Goal: Task Accomplishment & Management: Manage account settings

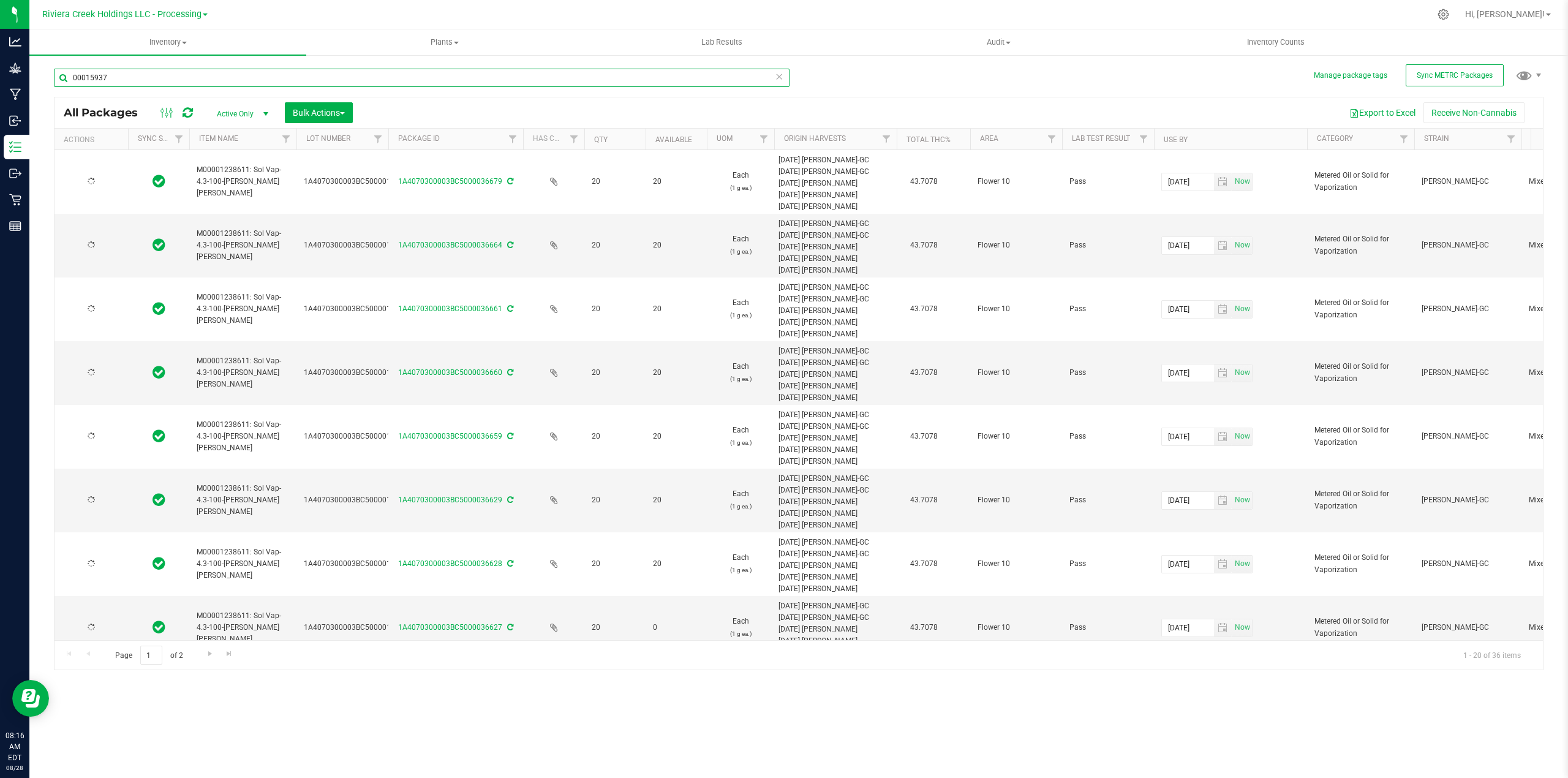
click at [120, 77] on input "00015937" at bounding box center [422, 78] width 735 height 18
type input "0"
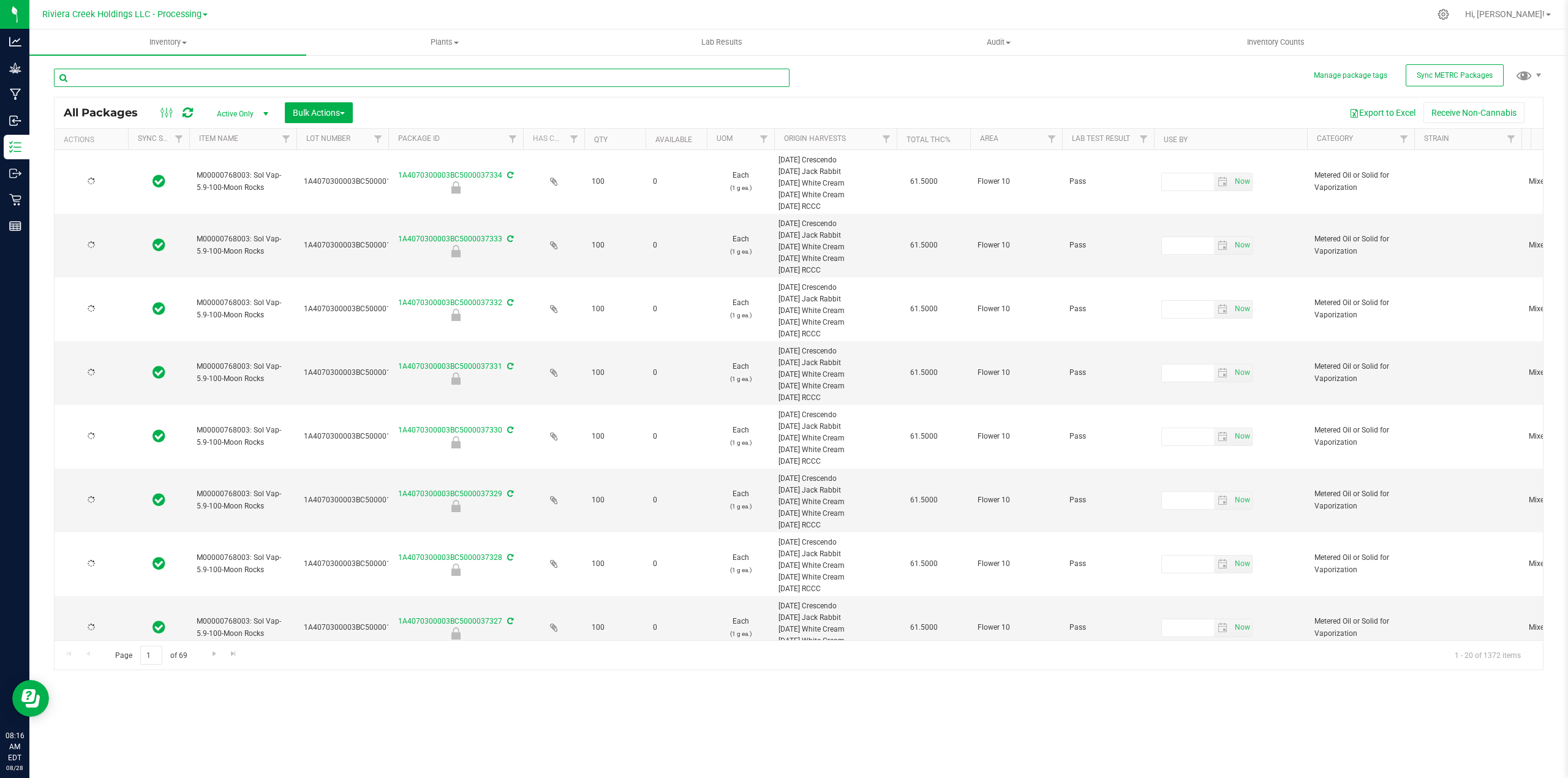
type input "[DATE]"
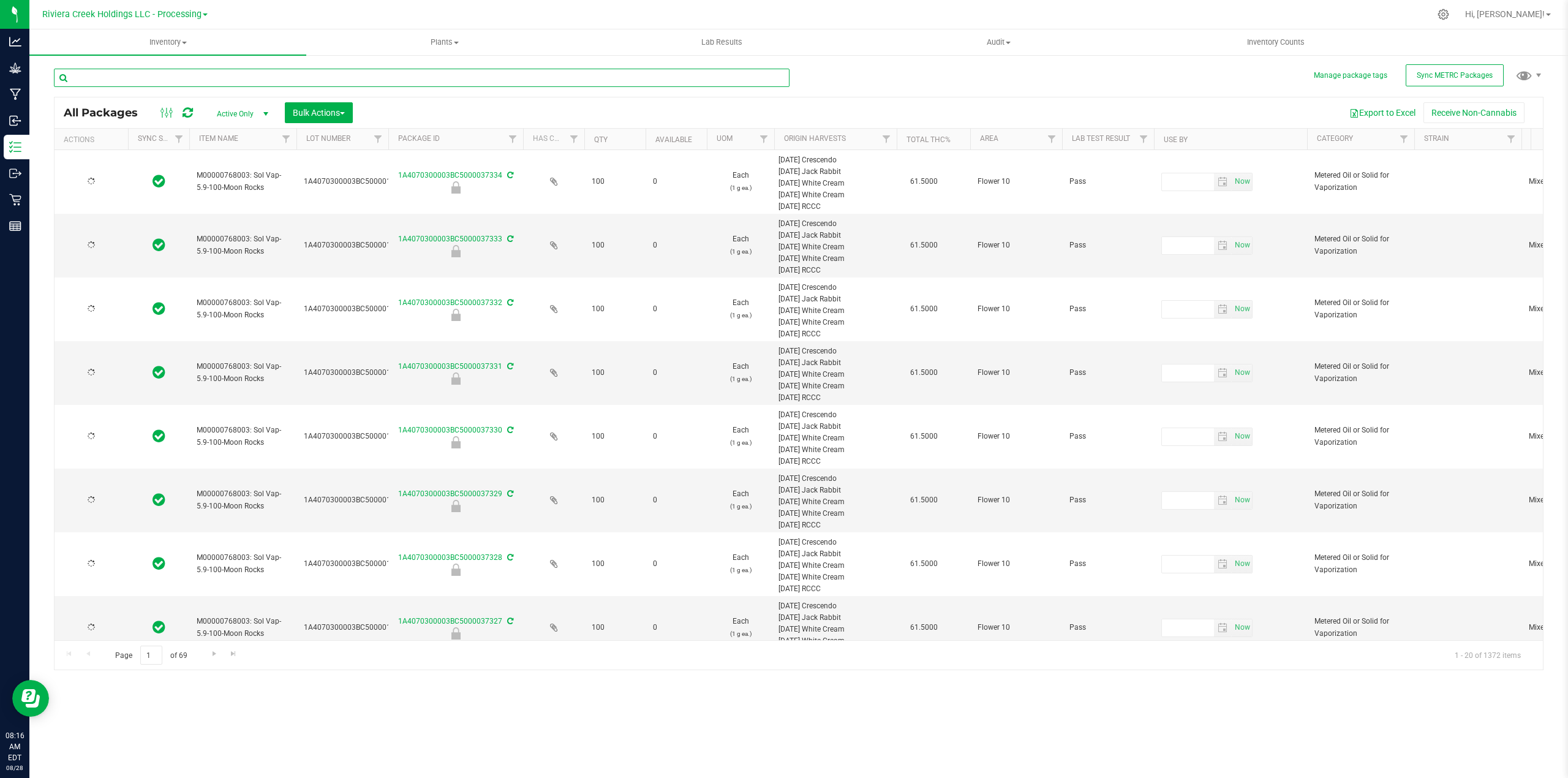
type input "[DATE]"
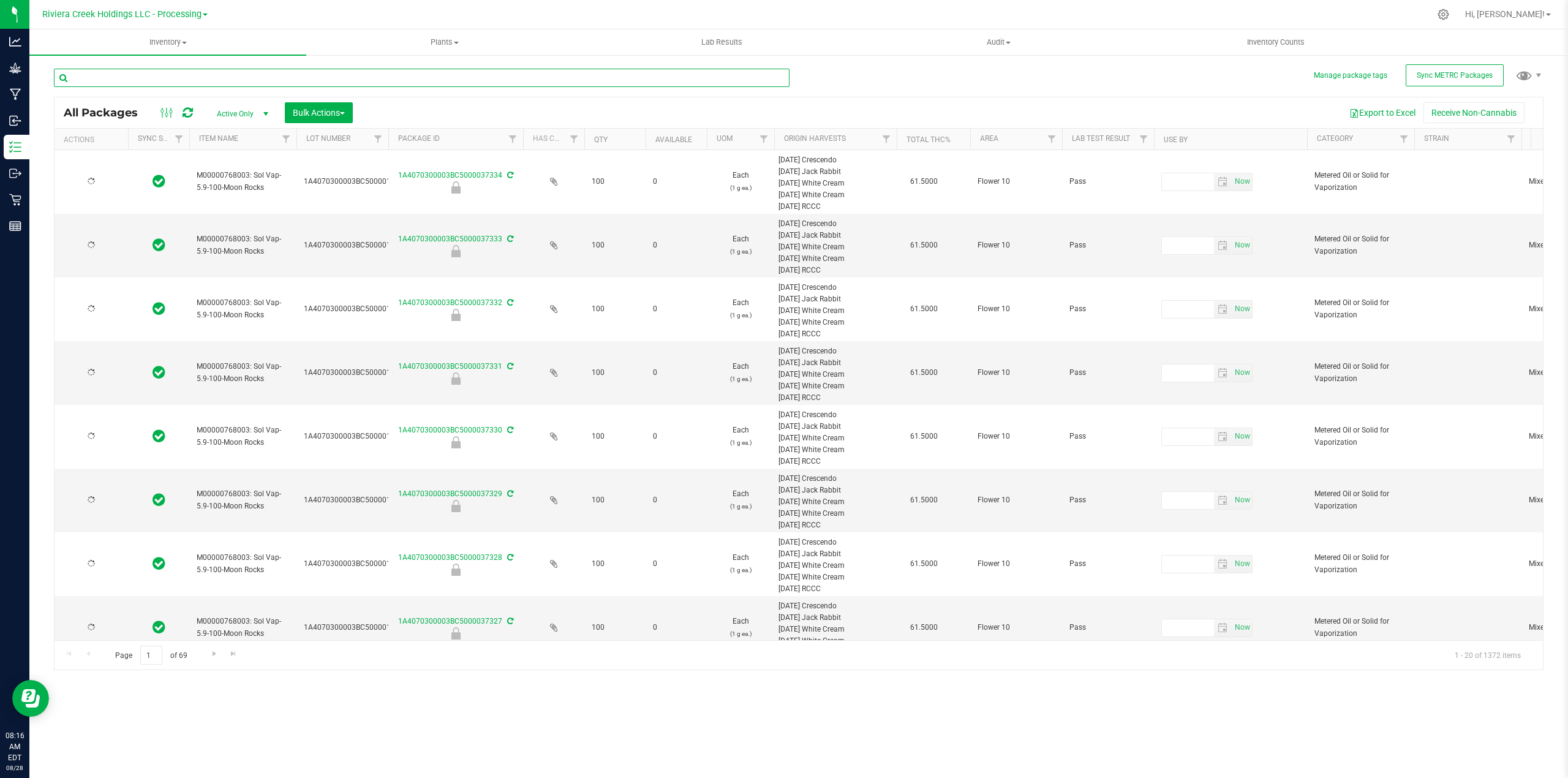
type input "[DATE]"
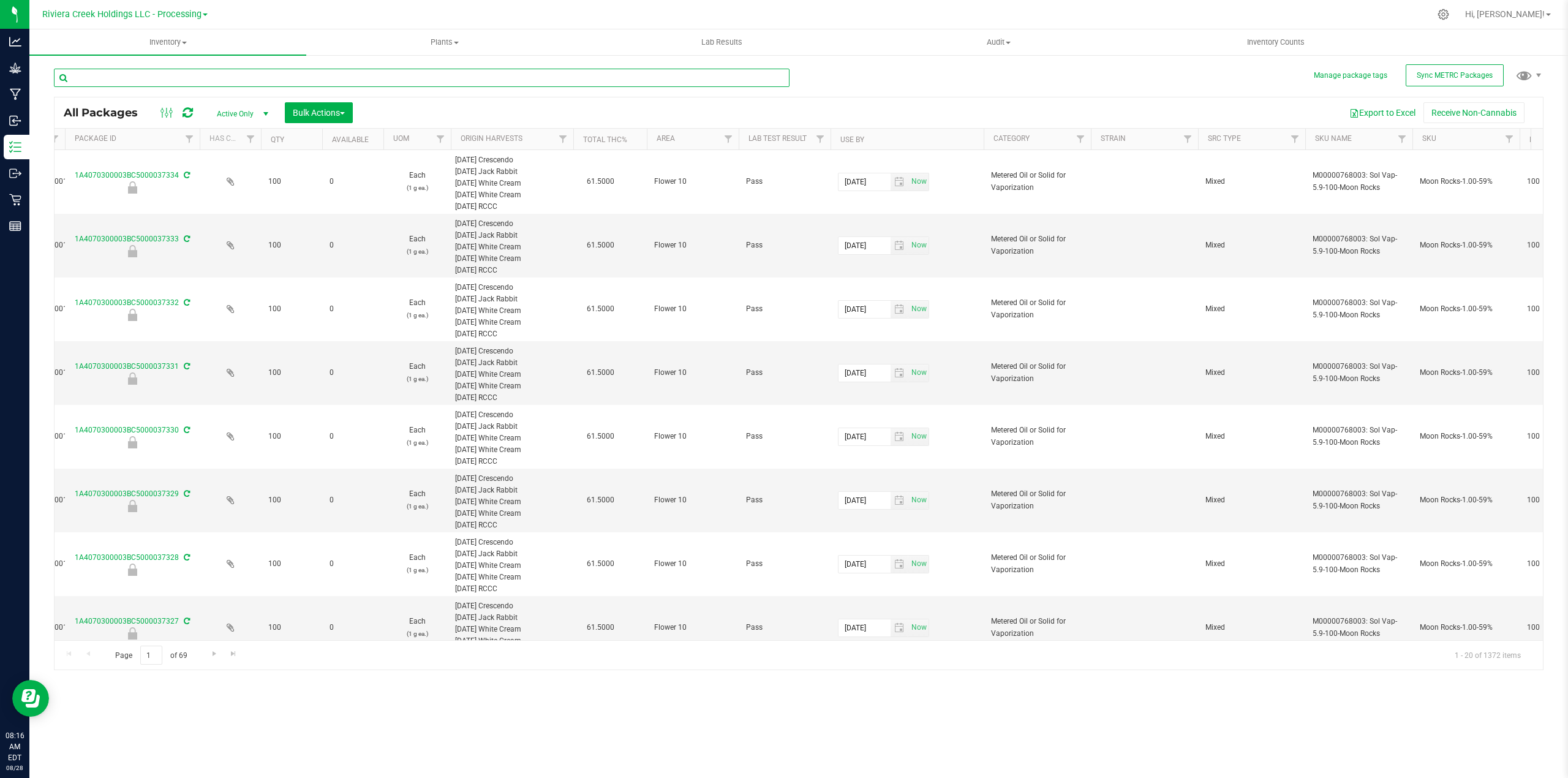
scroll to position [0, 465]
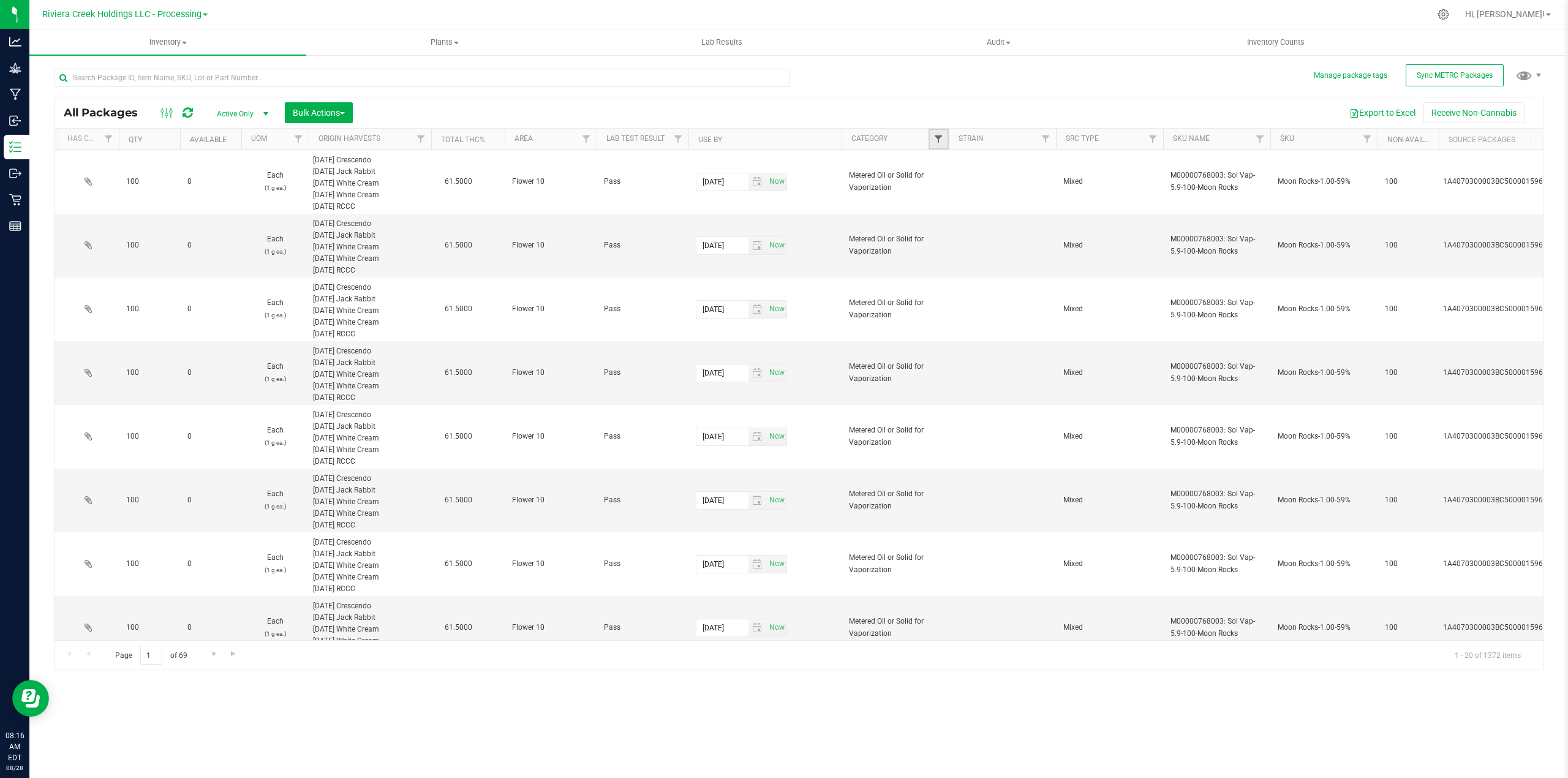
click at [940, 138] on span "Filter" at bounding box center [938, 139] width 10 height 10
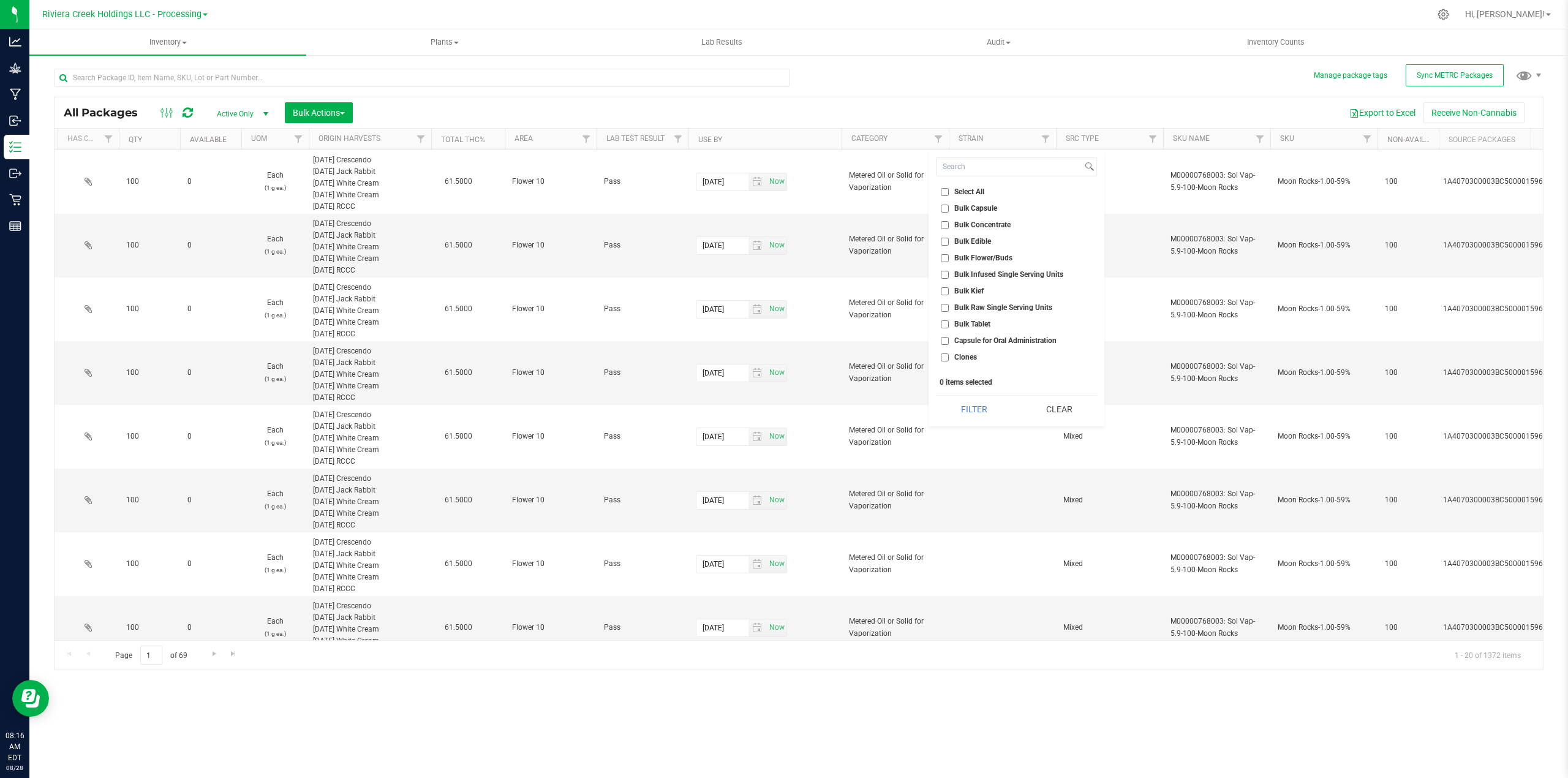
click at [1027, 341] on span "Capsule for Oral Administration" at bounding box center [1005, 340] width 102 height 7
click at [948, 341] on input "Capsule for Oral Administration" at bounding box center [944, 341] width 8 height 8
click at [1029, 336] on li "Capsule for Oral Administration" at bounding box center [1016, 340] width 161 height 13
click at [948, 339] on input "Capsule for Oral Administration" at bounding box center [944, 341] width 8 height 8
checkbox input "false"
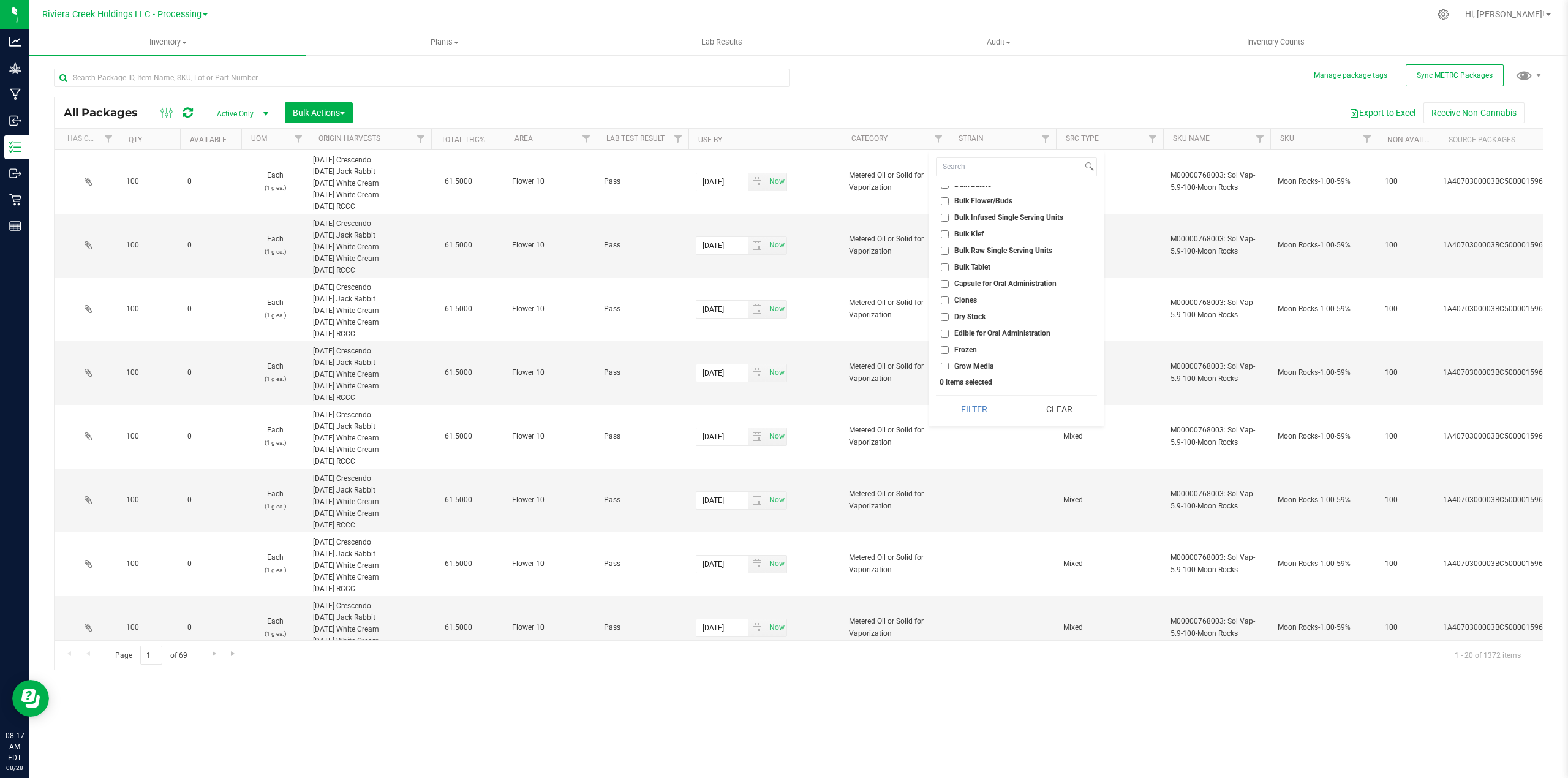
scroll to position [82, 0]
click at [1018, 309] on span "Edible for Oral Administration" at bounding box center [1003, 308] width 96 height 7
click at [948, 309] on input "Edible for Oral Administration" at bounding box center [944, 309] width 8 height 8
checkbox input "true"
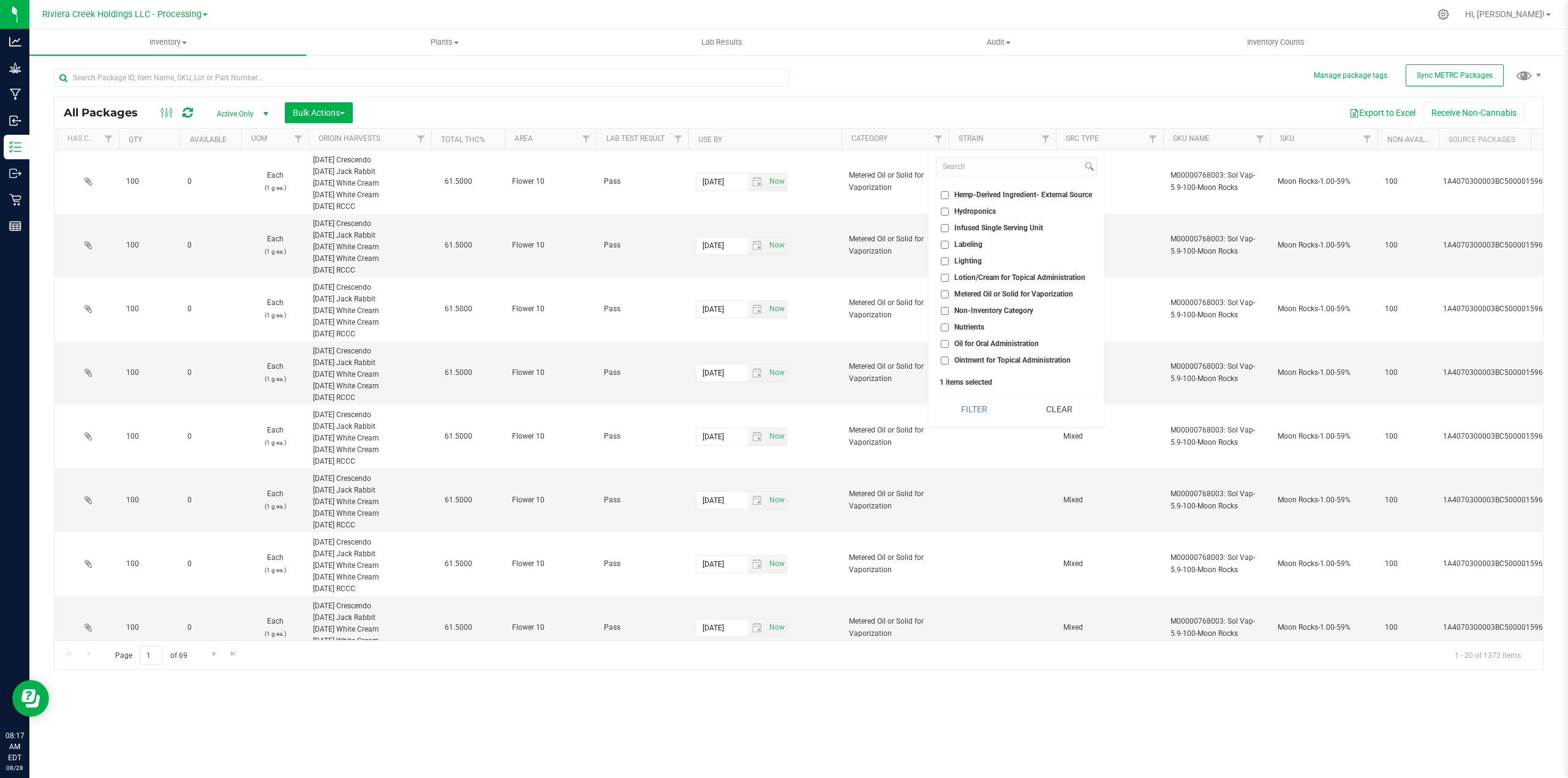
click at [1022, 294] on span "Metered Oil or Solid for Vaporization" at bounding box center [1014, 293] width 119 height 7
click at [948, 294] on input "Metered Oil or Solid for Vaporization" at bounding box center [944, 294] width 8 height 8
checkbox input "true"
click at [989, 231] on span "Plant Material for Vaporization" at bounding box center [1004, 230] width 100 height 7
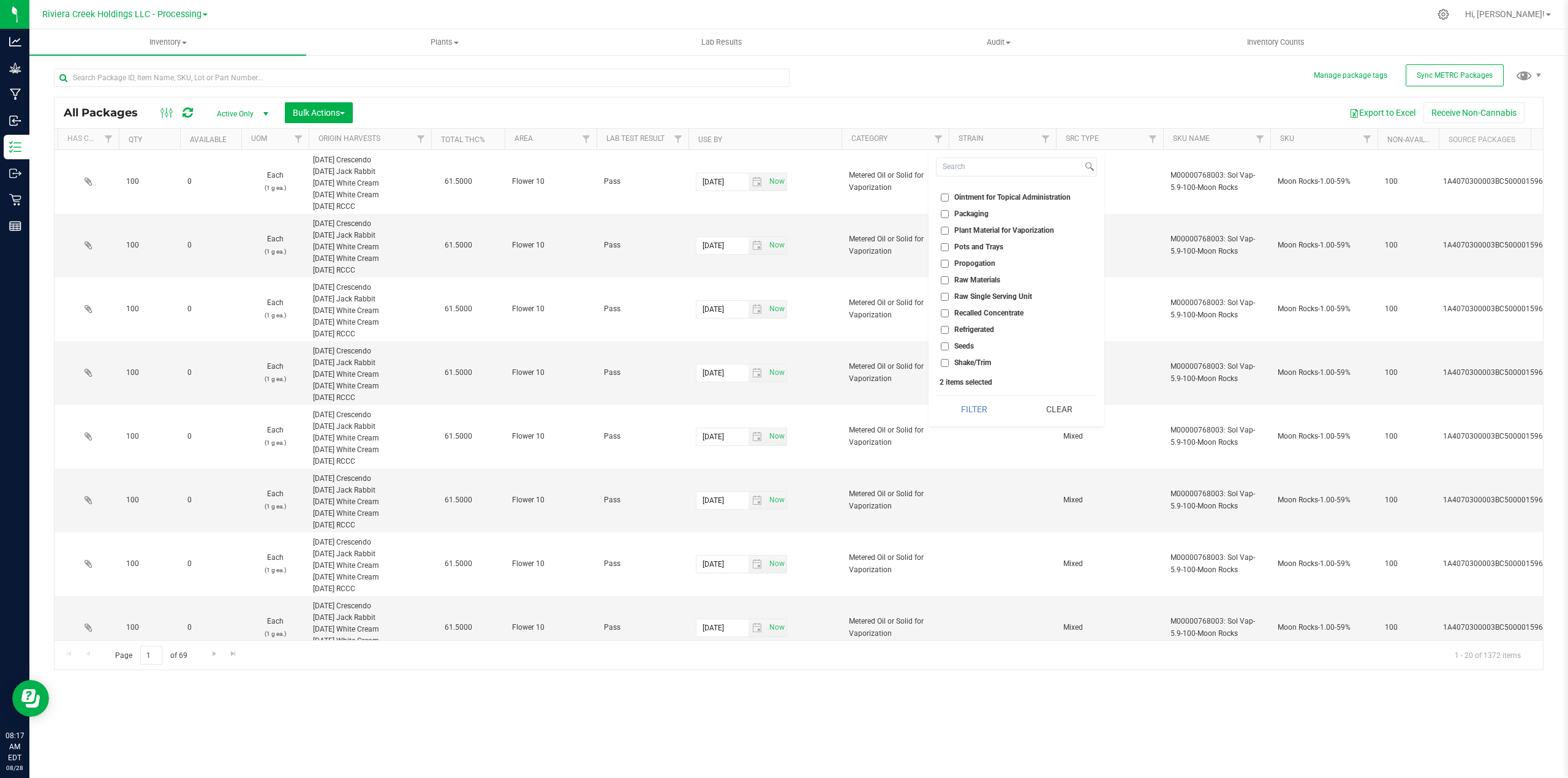
click at [948, 231] on input "Plant Material for Vaporization" at bounding box center [944, 231] width 8 height 8
checkbox input "true"
click at [976, 410] on button "Filter" at bounding box center [974, 409] width 76 height 27
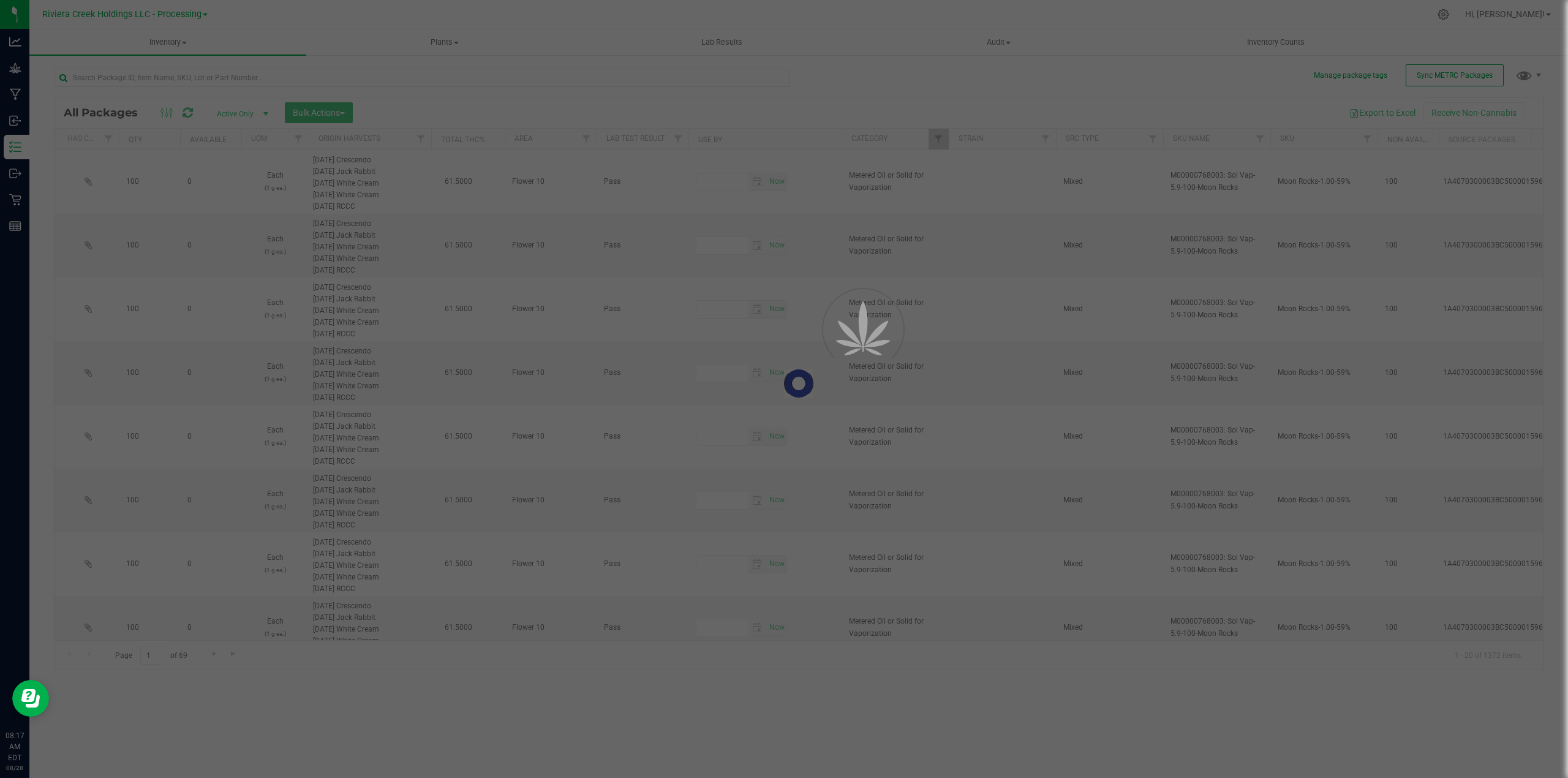
type input "[DATE]"
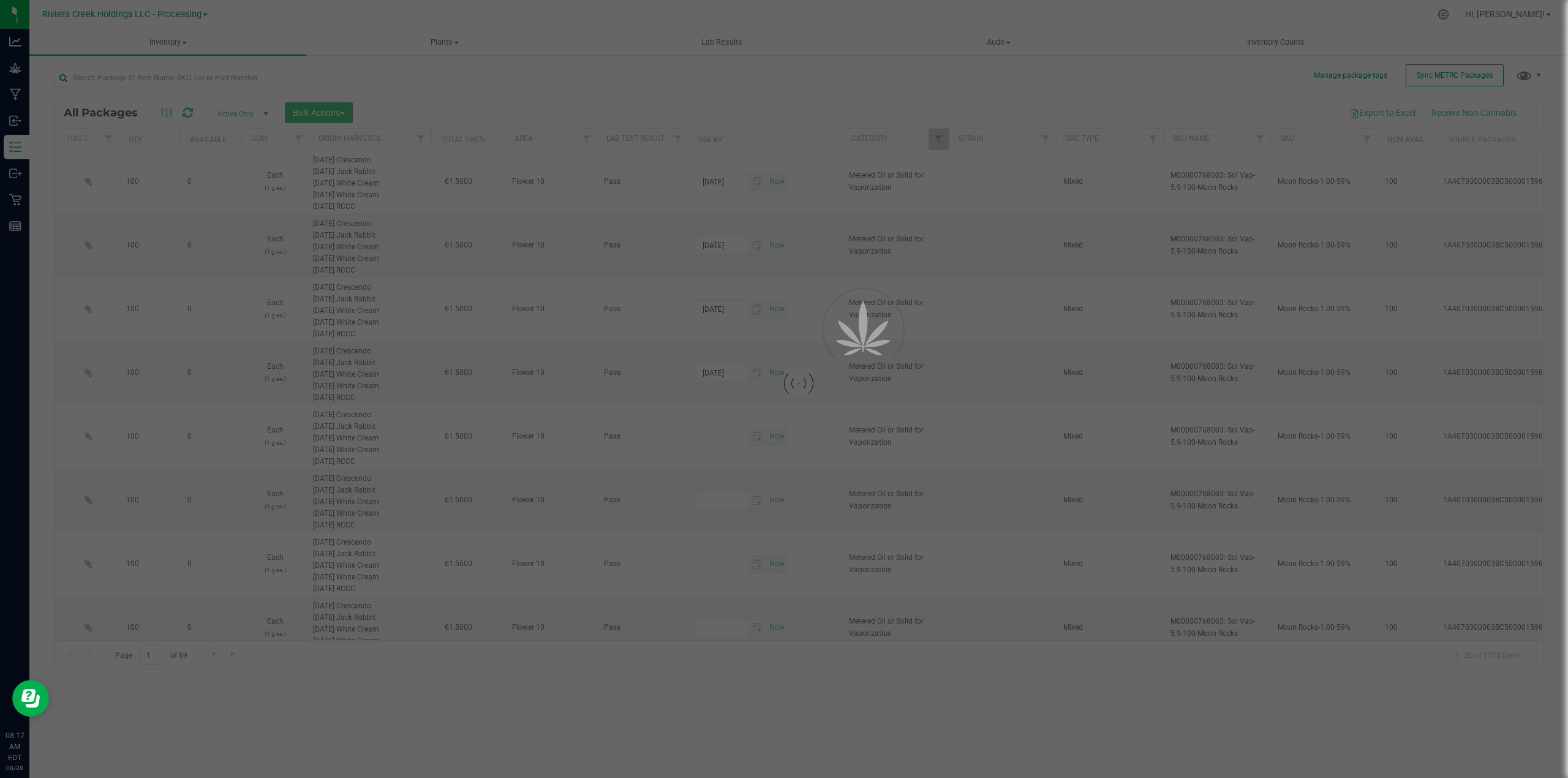
type input "[DATE]"
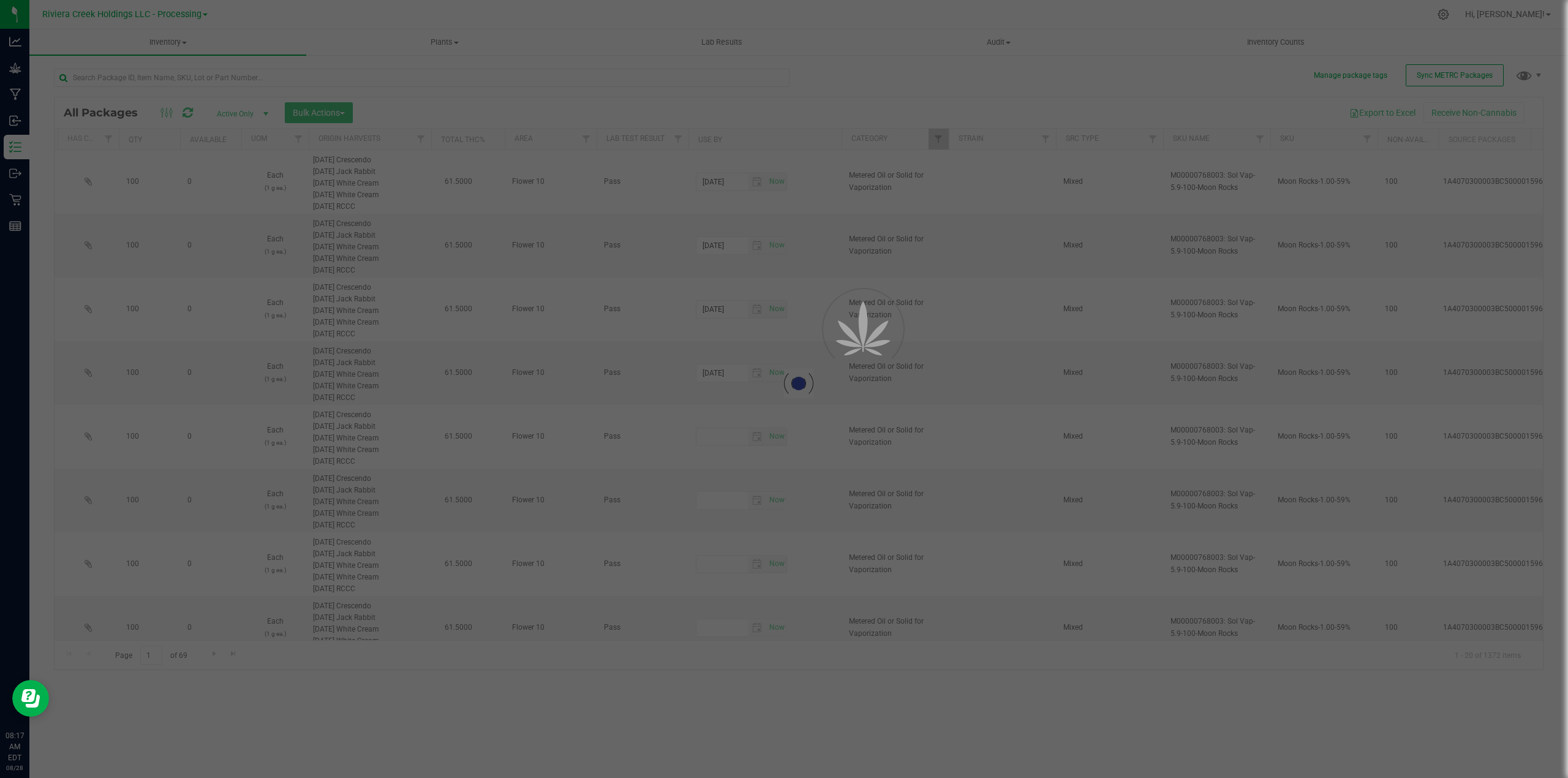
type input "[DATE]"
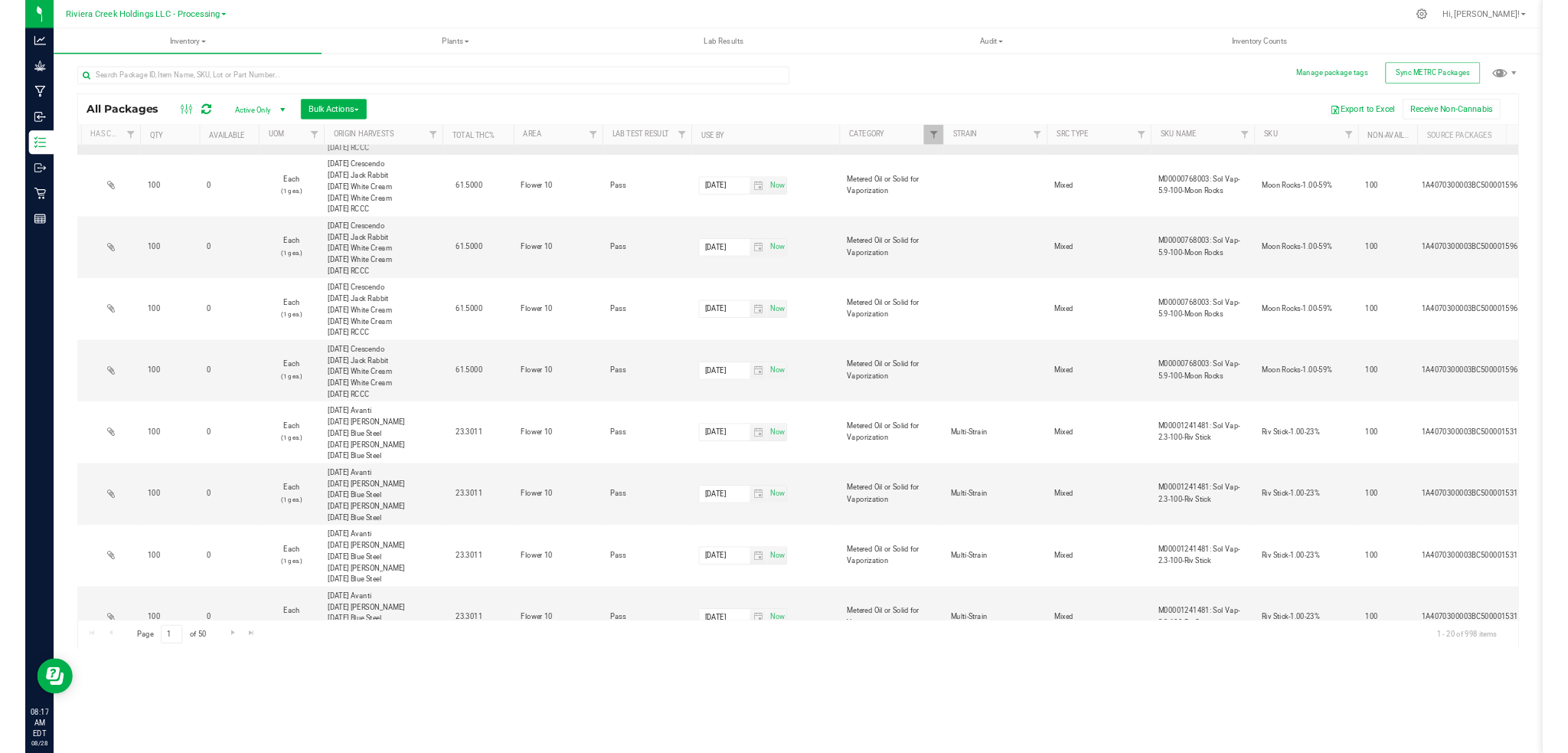
scroll to position [0, 582]
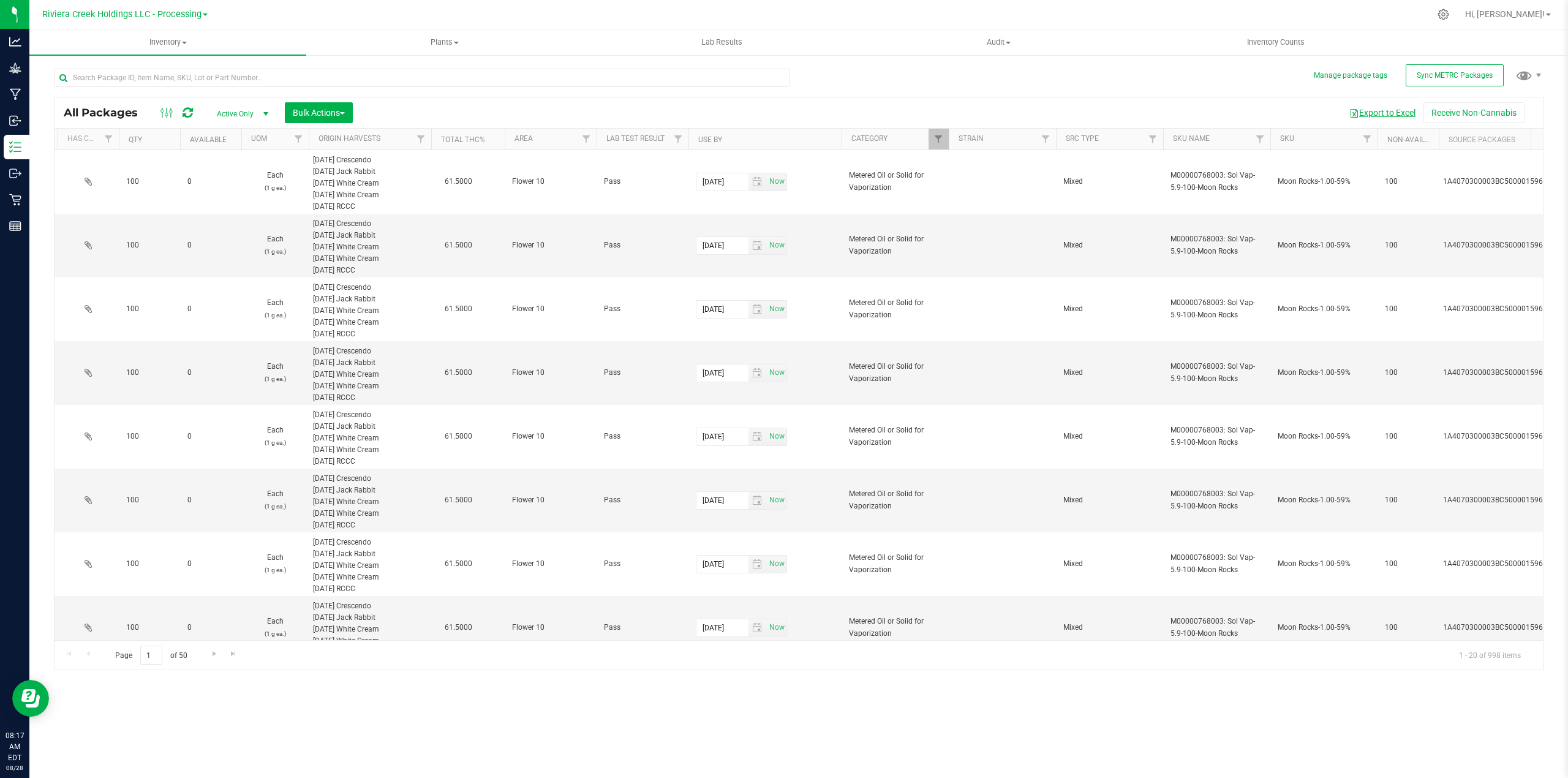
click at [1386, 110] on button "Export to Excel" at bounding box center [1382, 112] width 82 height 21
click at [265, 109] on span "select" at bounding box center [265, 114] width 10 height 10
click at [224, 170] on li "Locked" at bounding box center [240, 170] width 66 height 18
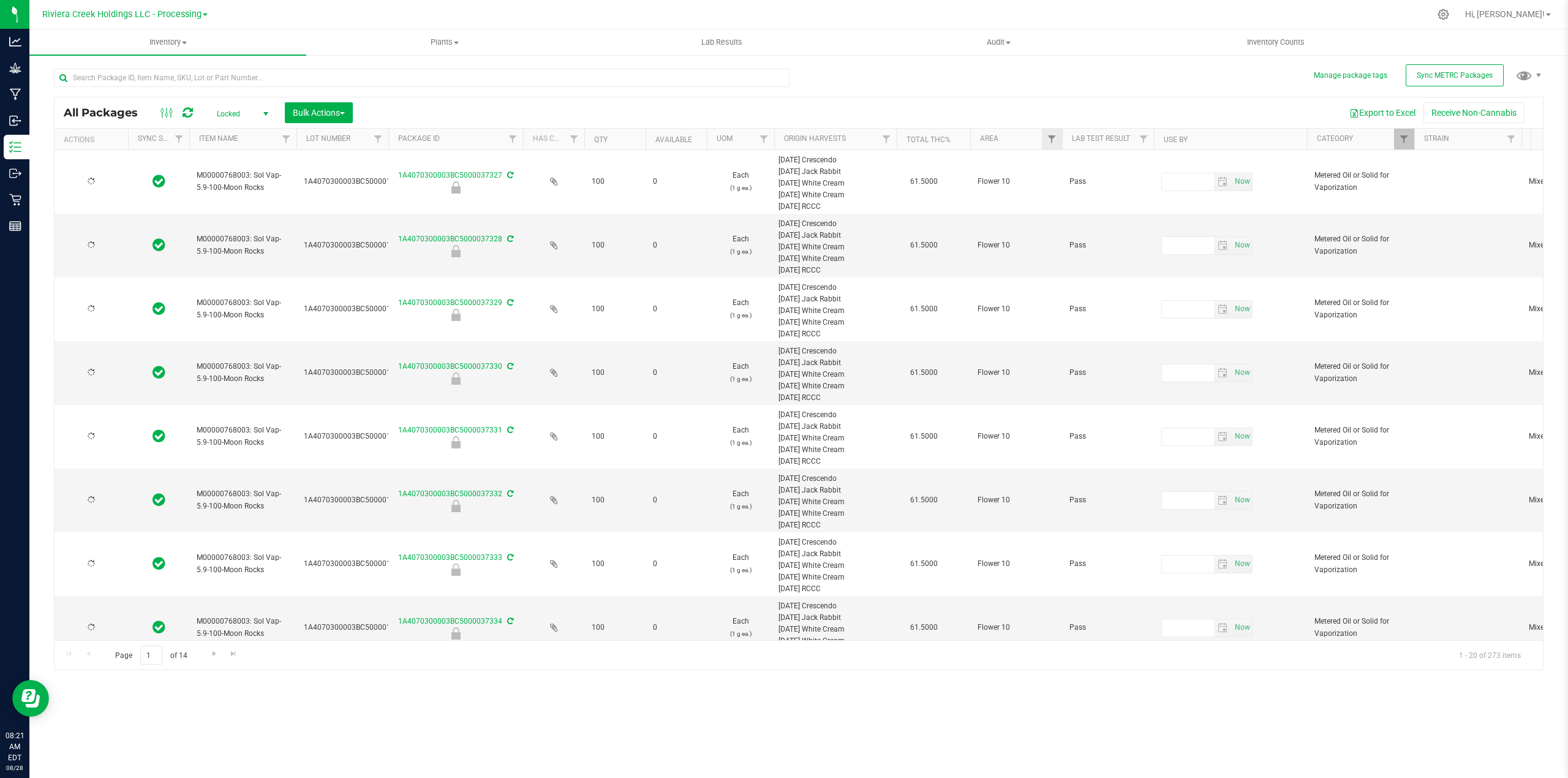
type input "[DATE]"
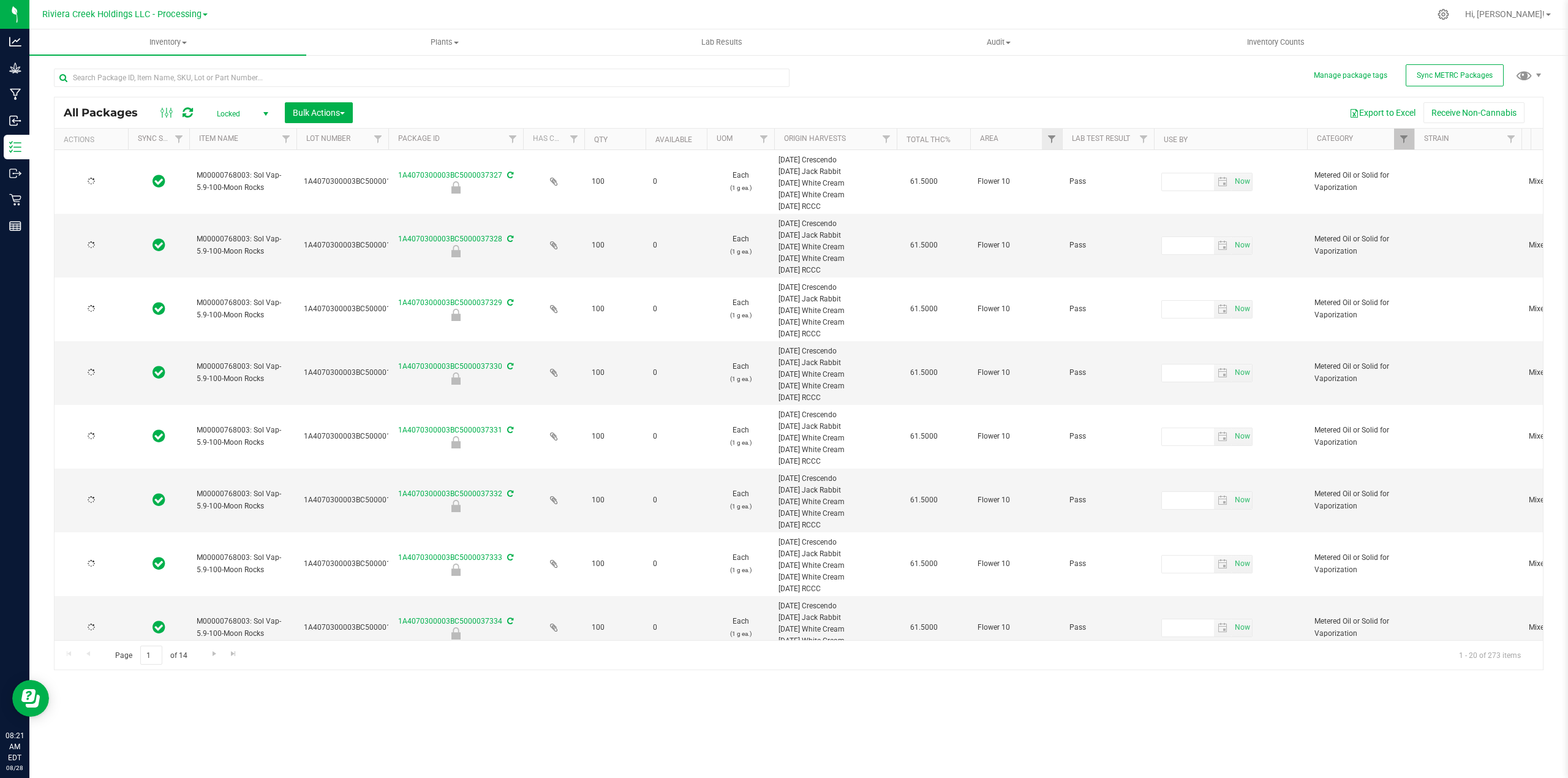
type input "[DATE]"
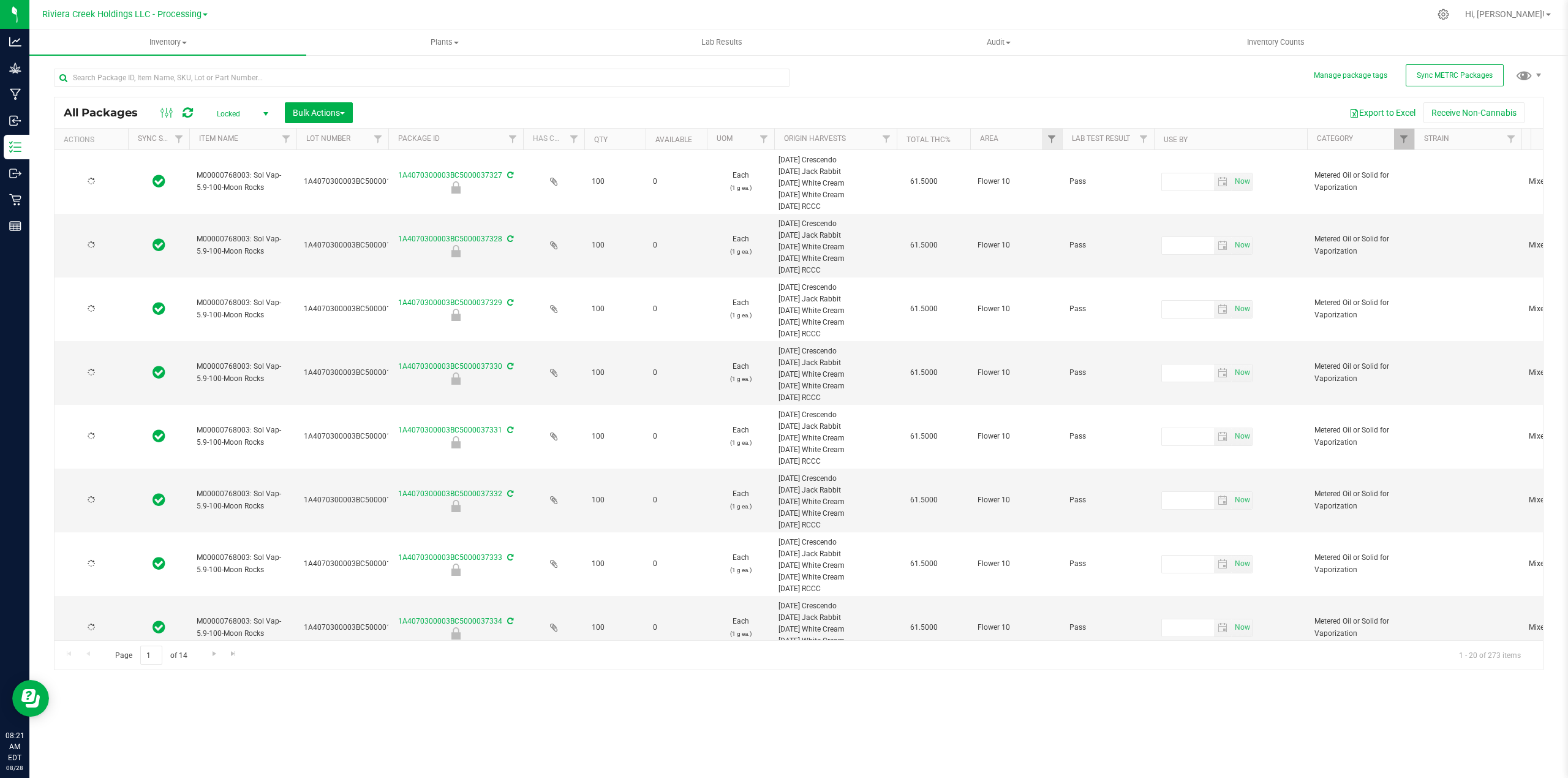
type input "[DATE]"
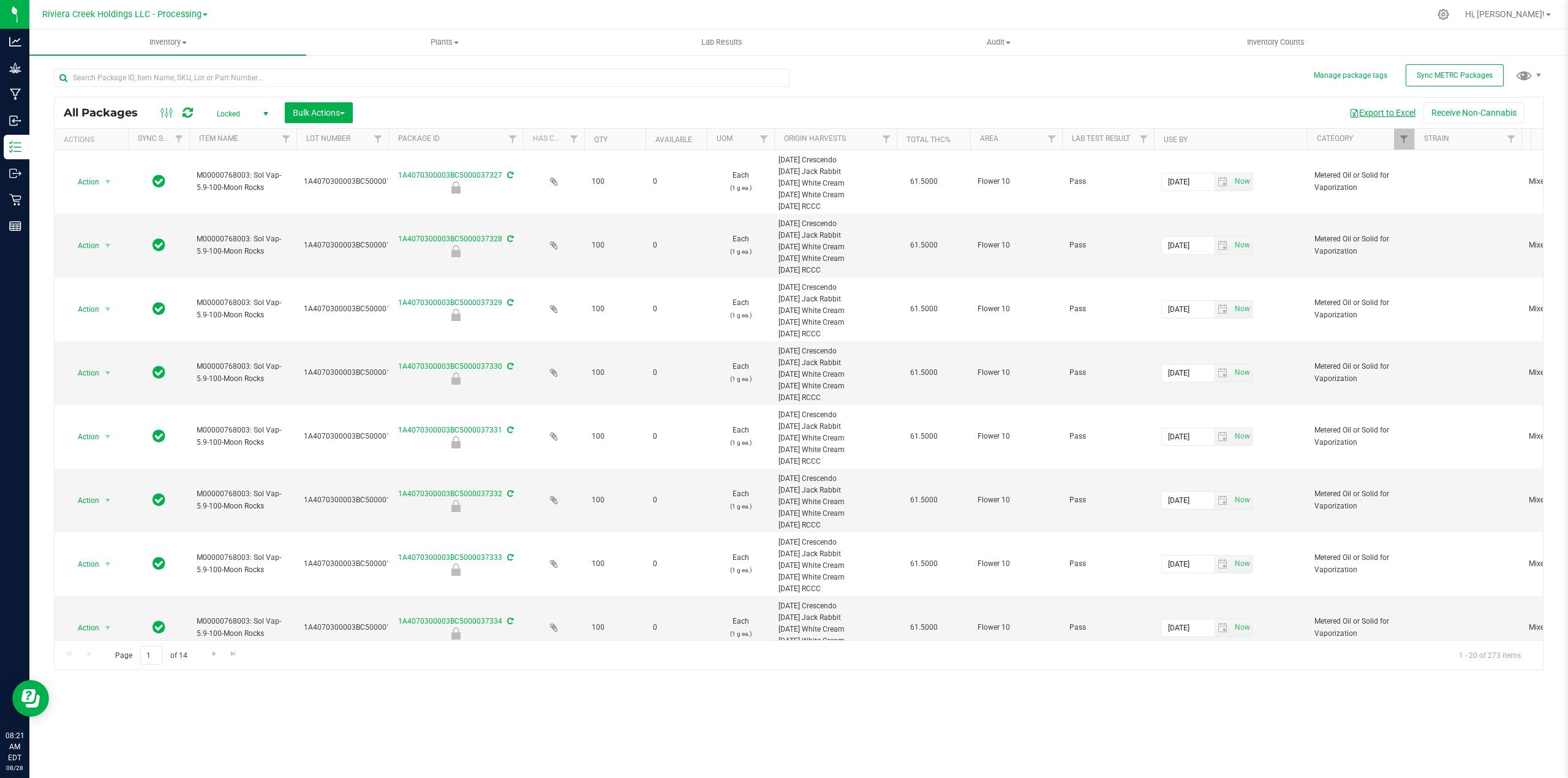
click at [1374, 115] on button "Export to Excel" at bounding box center [1382, 112] width 82 height 21
click at [1280, 41] on span "Inventory Counts" at bounding box center [1276, 42] width 91 height 11
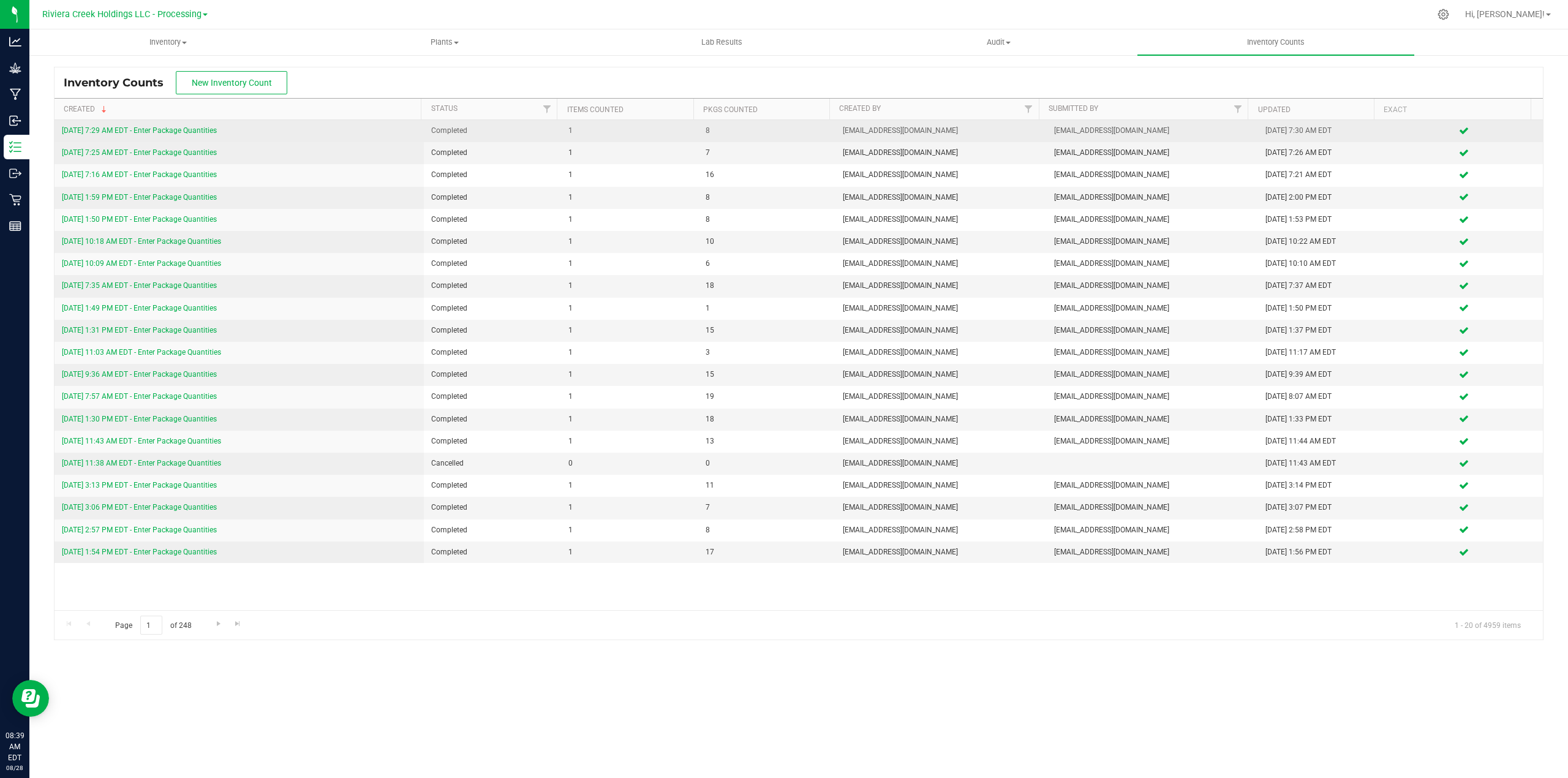
click at [182, 131] on link "[DATE] 7:29 AM EDT - Enter Package Quantities" at bounding box center [140, 130] width 155 height 9
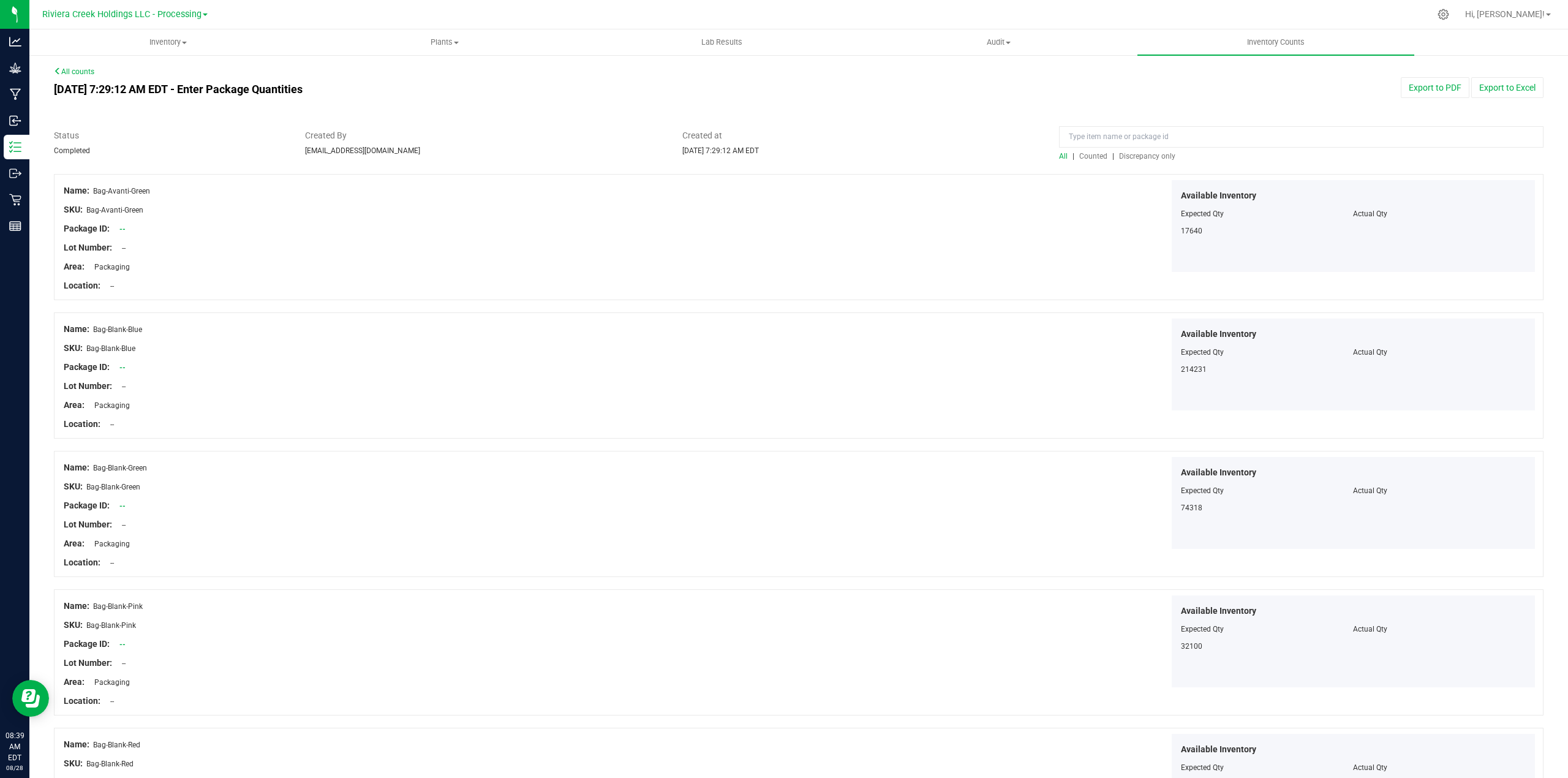
click at [1086, 154] on span "Counted" at bounding box center [1093, 156] width 28 height 9
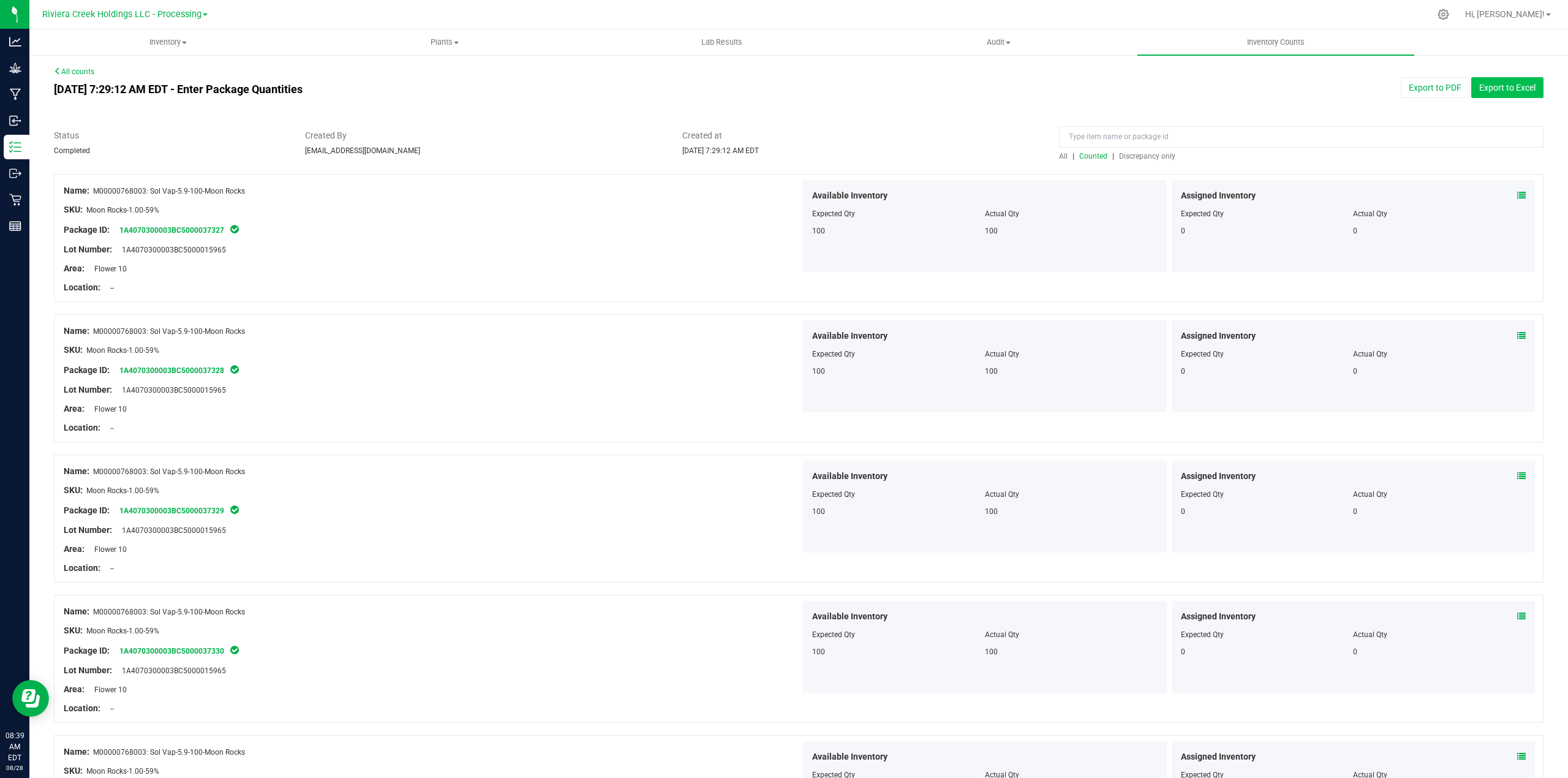
click at [1502, 91] on button "Export to Excel" at bounding box center [1507, 87] width 72 height 21
click at [71, 70] on link "All counts" at bounding box center [74, 72] width 40 height 9
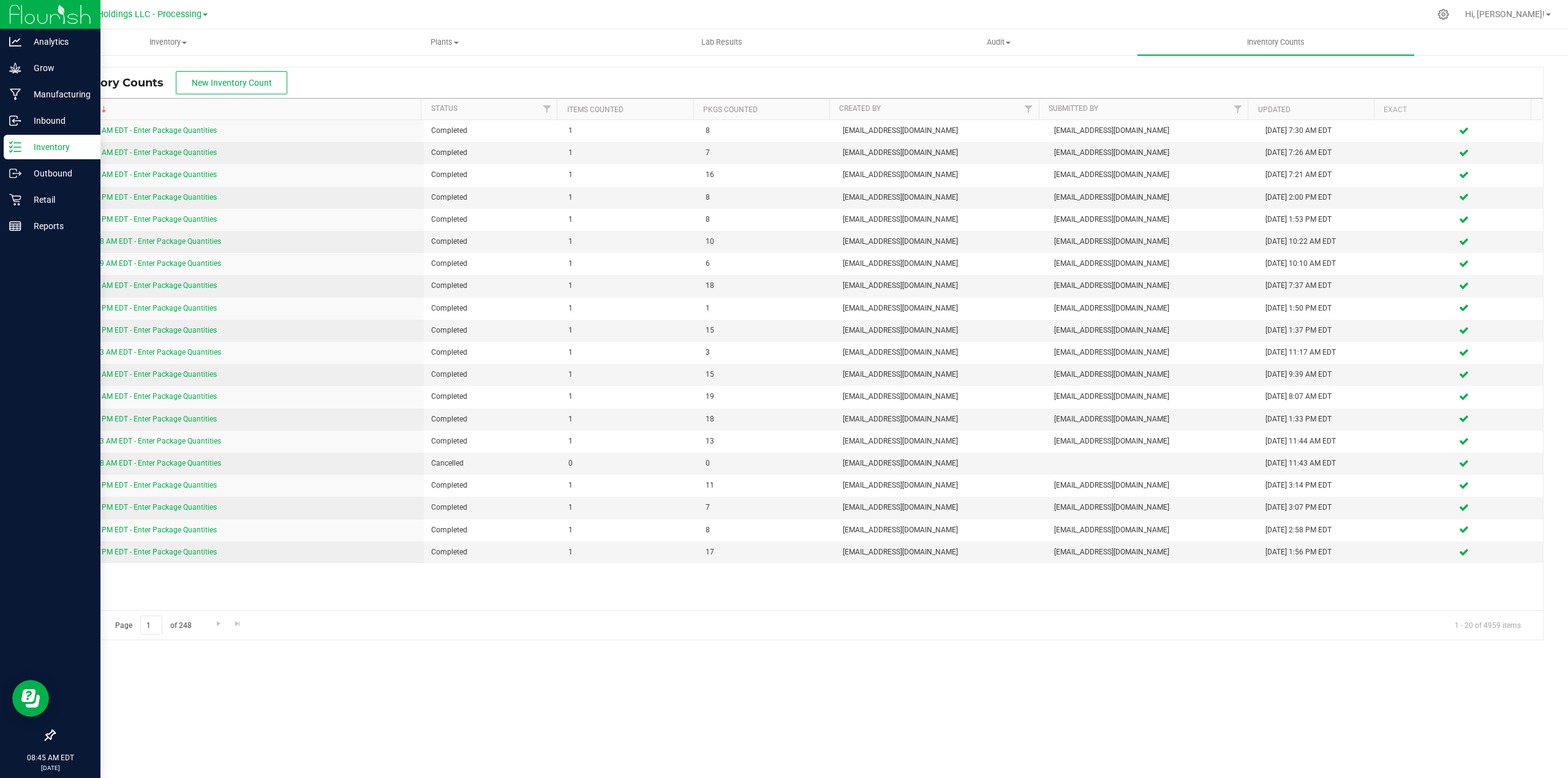
click at [41, 147] on p "Inventory" at bounding box center [58, 147] width 74 height 15
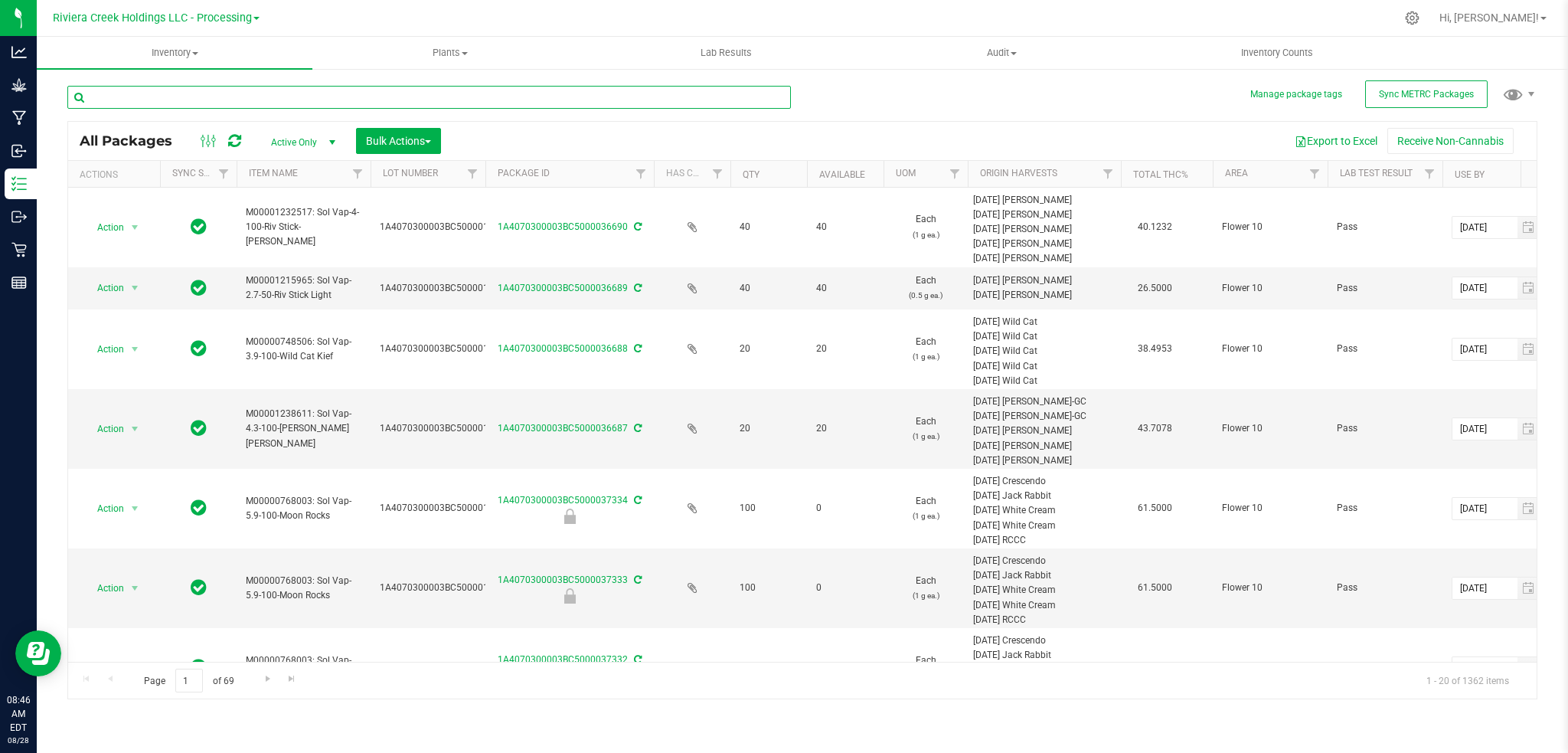
click at [358, 96] on input "text" at bounding box center [430, 97] width 724 height 23
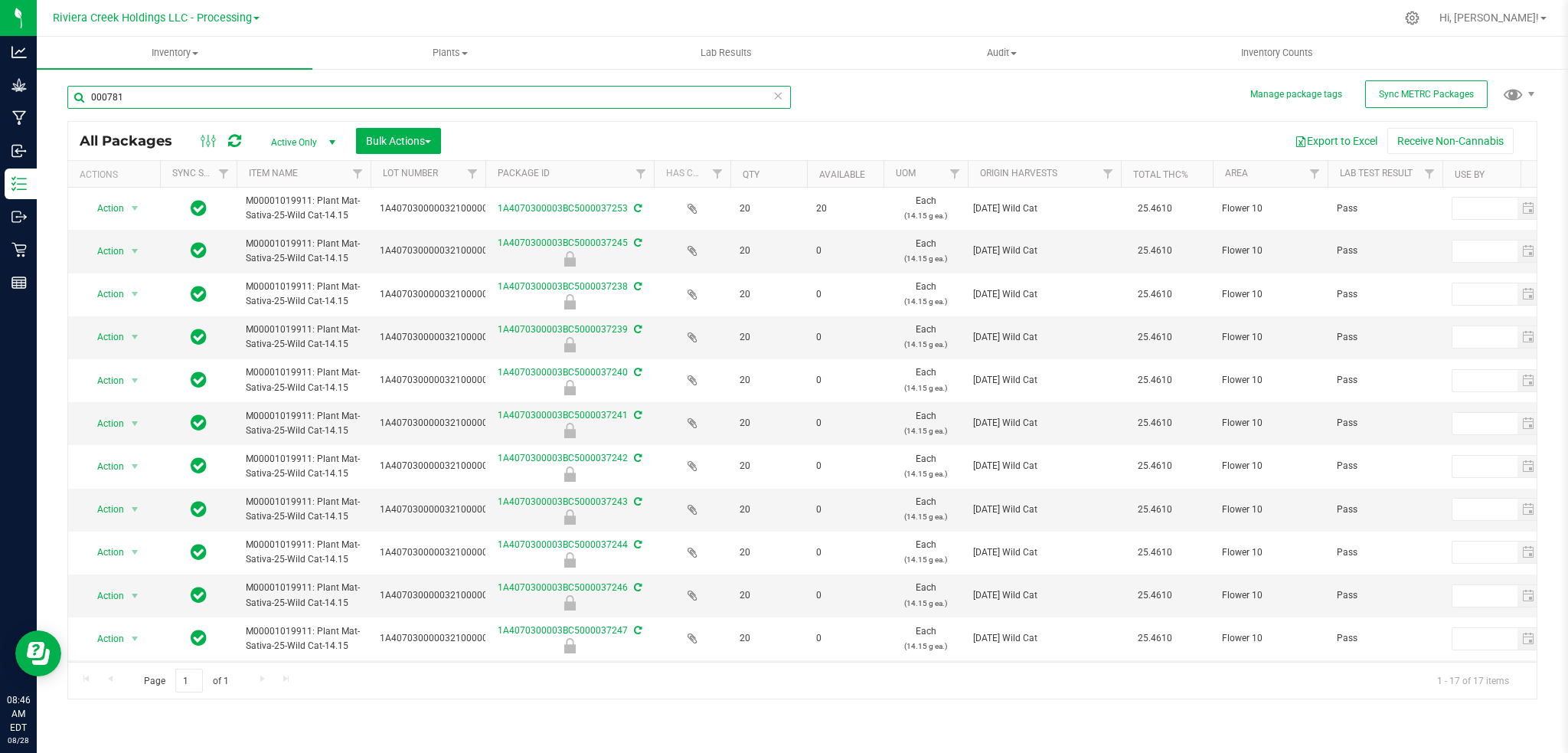
scroll to position [270, 0]
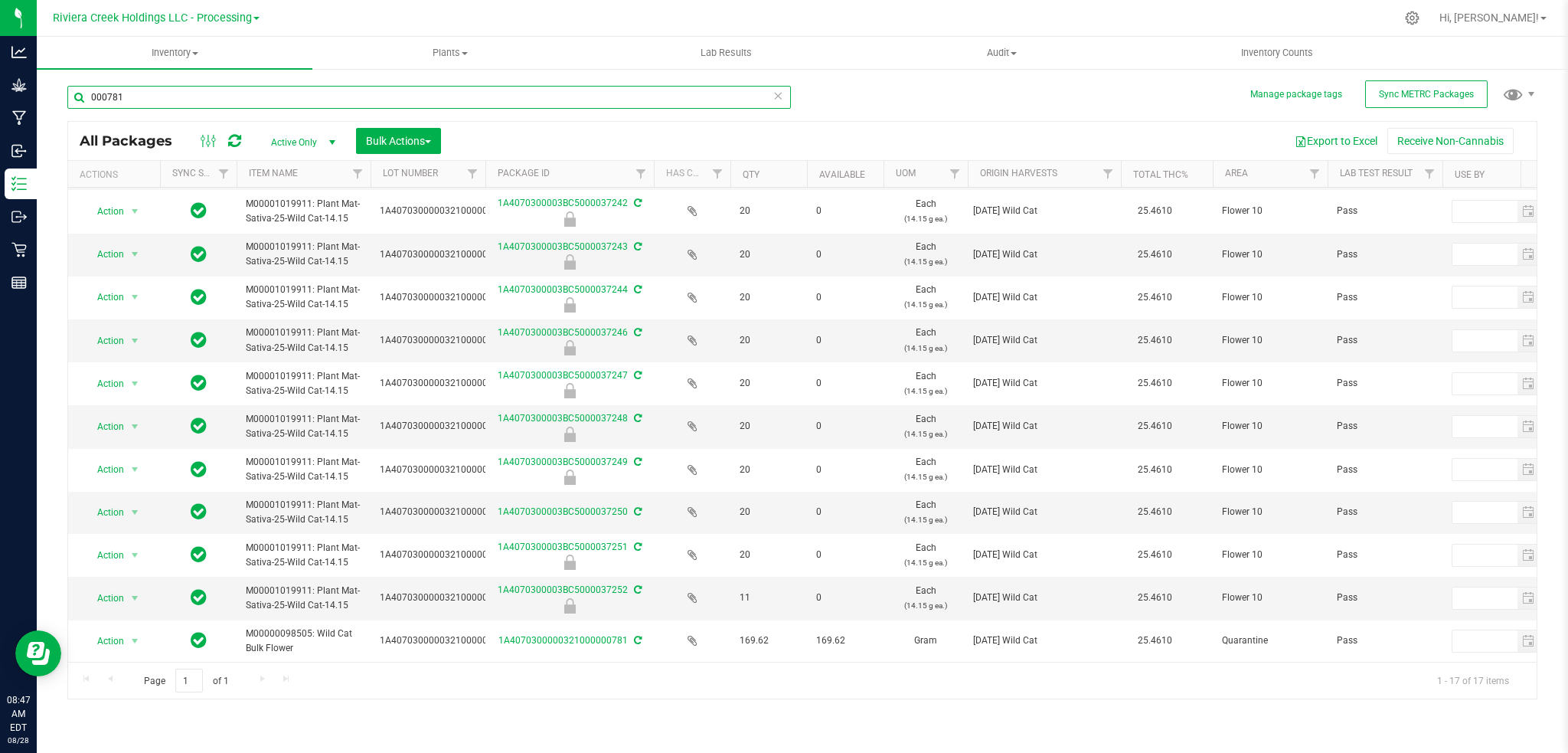
click at [205, 96] on input "000781" at bounding box center [430, 97] width 724 height 23
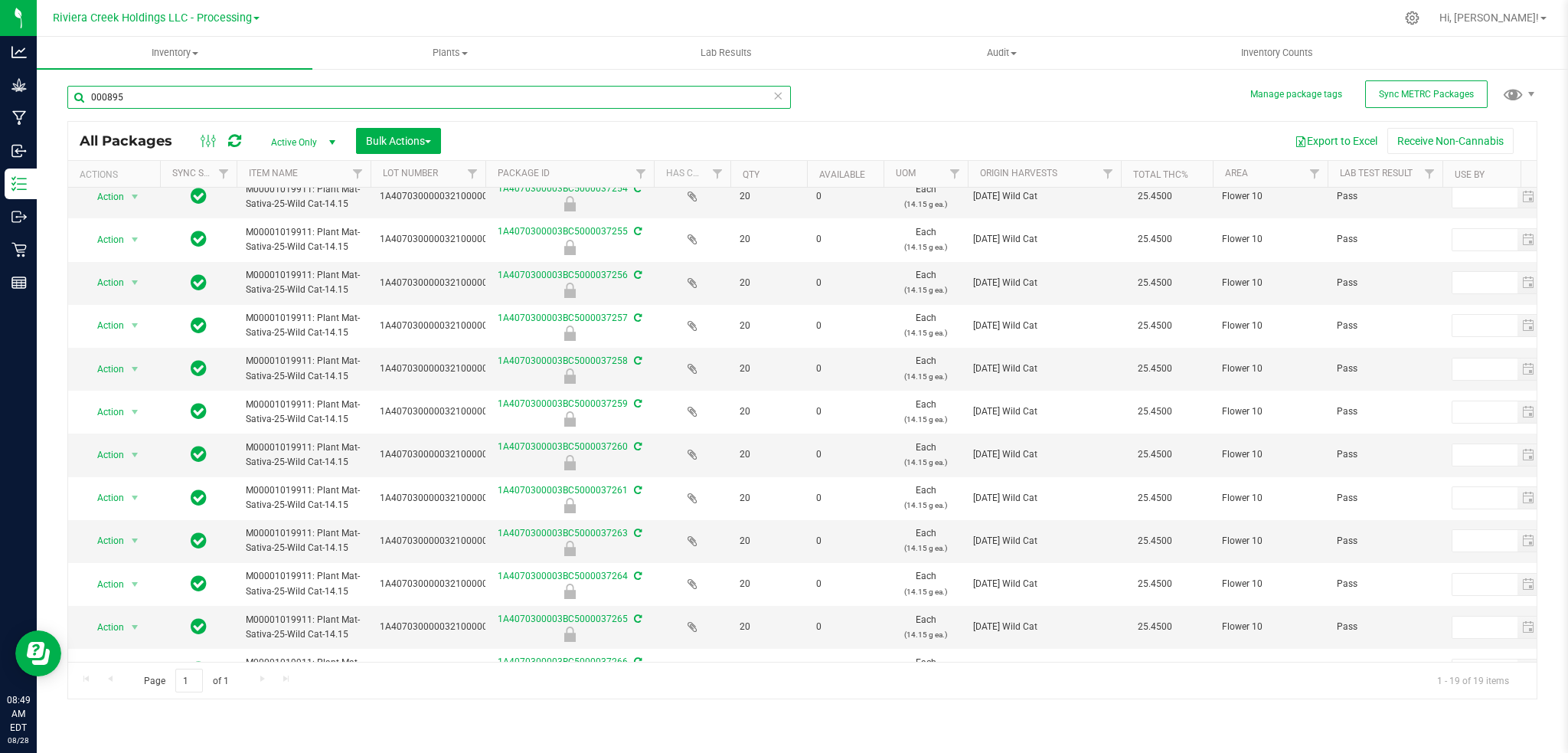
scroll to position [51, 0]
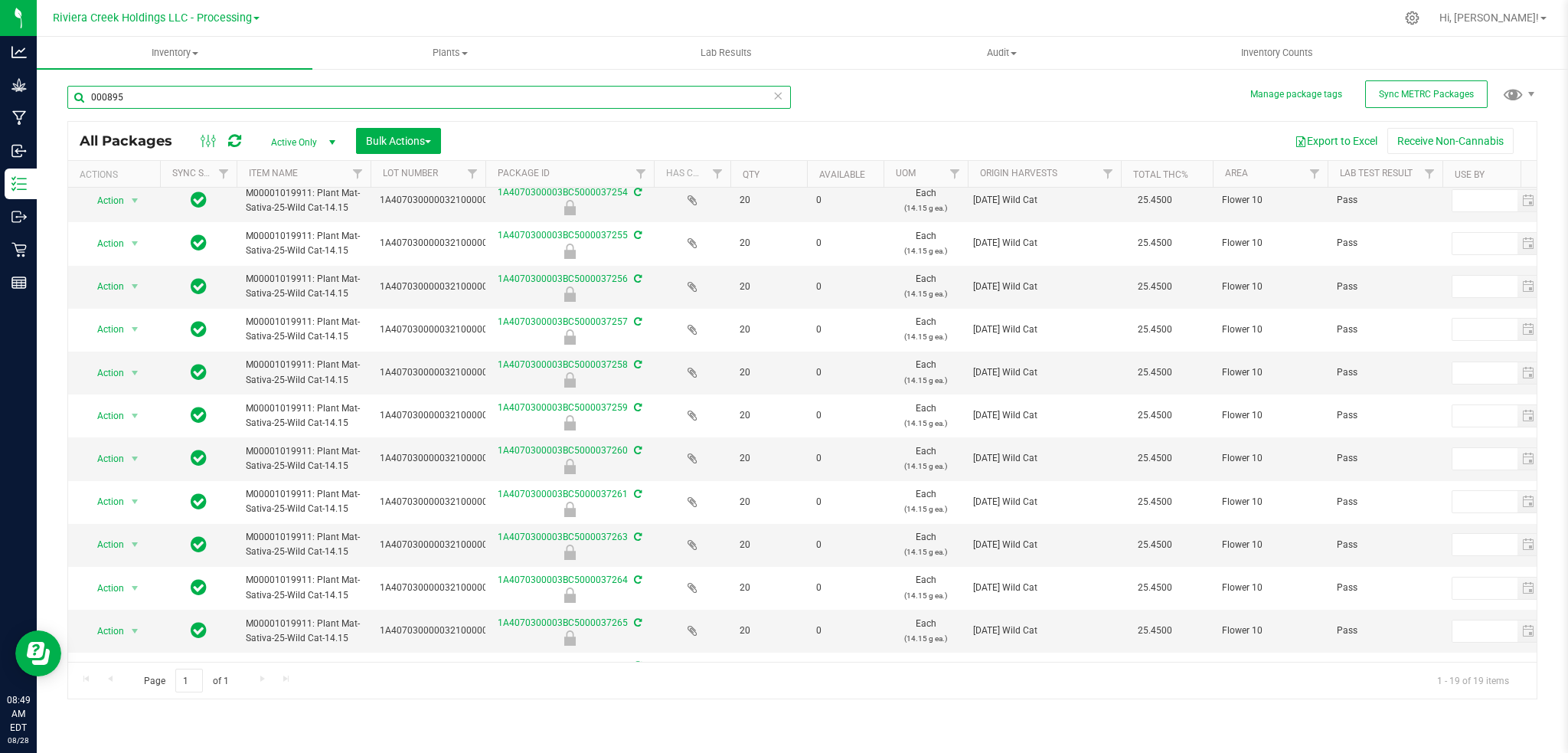
type input "000895"
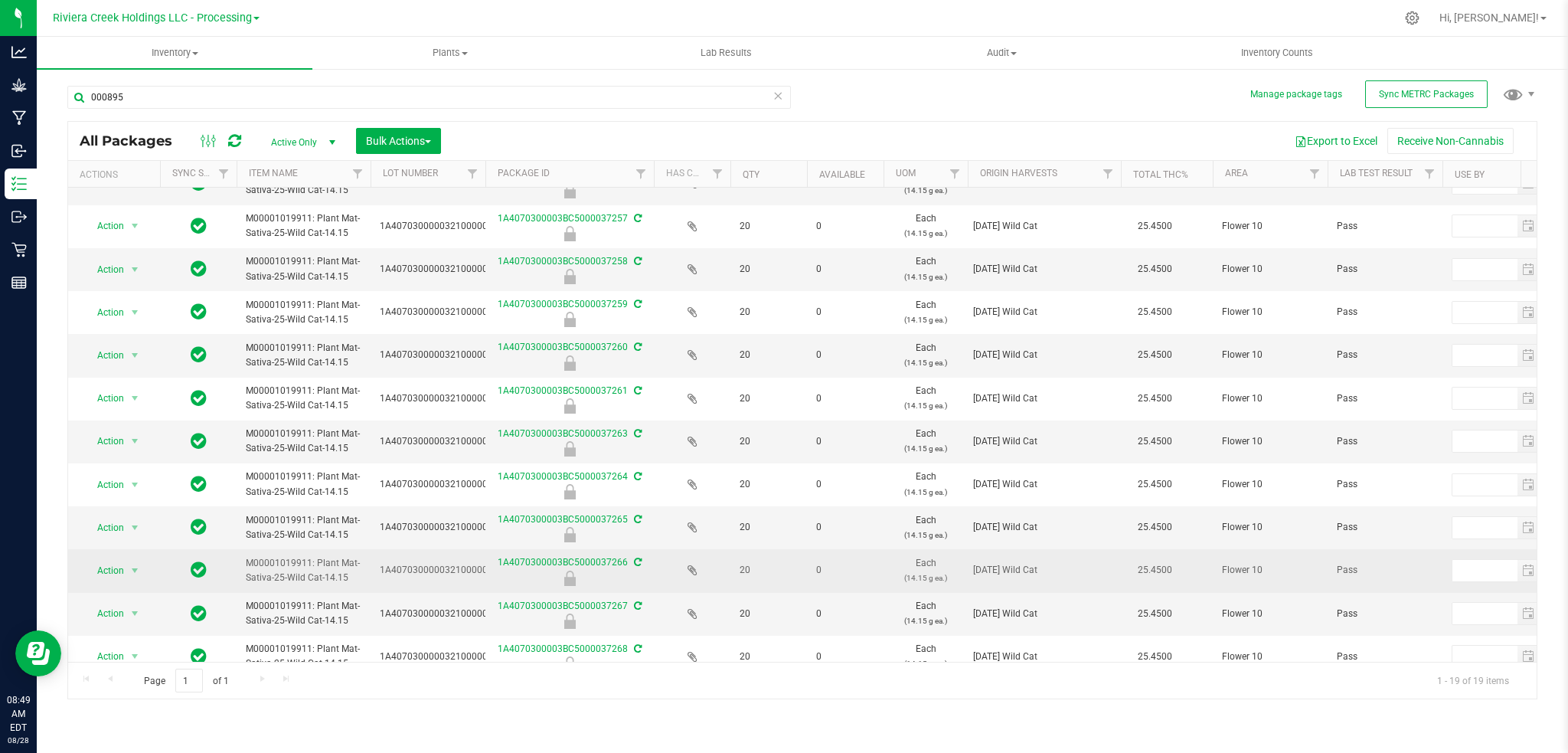
scroll to position [358, 0]
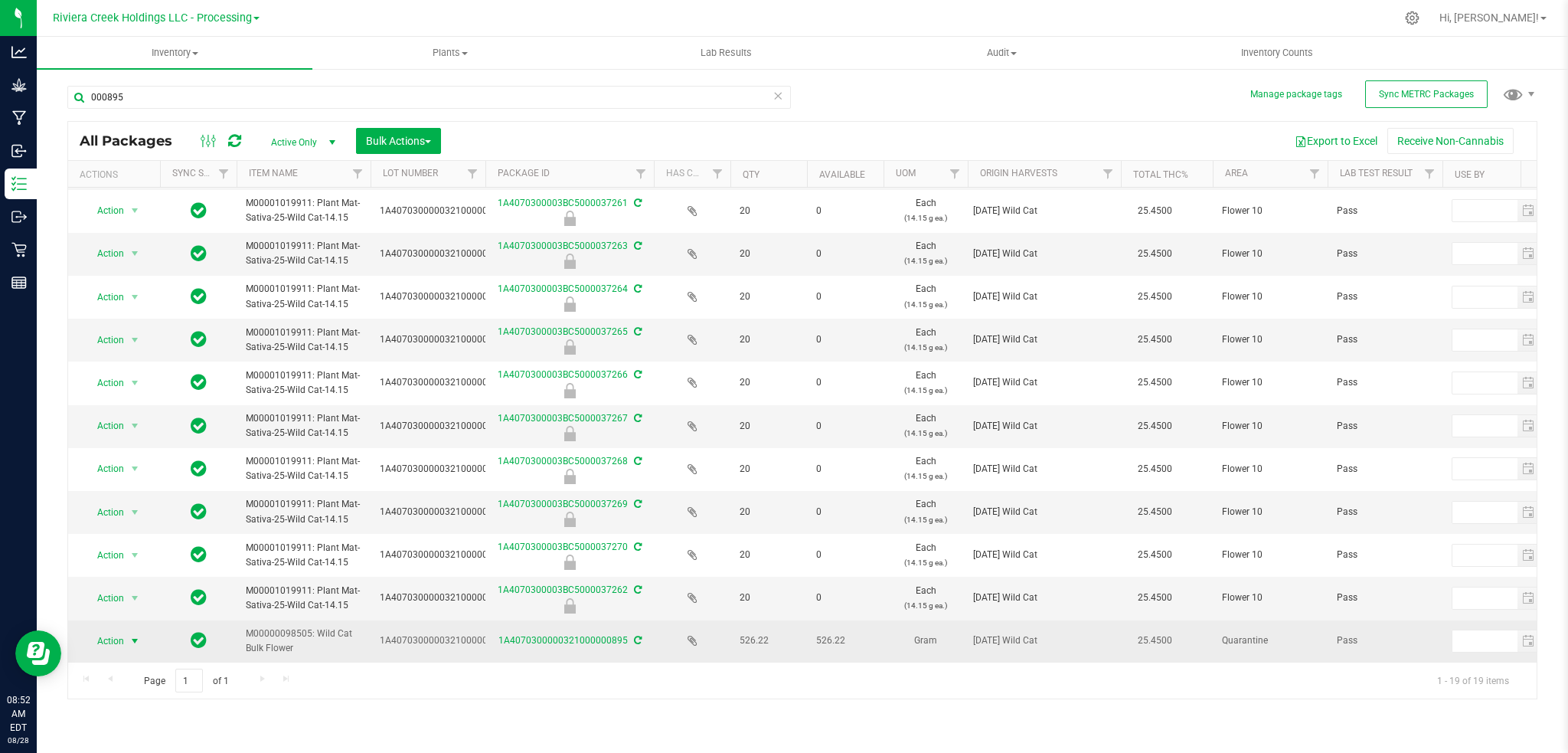
click at [133, 635] on span "select" at bounding box center [135, 641] width 13 height 13
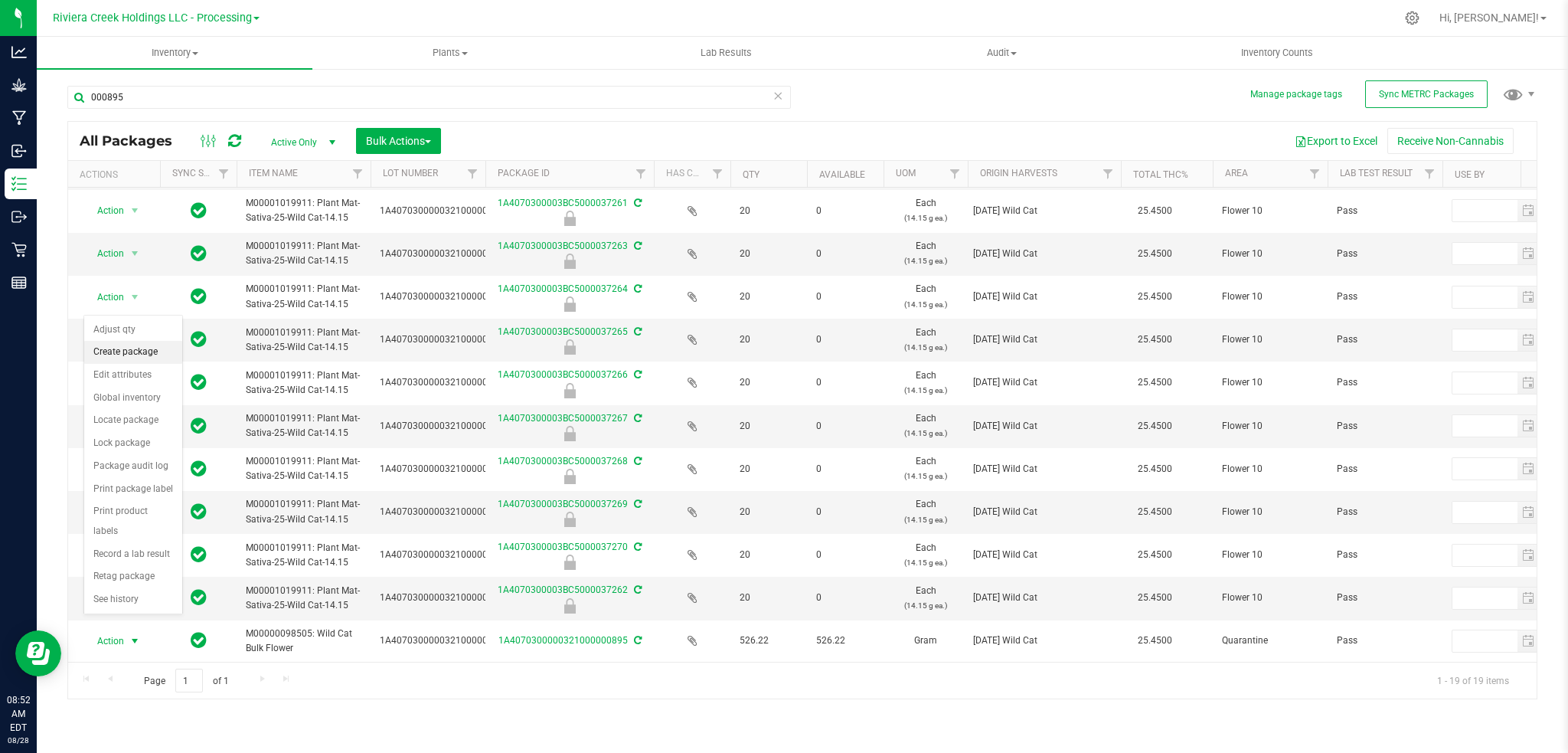
click at [143, 349] on li "Create package" at bounding box center [133, 352] width 98 height 23
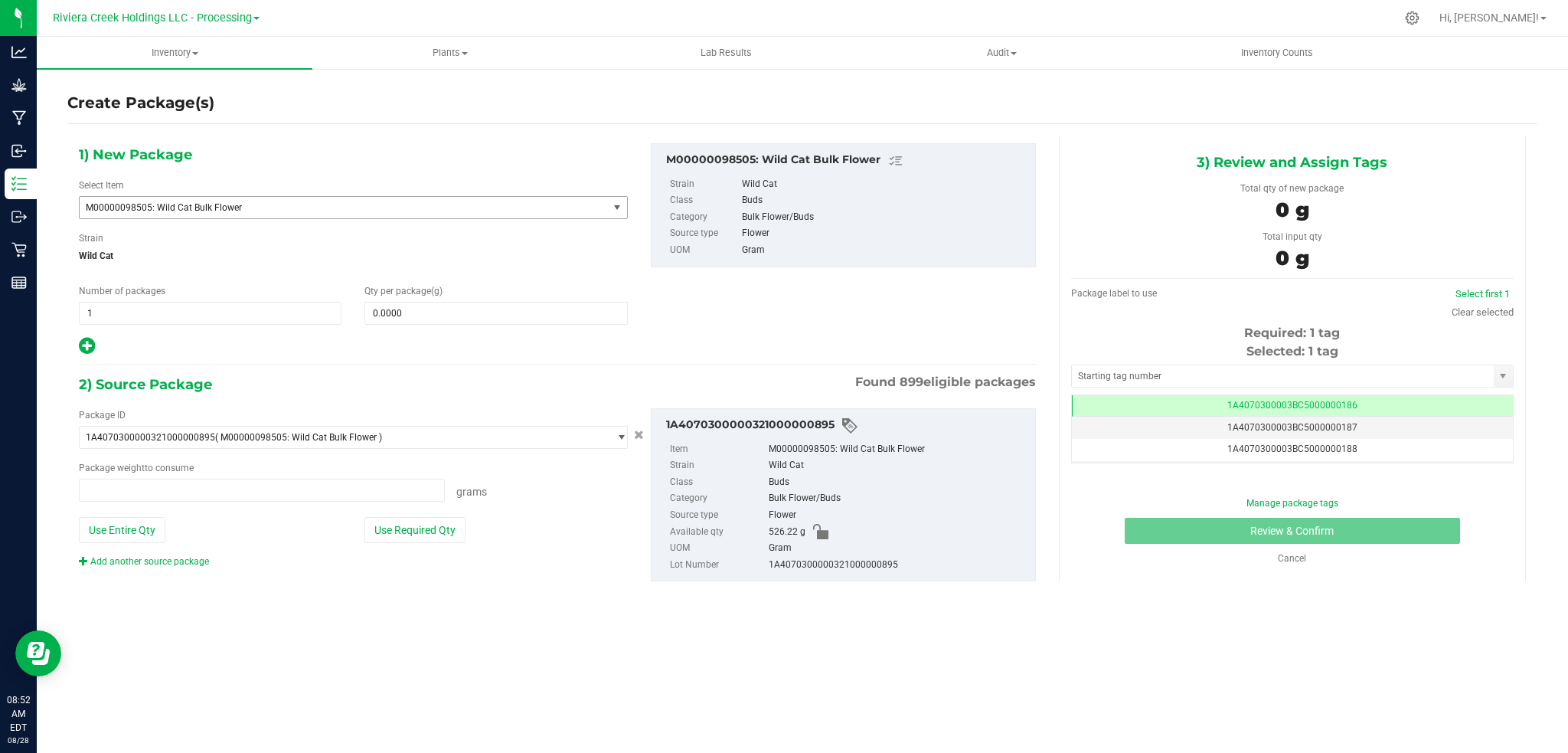
type input "0.0000 g"
click at [255, 207] on span "M00000098505: Wild Cat Bulk Flower" at bounding box center [333, 207] width 496 height 11
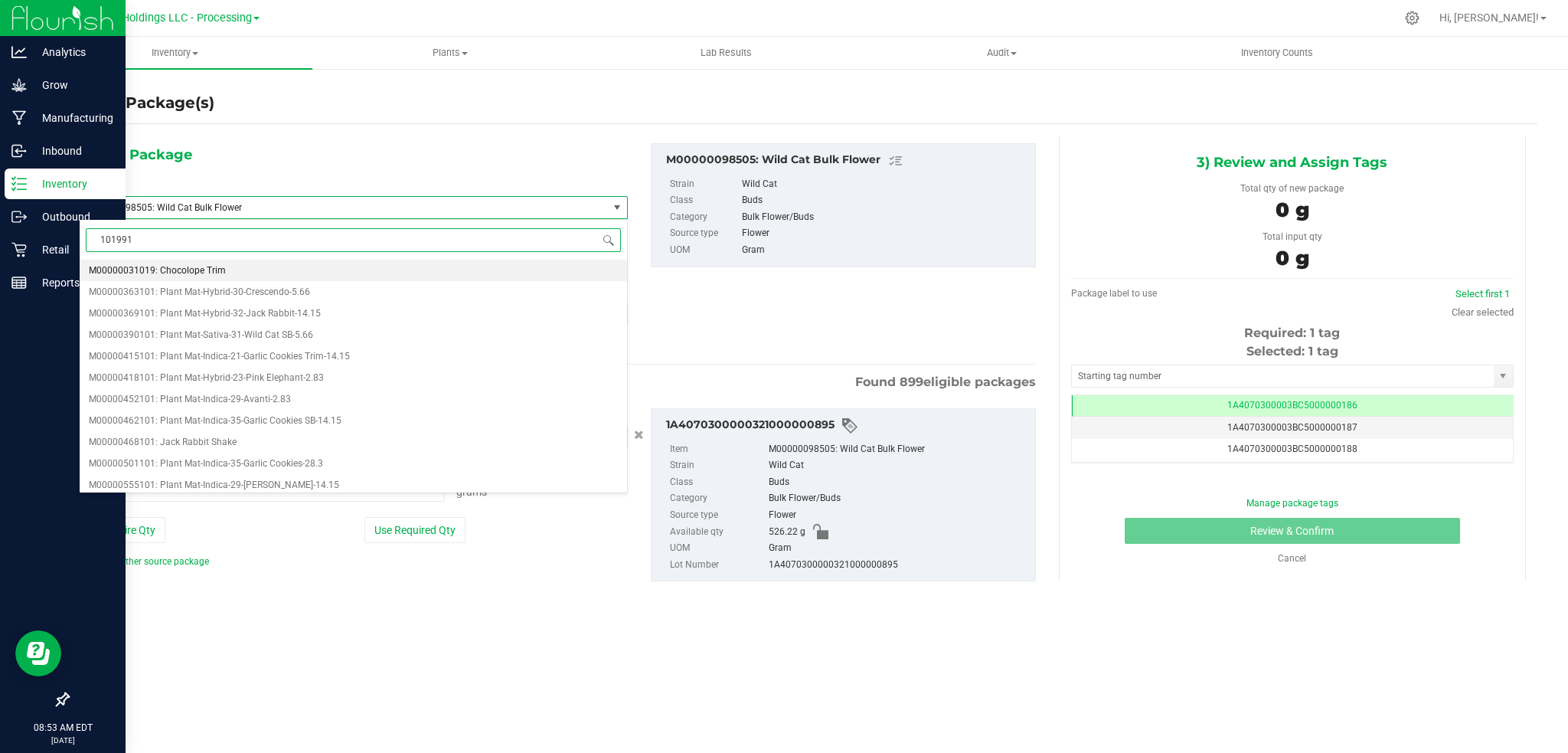
type input "1019911"
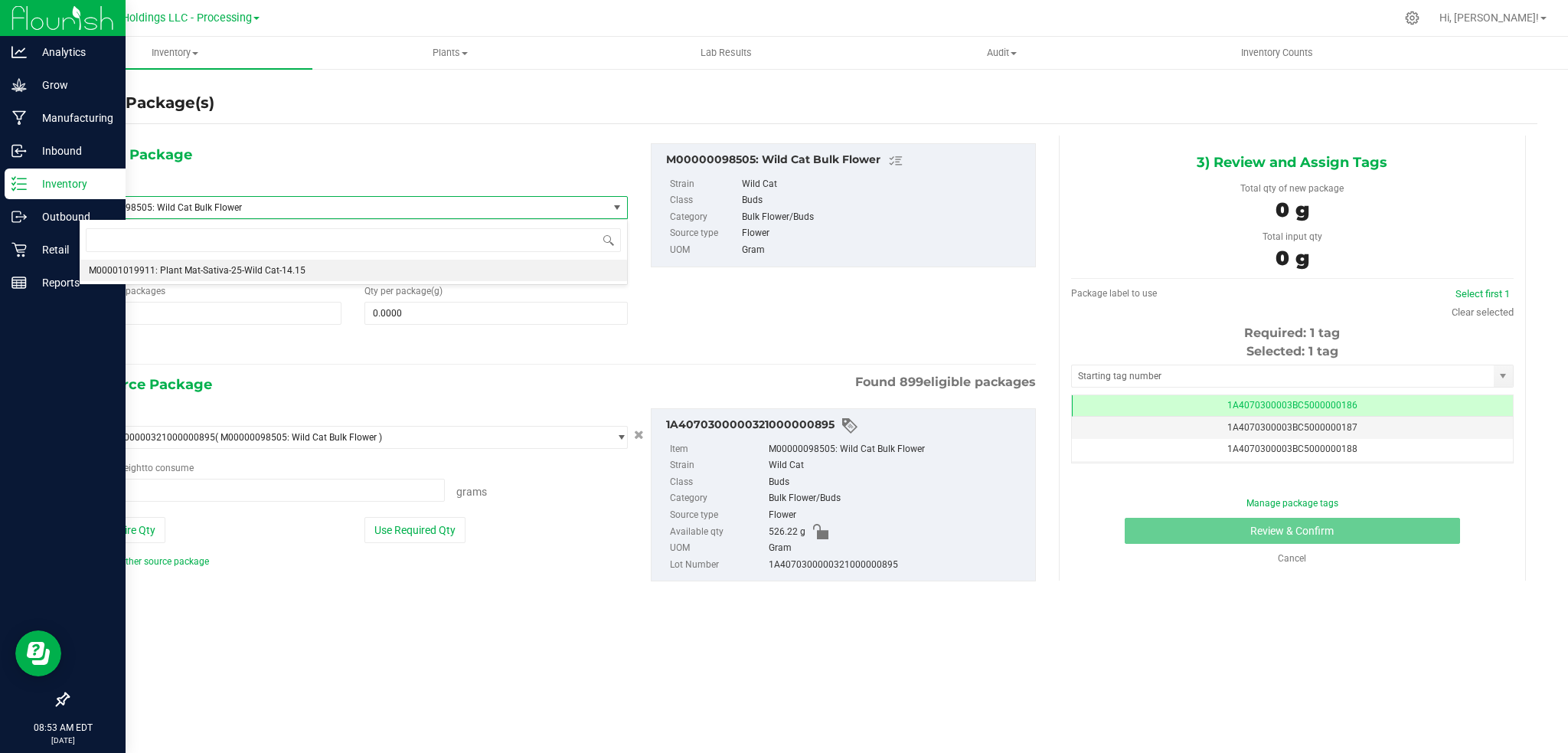
type input "0"
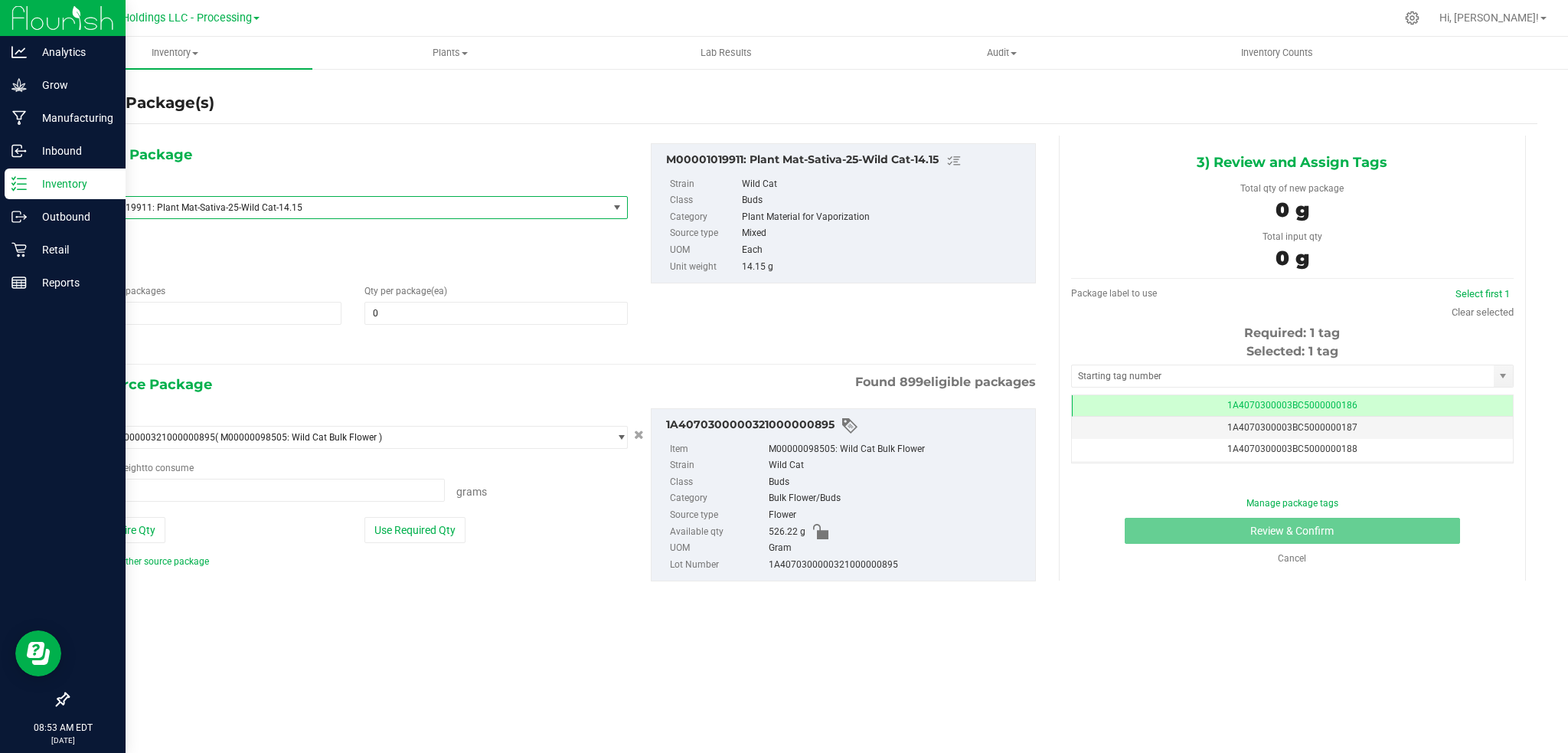
type input "0.0000 g"
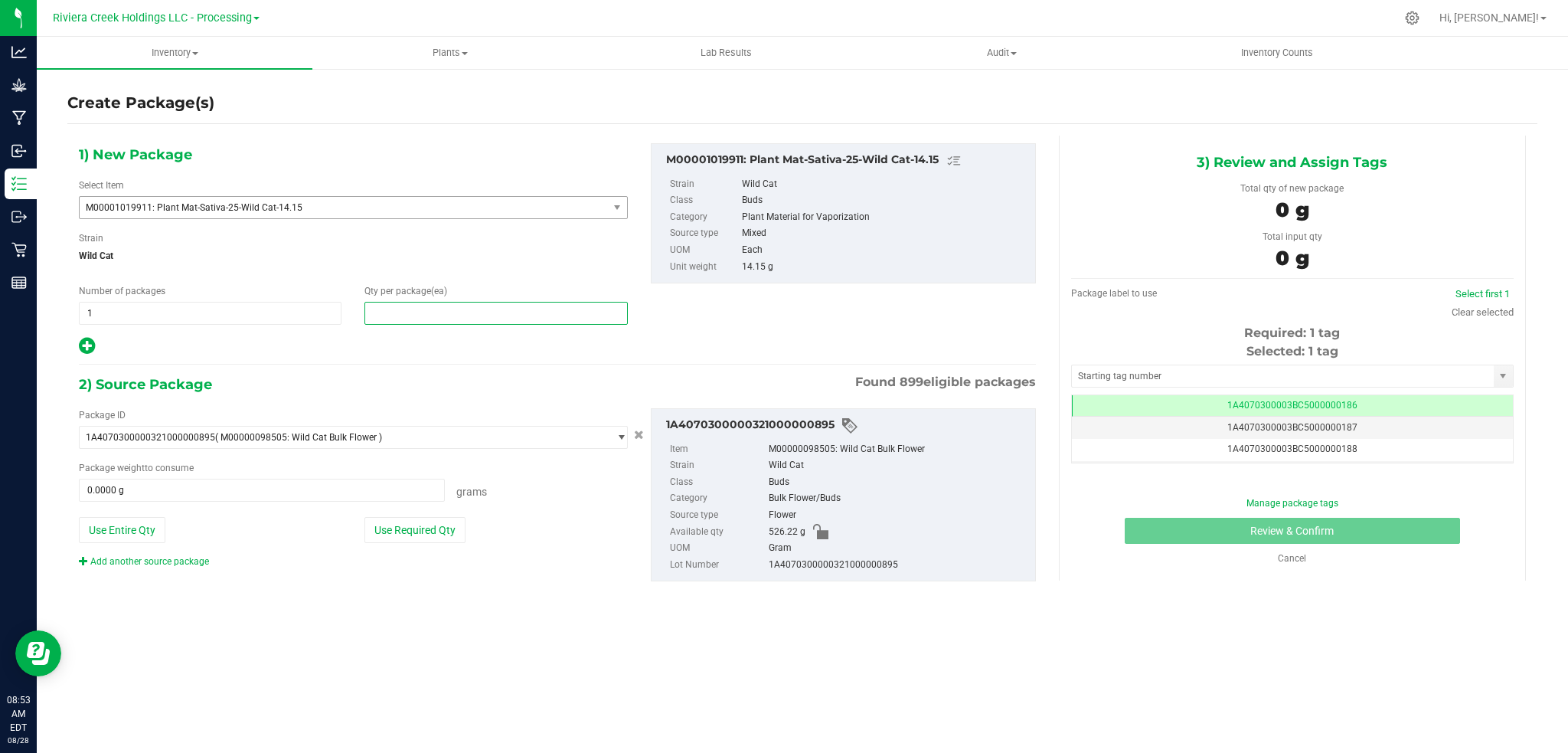
click at [423, 310] on span at bounding box center [496, 313] width 262 height 23
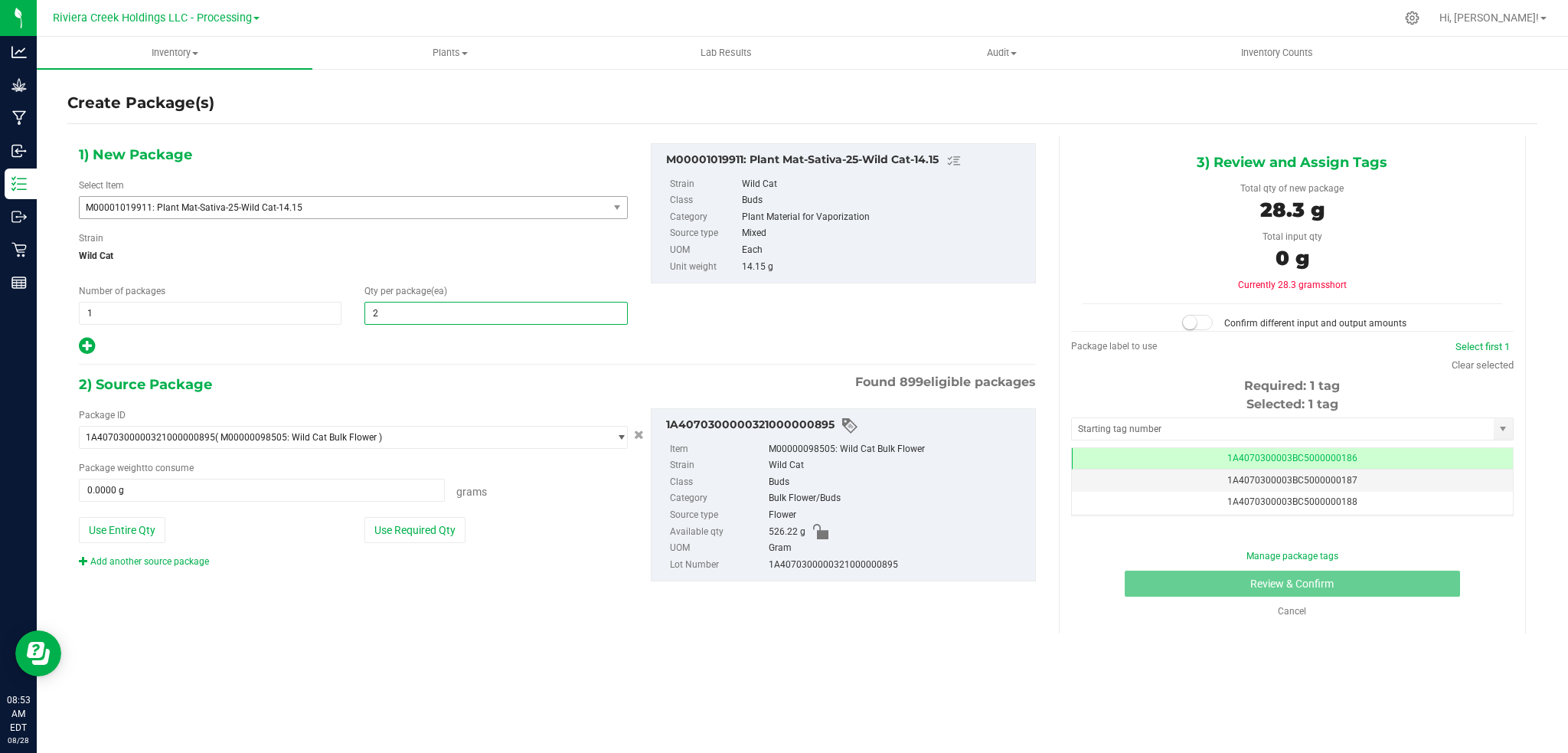
type input "20"
click at [425, 533] on button "Use Required Qty" at bounding box center [415, 529] width 101 height 26
type input "283.0000 g"
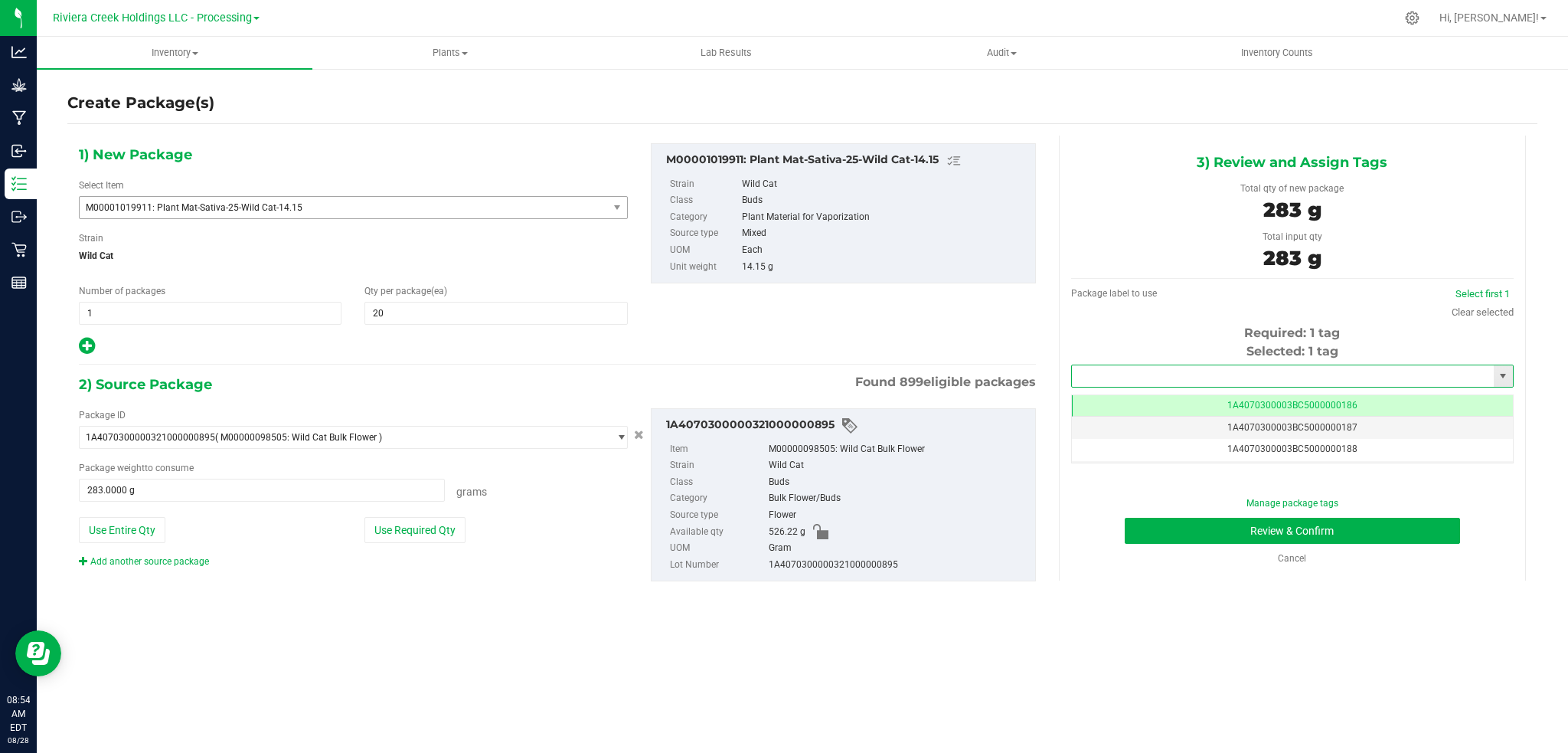
click at [1170, 374] on input "text" at bounding box center [1283, 376] width 422 height 22
type input "1A4070300003BC5000015341"
click at [1157, 542] on button "Review & Confirm" at bounding box center [1292, 530] width 335 height 26
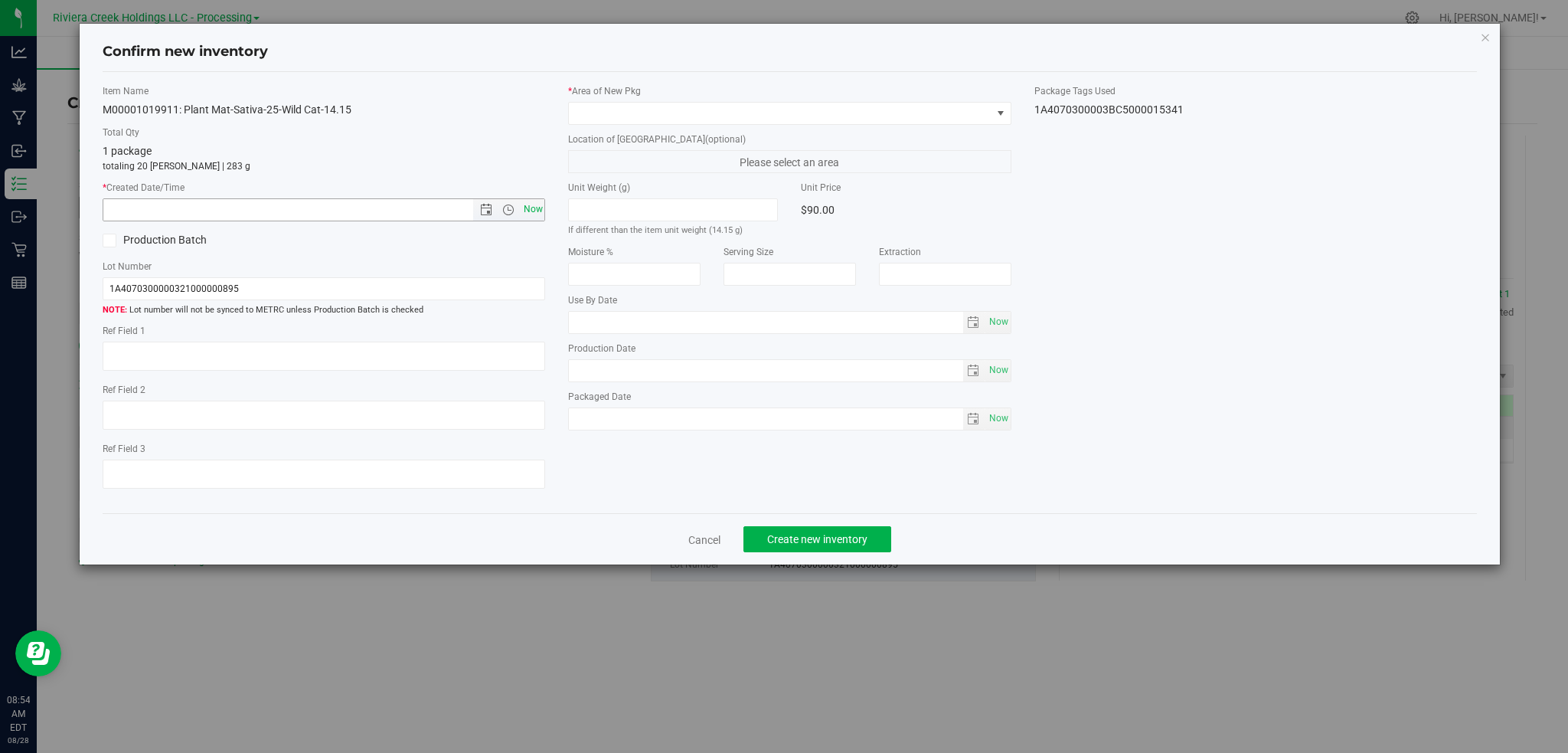
click at [534, 207] on span "Now" at bounding box center [532, 209] width 26 height 23
type input "8/28/2025 8:54 AM"
click at [995, 109] on span at bounding box center [1000, 113] width 13 height 13
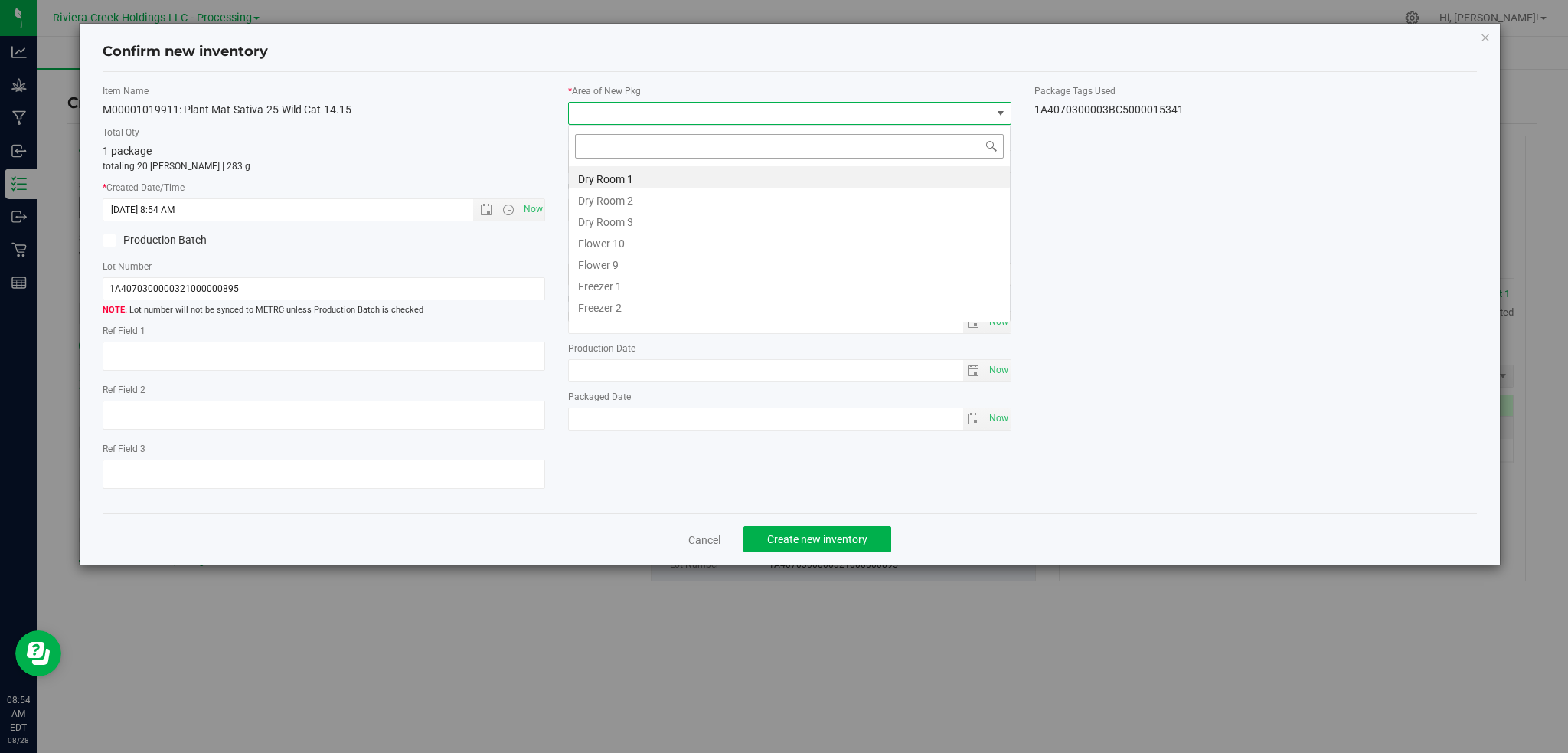
scroll to position [23, 443]
click at [615, 242] on li "Flower 10" at bounding box center [790, 242] width 441 height 22
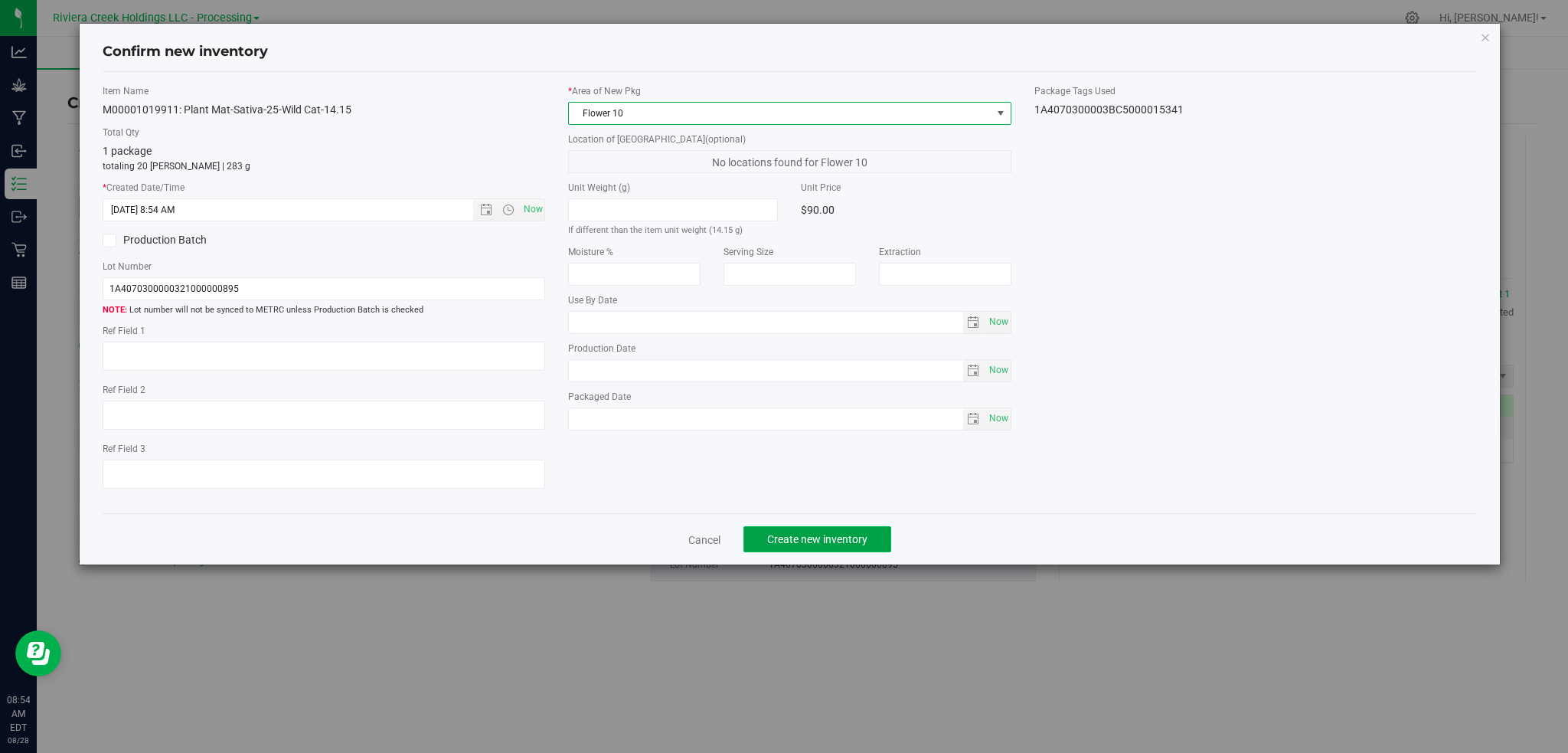
click at [837, 539] on span "Create new inventory" at bounding box center [817, 539] width 100 height 13
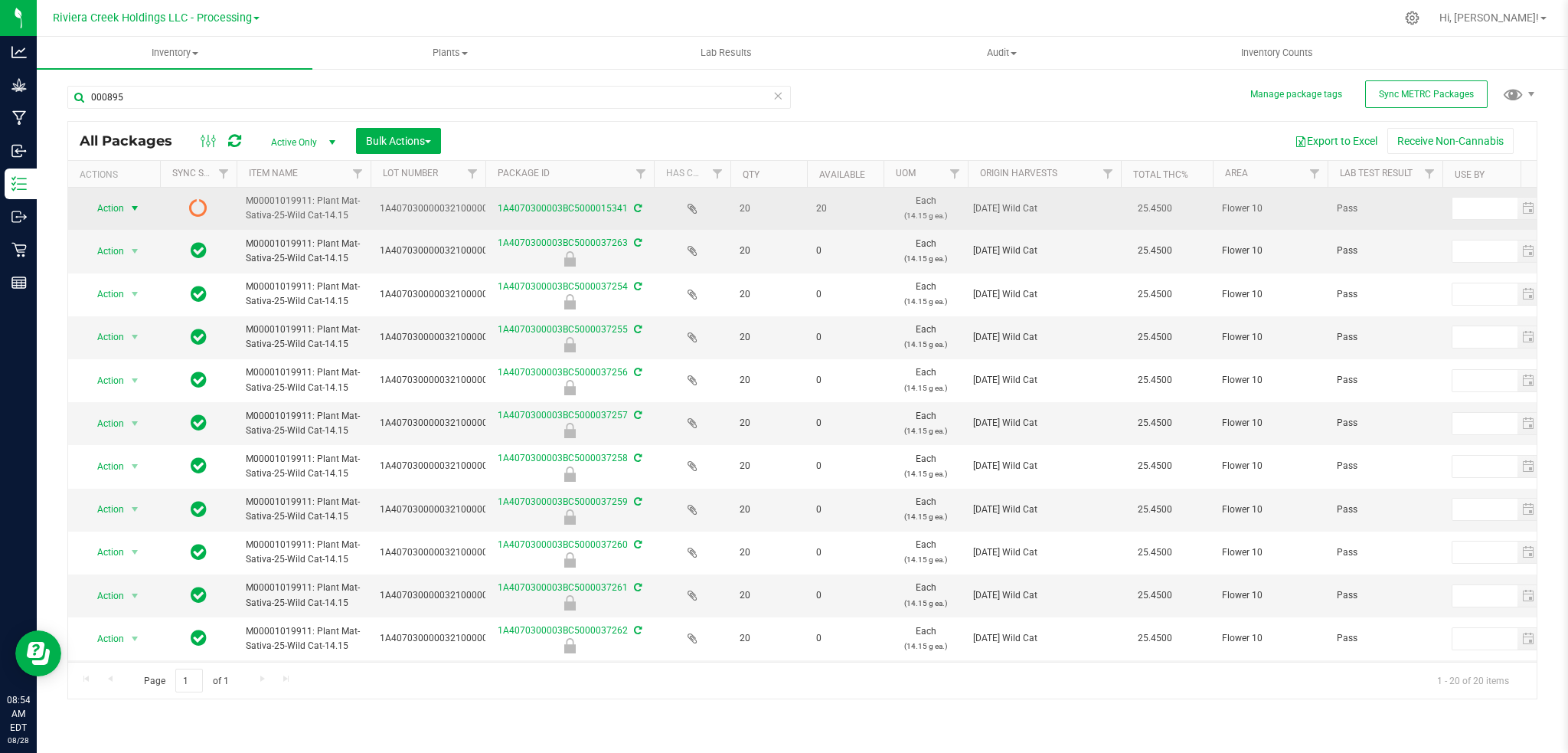
click at [129, 208] on span "select" at bounding box center [135, 208] width 13 height 13
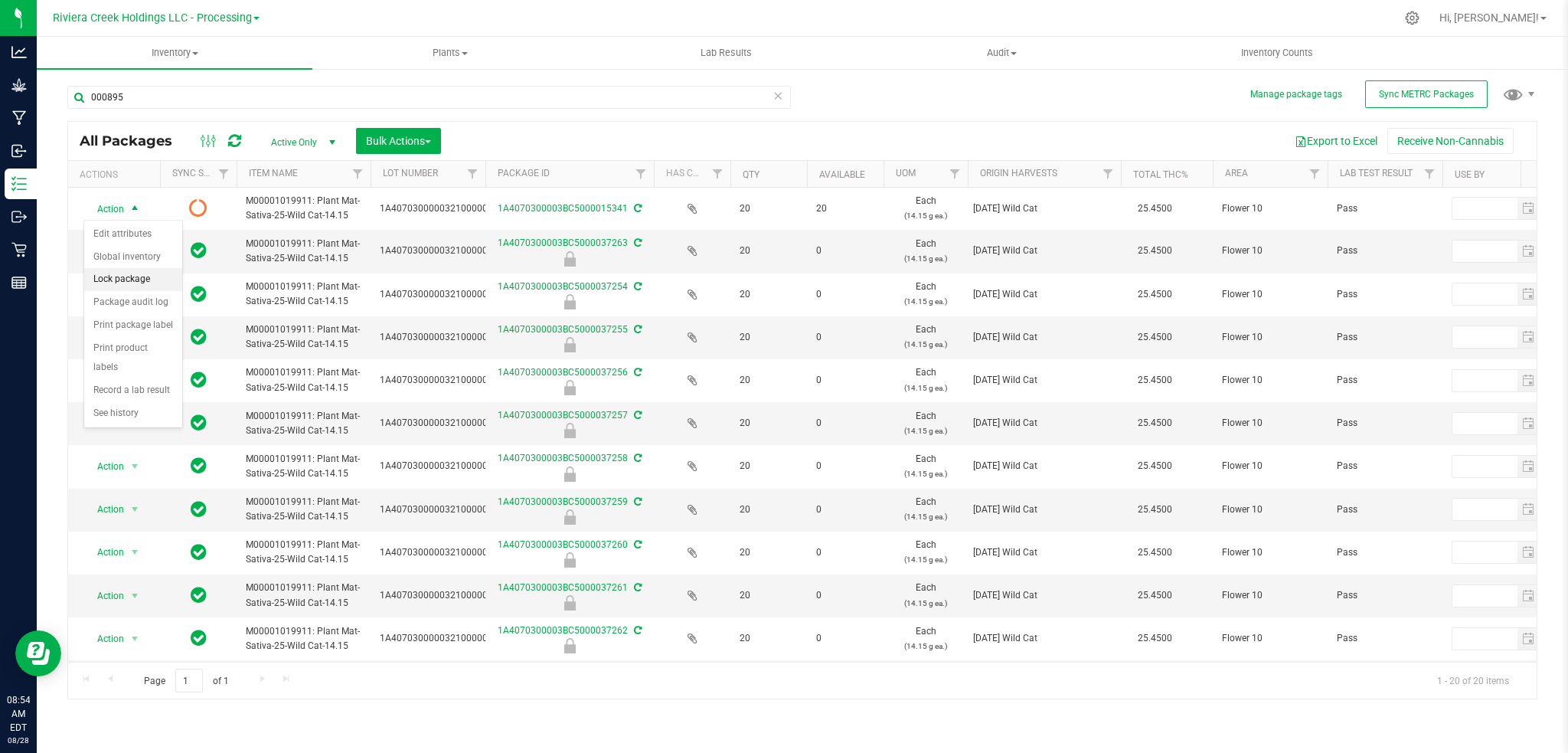
click at [125, 282] on li "Lock package" at bounding box center [133, 279] width 98 height 23
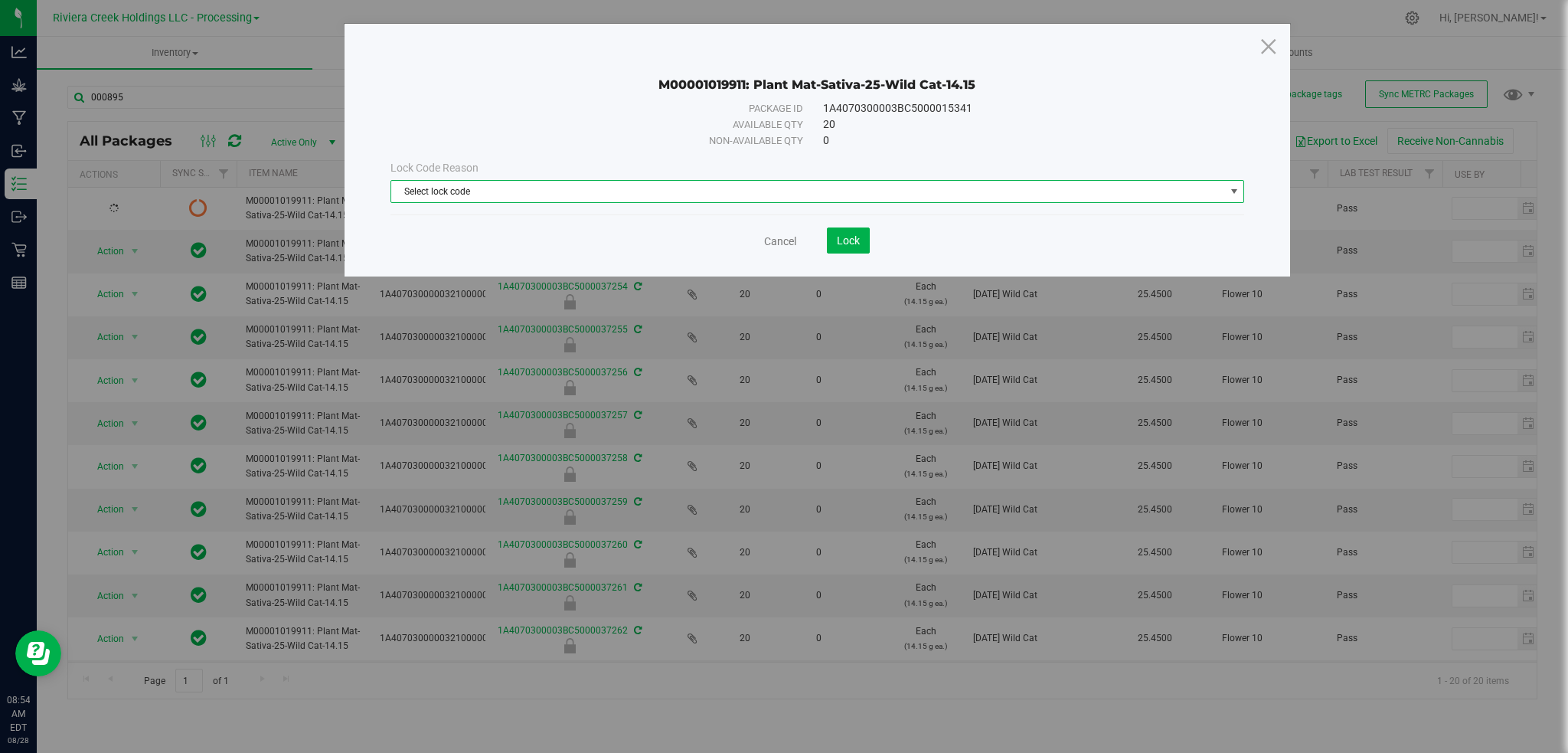
click at [1235, 187] on span "select" at bounding box center [1235, 191] width 13 height 13
click at [451, 243] on li "Final Check Lock" at bounding box center [817, 240] width 853 height 23
click at [840, 239] on span "Lock" at bounding box center [848, 240] width 23 height 13
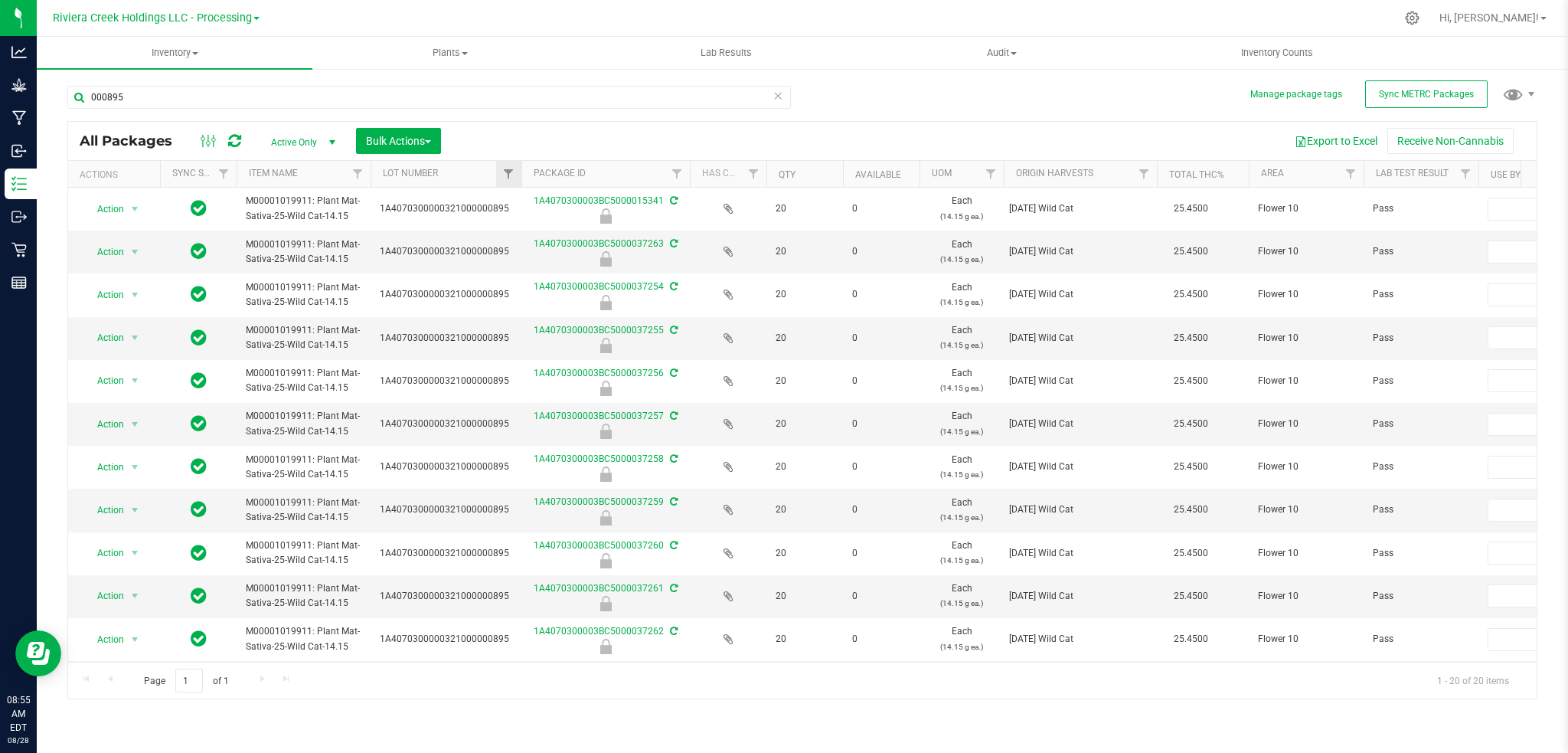
drag, startPoint x: 483, startPoint y: 171, endPoint x: 521, endPoint y: 172, distance: 38.0
click at [521, 172] on div "Actions Sync Status Item Name Lot Number Package ID Has COA Qty Available UOM O…" at bounding box center [795, 173] width 1453 height 26
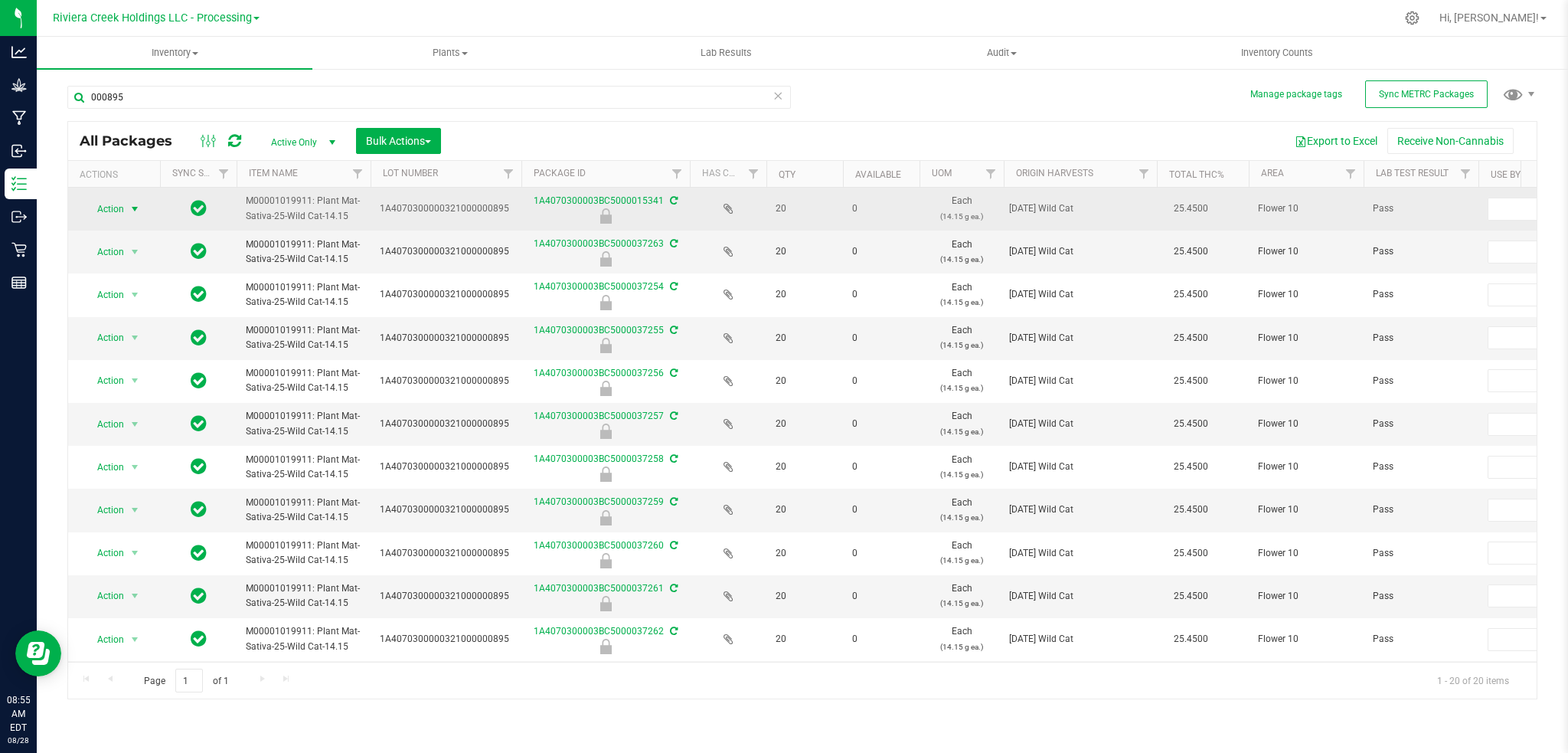
click at [133, 206] on span "select" at bounding box center [135, 209] width 13 height 13
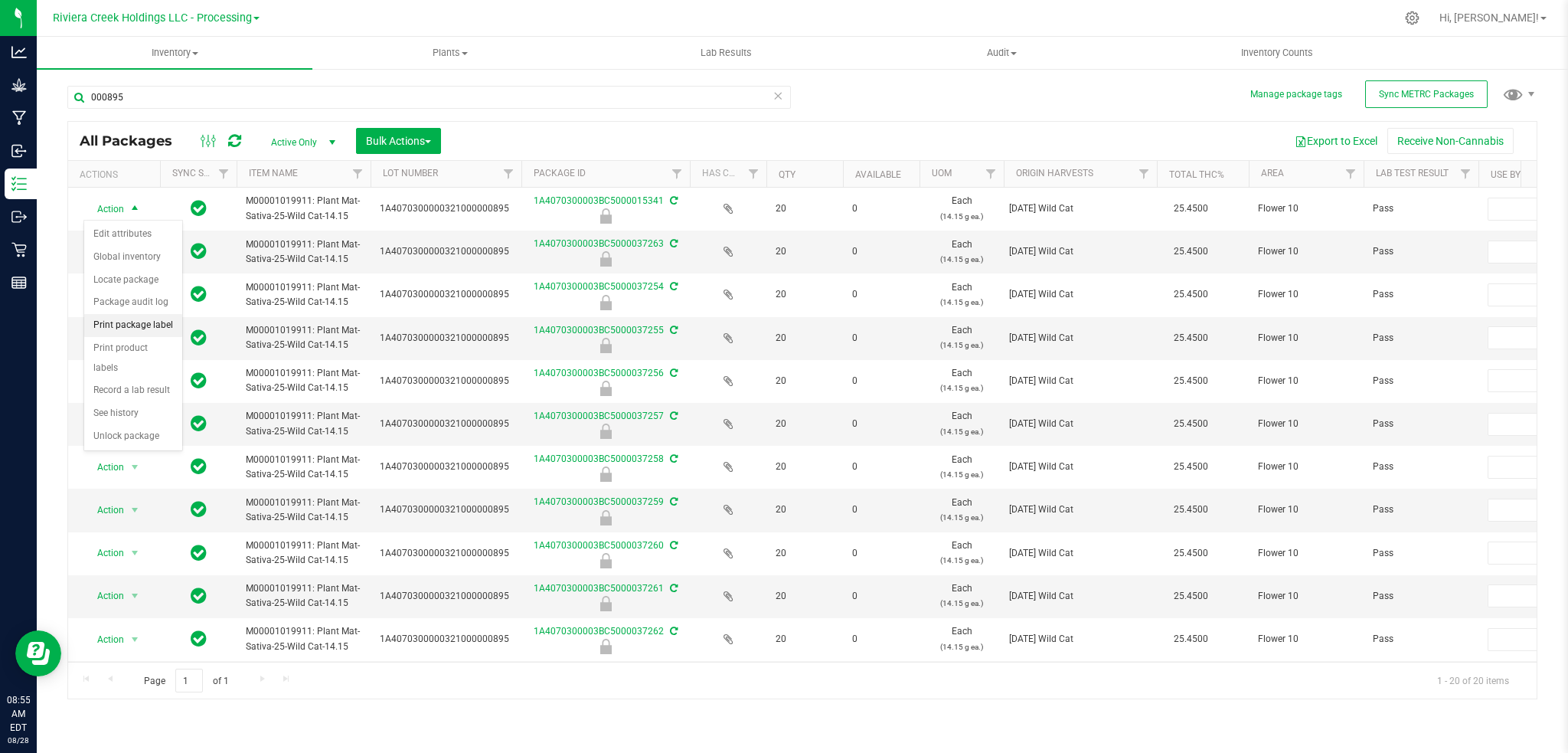
click at [125, 330] on li "Print package label" at bounding box center [133, 325] width 98 height 23
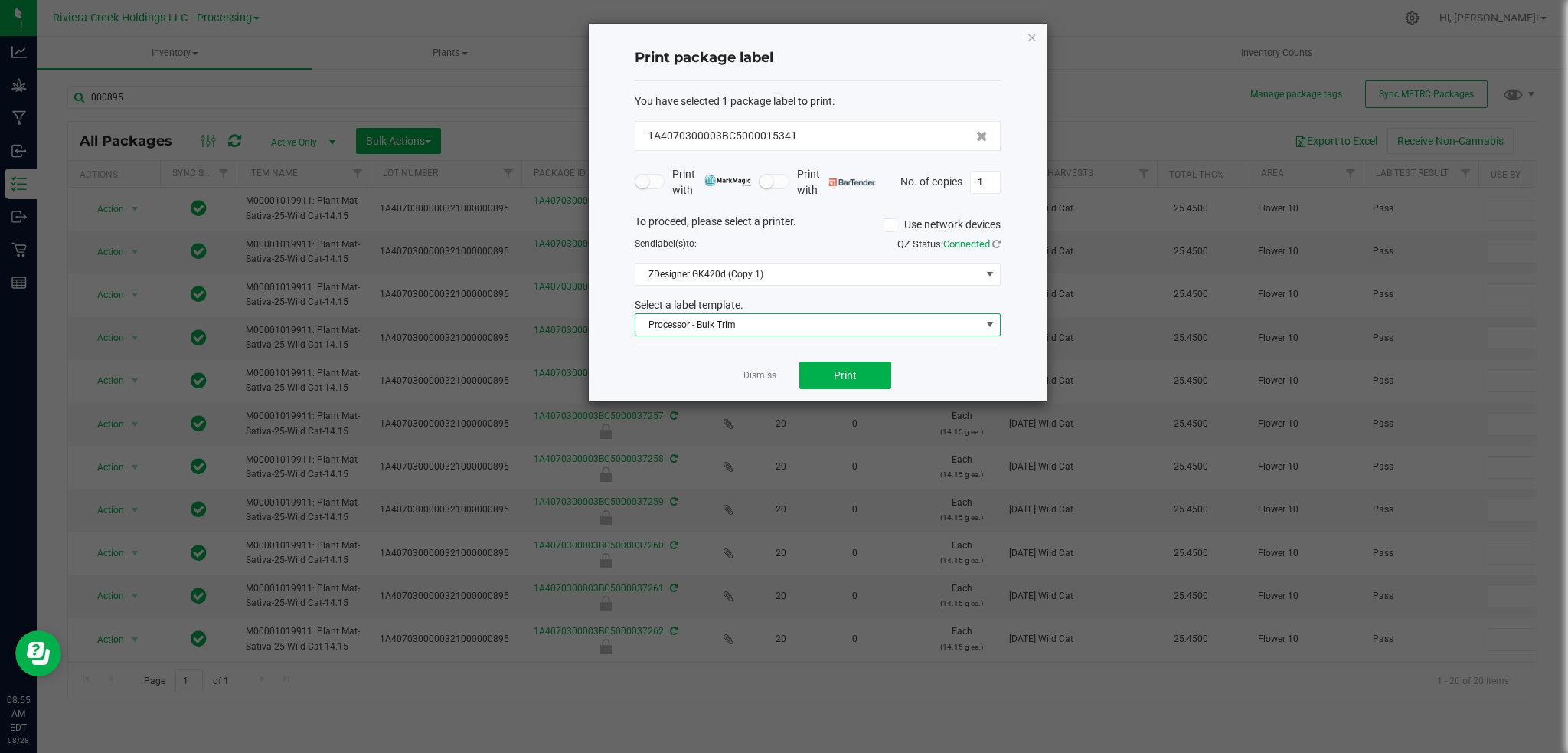
click at [989, 323] on span at bounding box center [990, 324] width 13 height 13
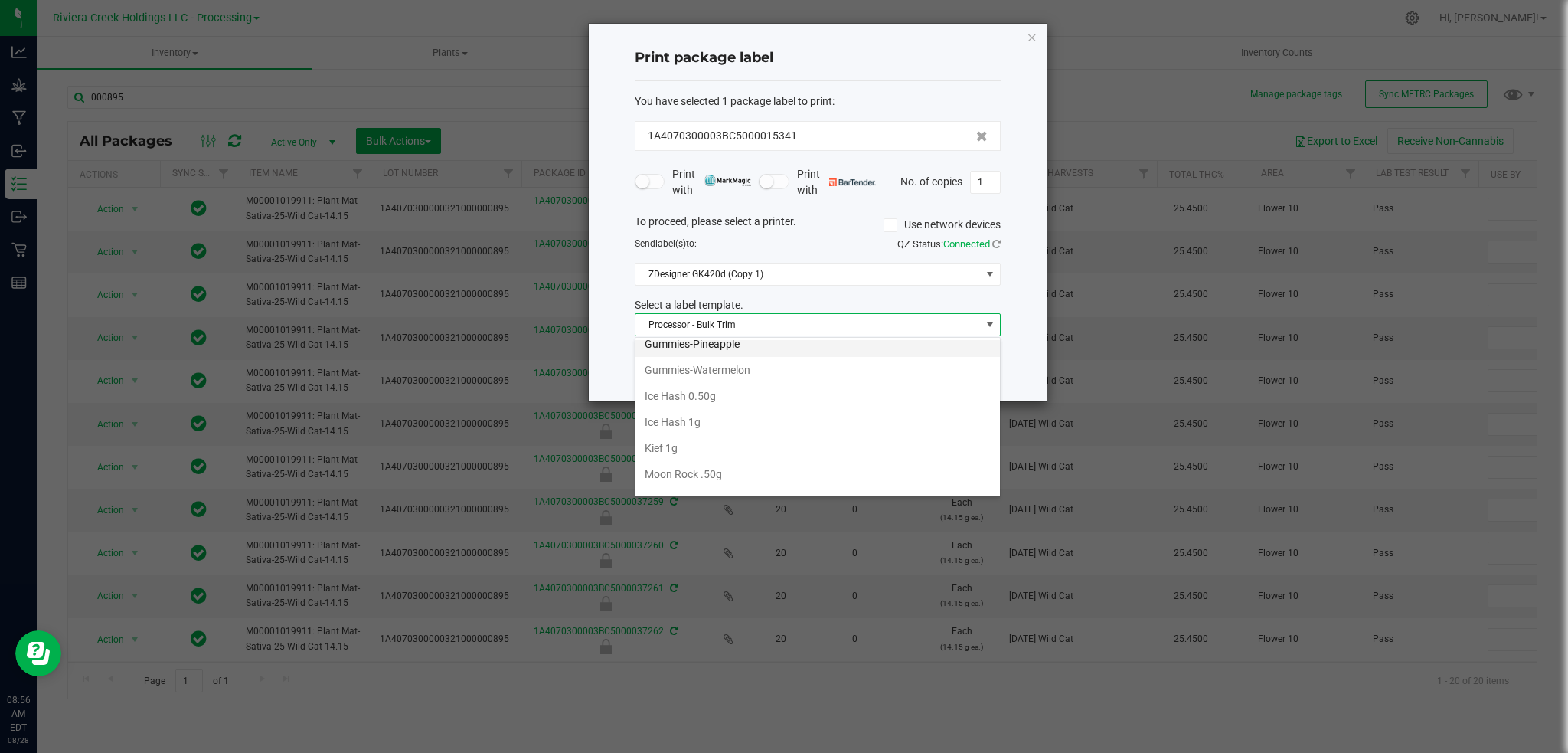
scroll to position [471, 0]
click at [983, 348] on li "Gummies-Pineapple" at bounding box center [817, 351] width 364 height 26
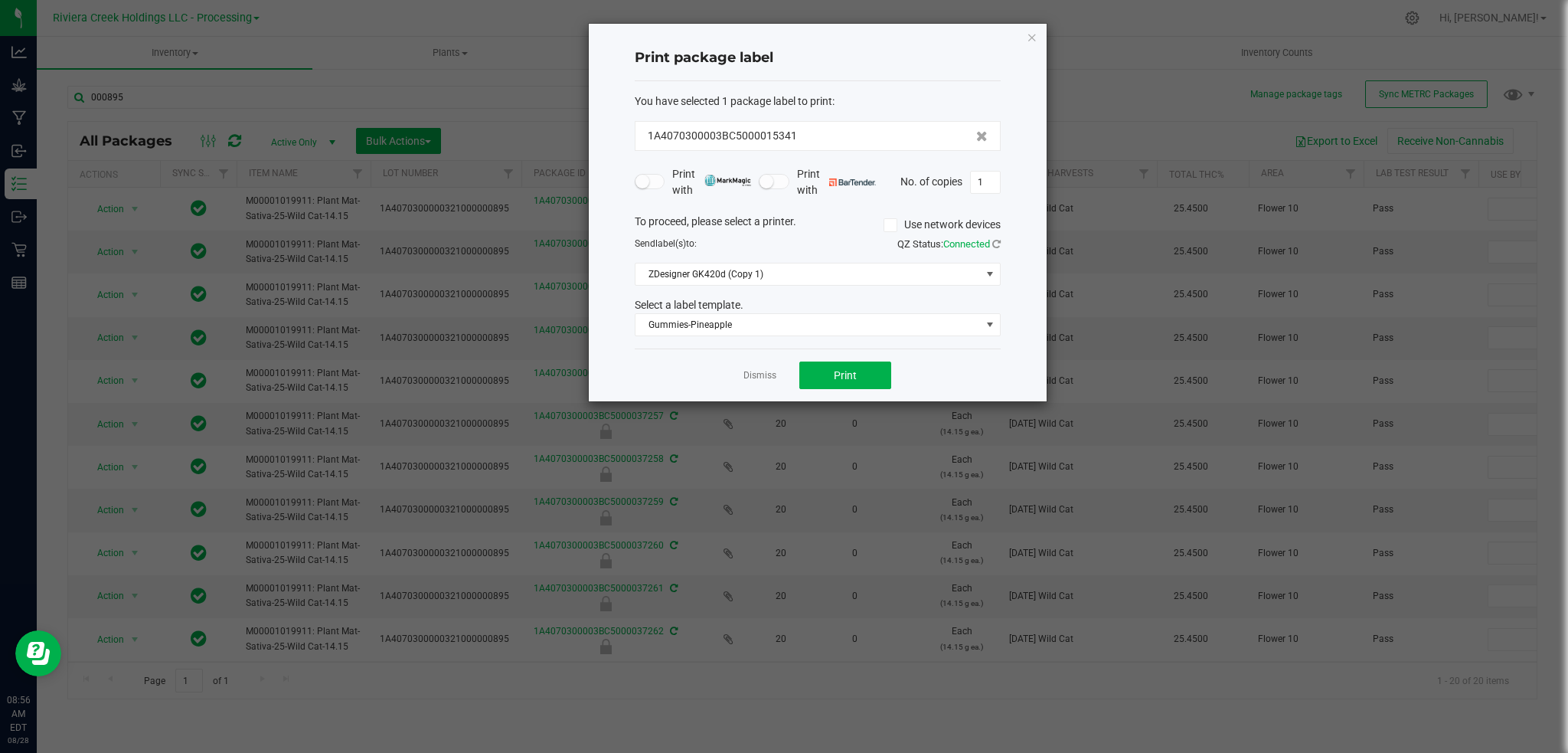
click at [983, 347] on div "You have selected 1 package label to print : 1A4070300003BC5000015341 Print wit…" at bounding box center [818, 215] width 366 height 268
click at [990, 324] on span at bounding box center [990, 324] width 13 height 13
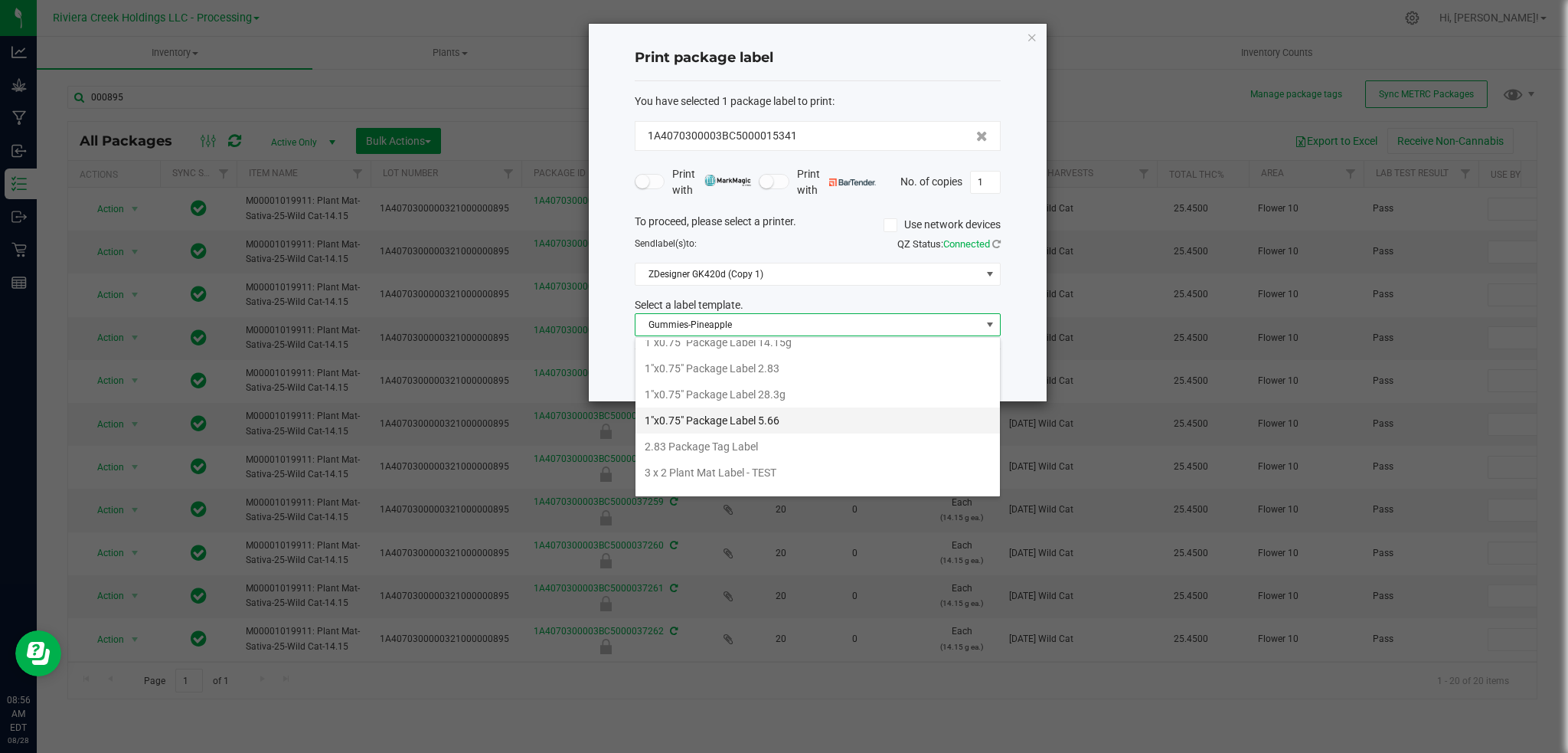
scroll to position [0, 0]
click at [775, 351] on li "1"x0.75" Package Label 14.15g" at bounding box center [817, 353] width 364 height 26
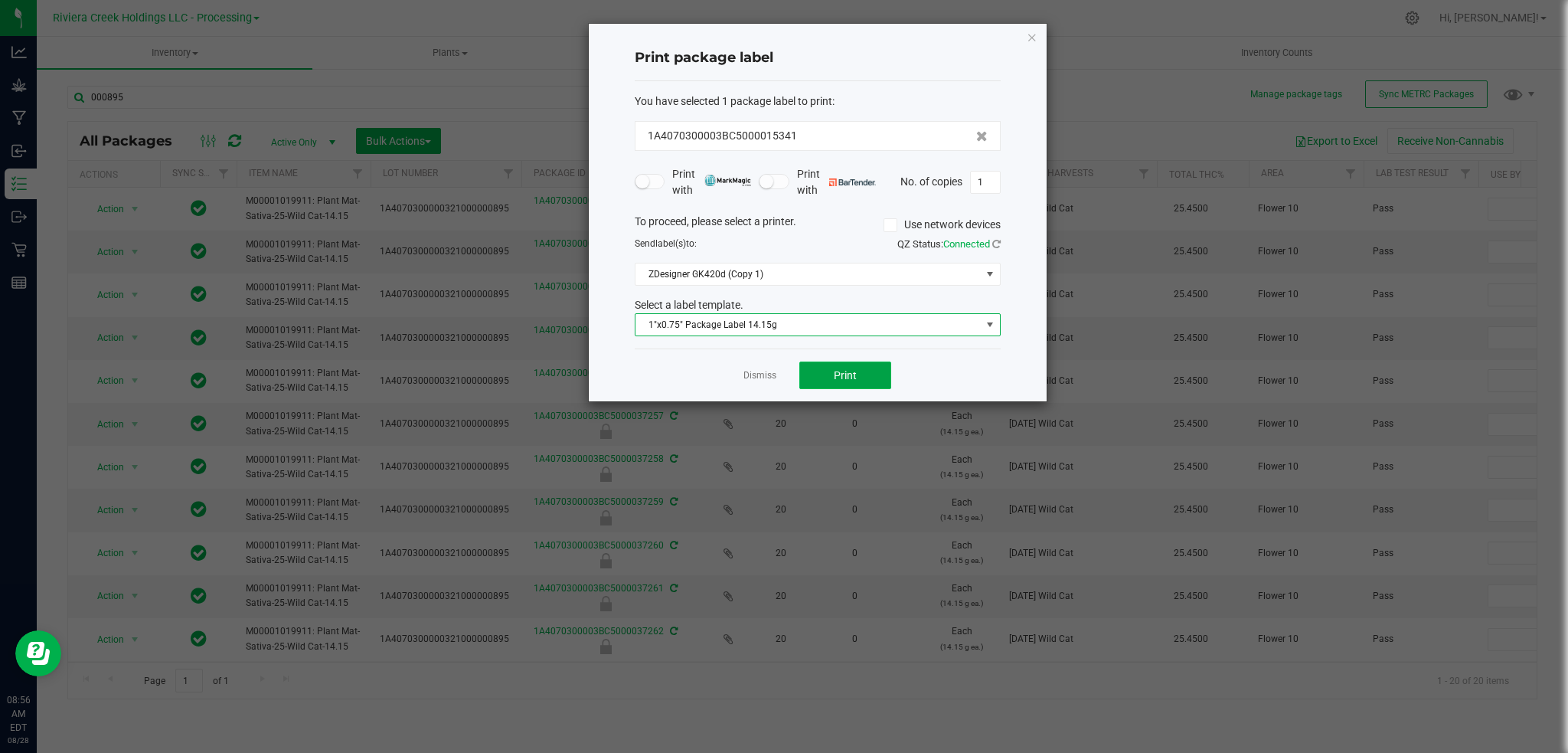
click at [855, 374] on span "Print" at bounding box center [845, 375] width 23 height 13
click at [754, 375] on link "Dismiss" at bounding box center [760, 376] width 33 height 13
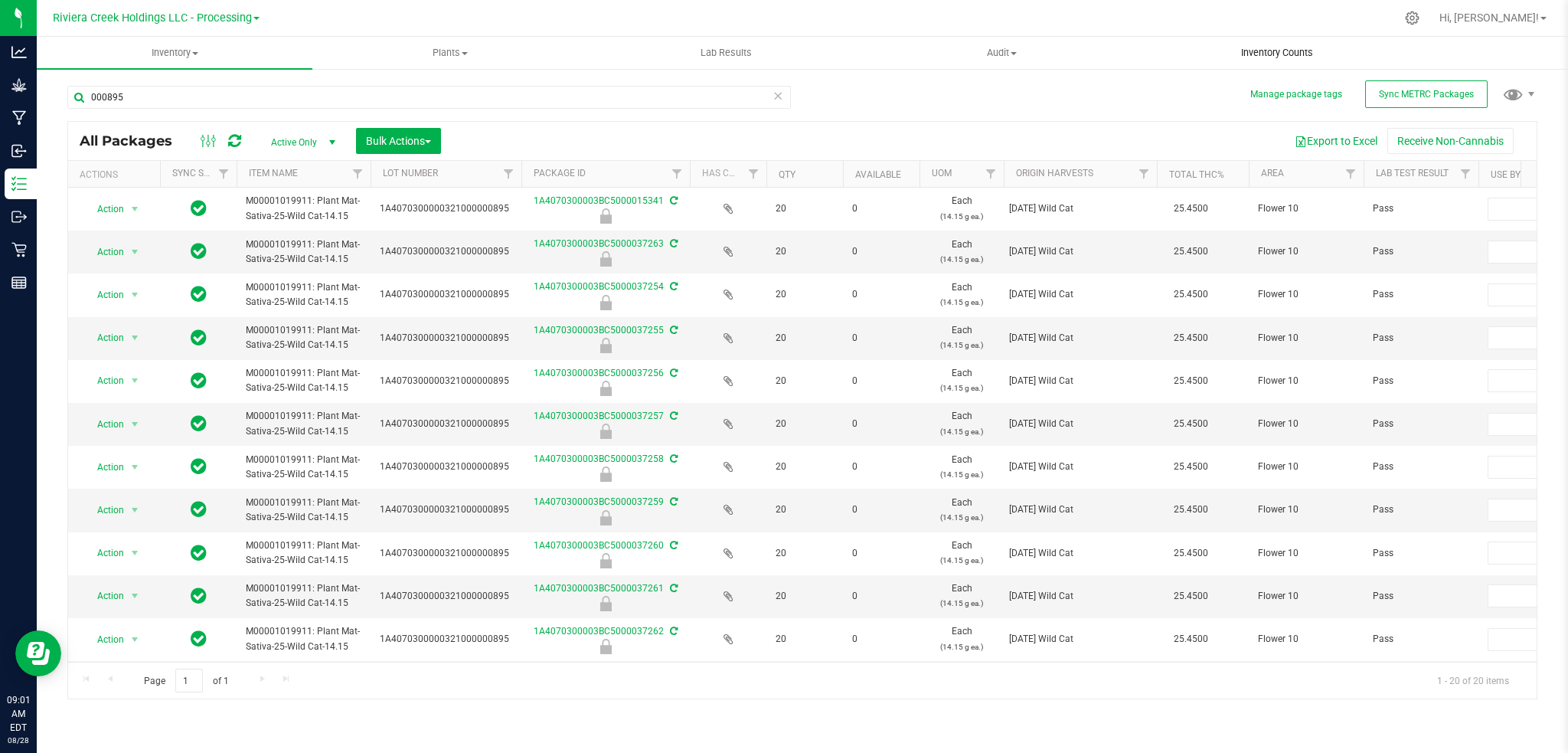
click at [1253, 43] on uib-tab-heading "Inventory Counts" at bounding box center [1277, 53] width 274 height 31
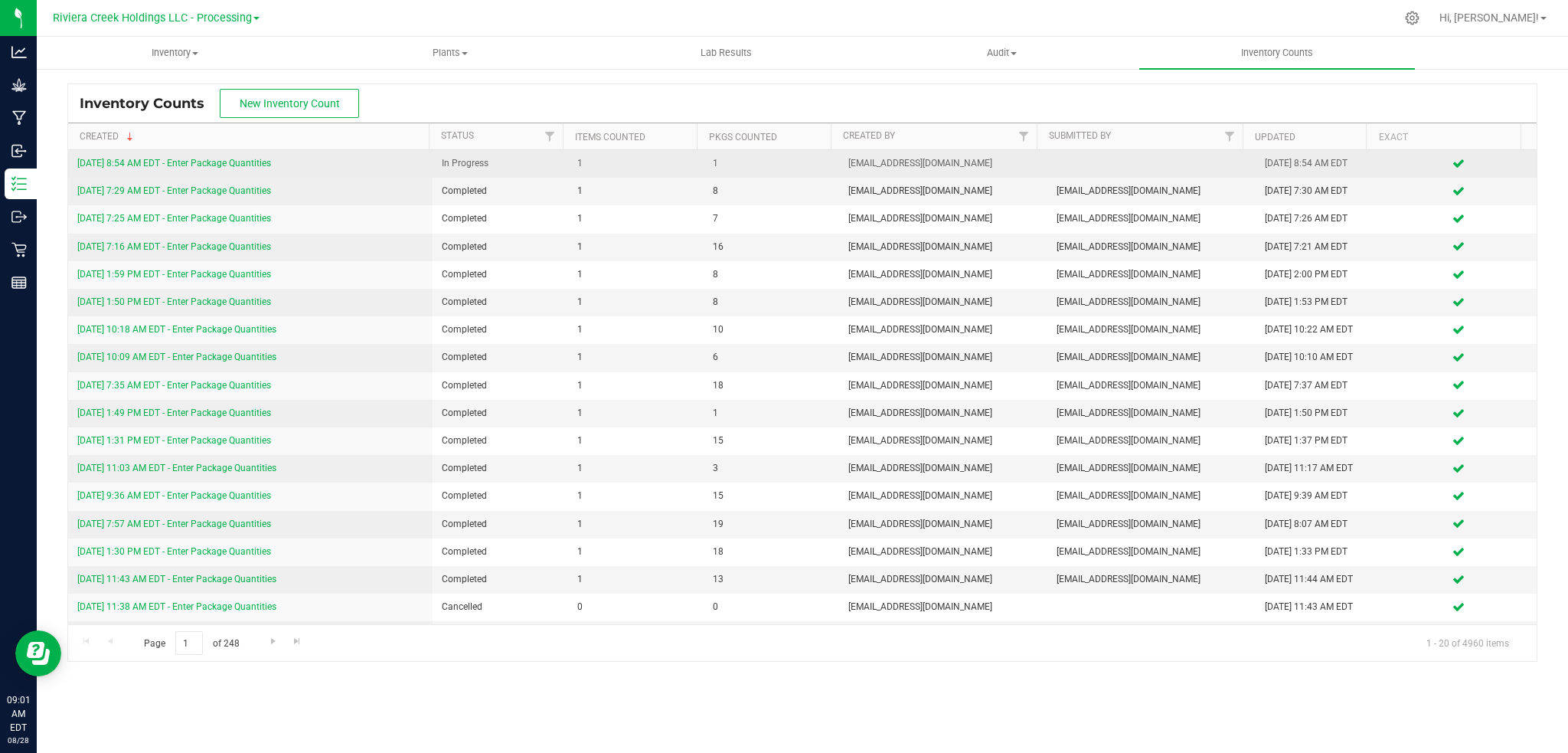
click at [238, 161] on link "8/28/25 8:54 AM EDT - Enter Package Quantities" at bounding box center [175, 163] width 194 height 11
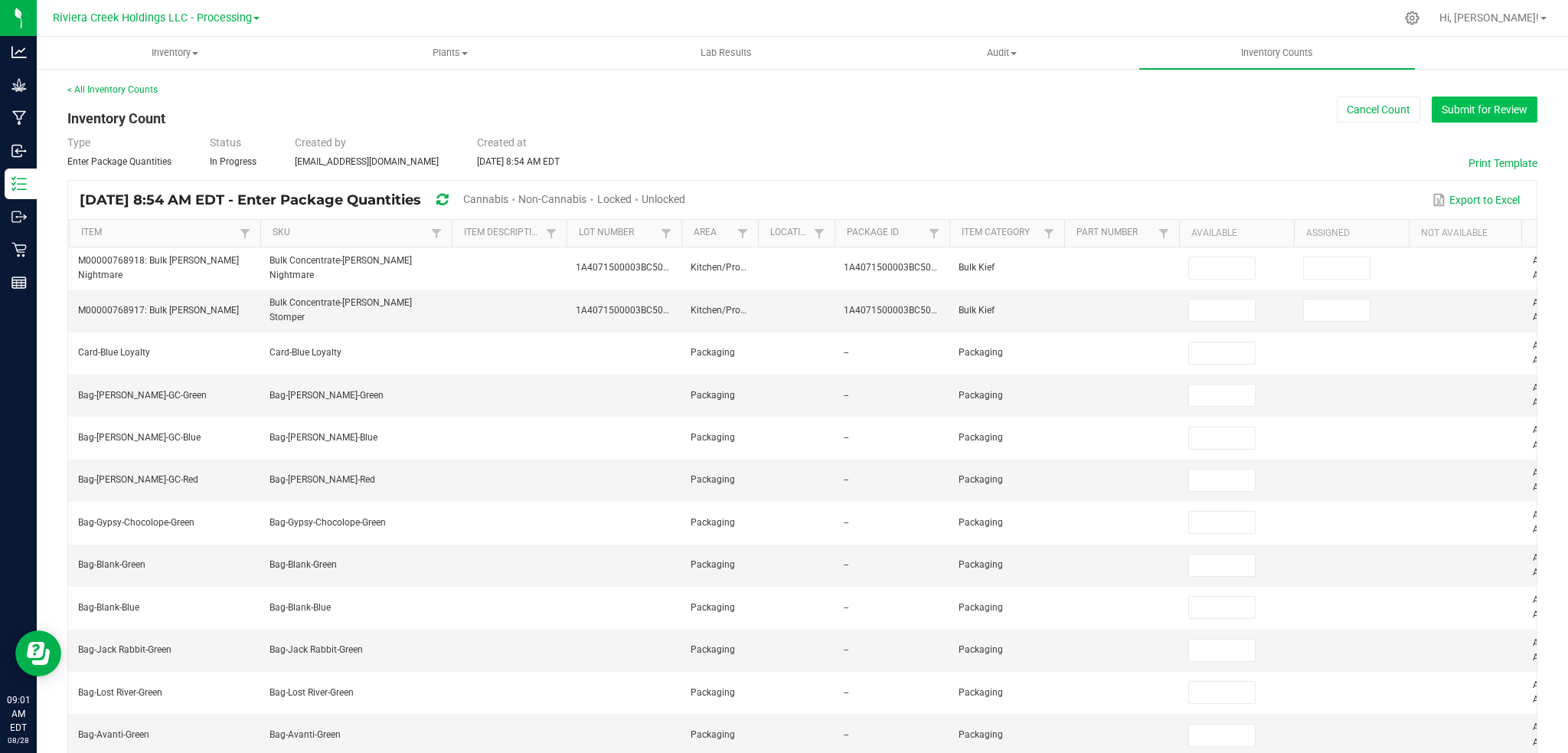
click at [1463, 114] on button "Submit for Review" at bounding box center [1484, 109] width 105 height 26
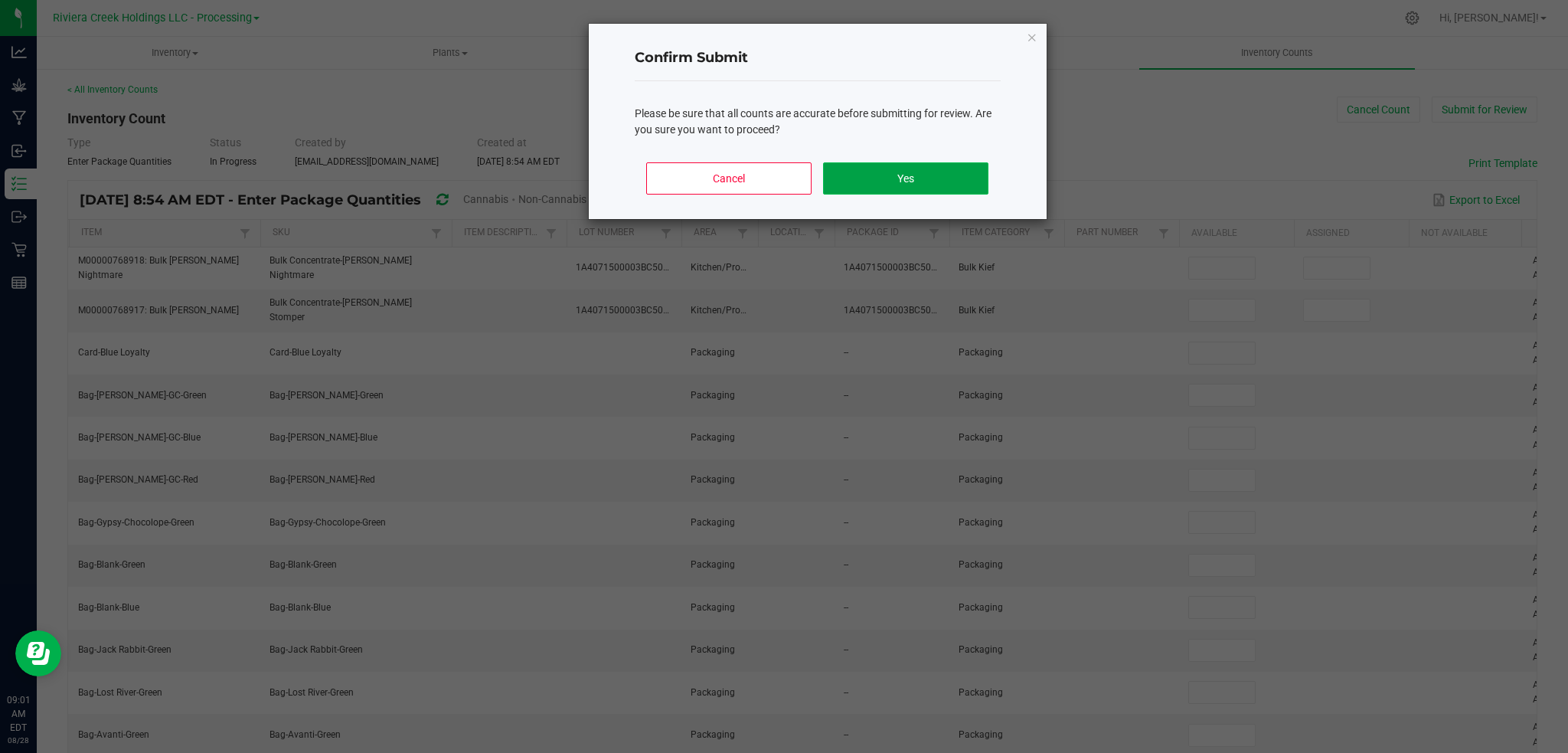
click at [907, 173] on button "Yes" at bounding box center [905, 178] width 165 height 32
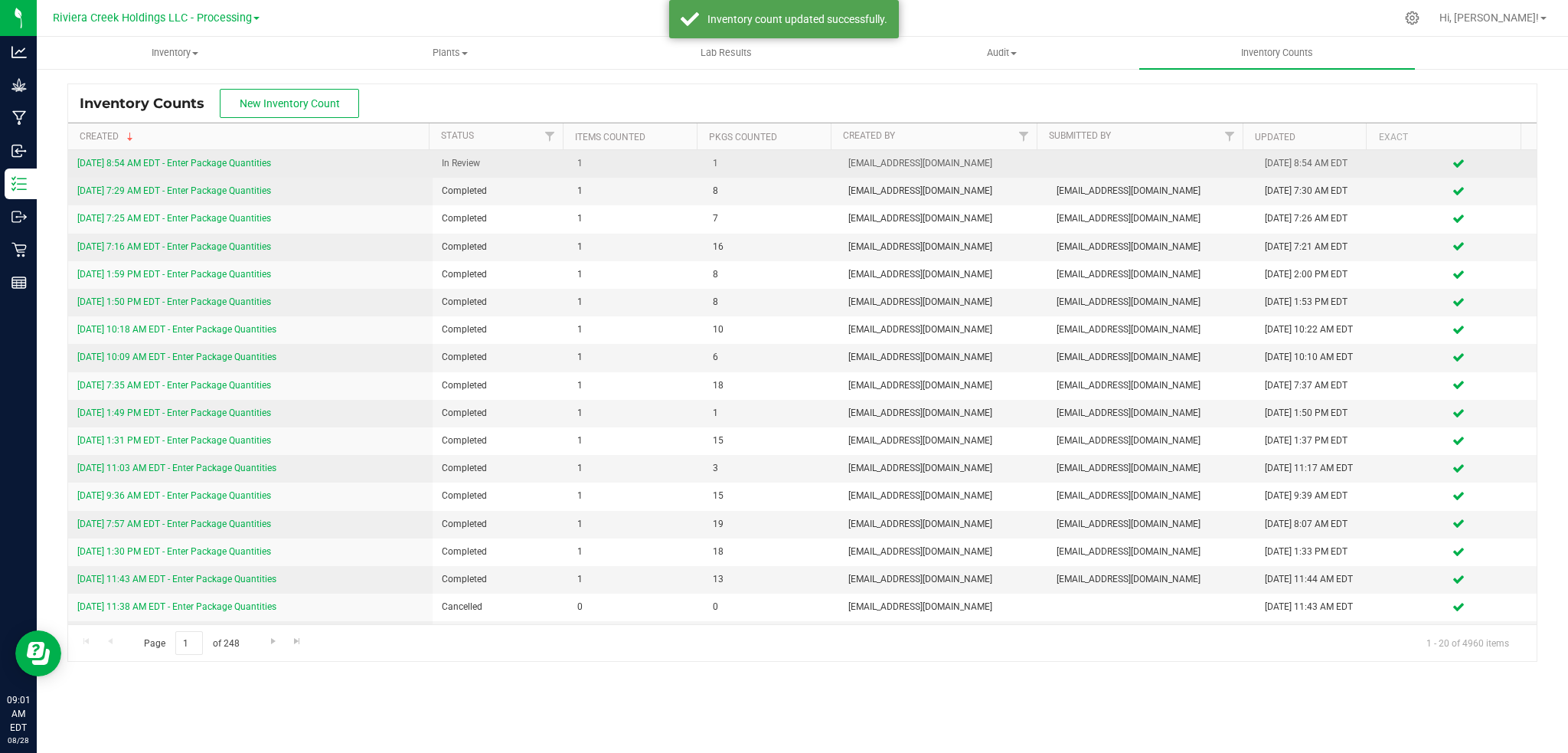
click at [205, 166] on link "8/28/25 8:54 AM EDT - Enter Package Quantities" at bounding box center [175, 163] width 194 height 11
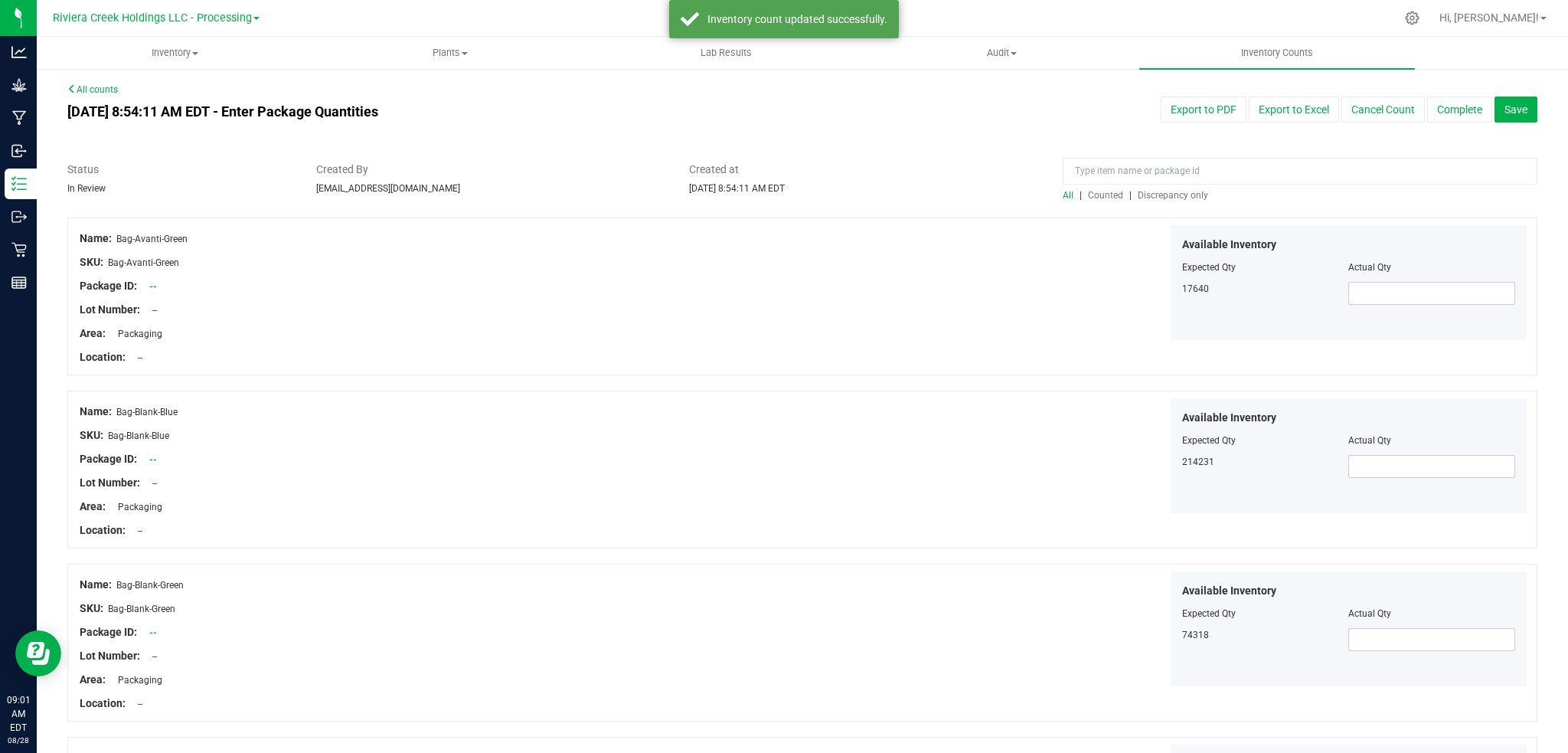
click at [1092, 193] on span "Counted" at bounding box center [1106, 195] width 35 height 11
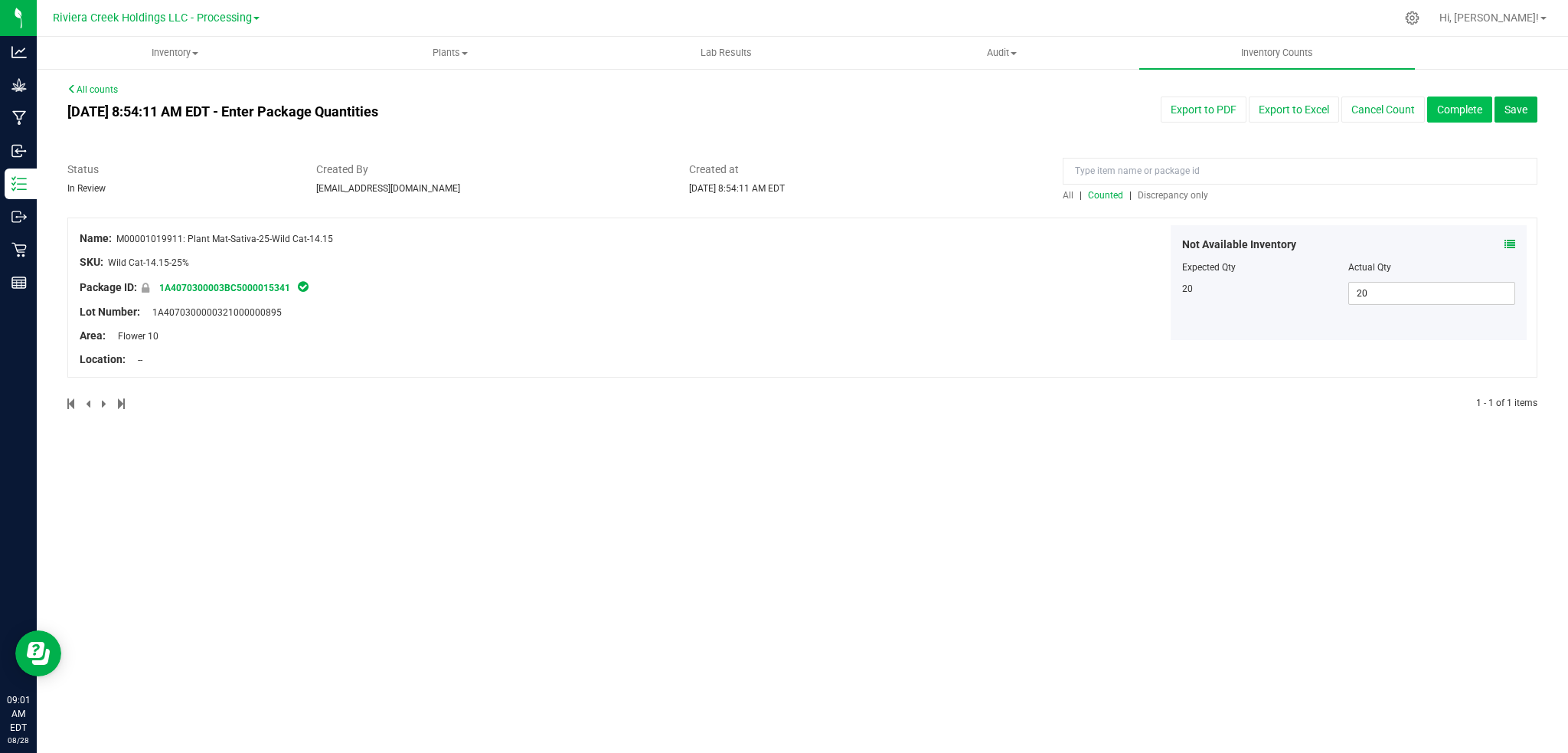
click at [1457, 109] on button "Complete" at bounding box center [1460, 109] width 65 height 26
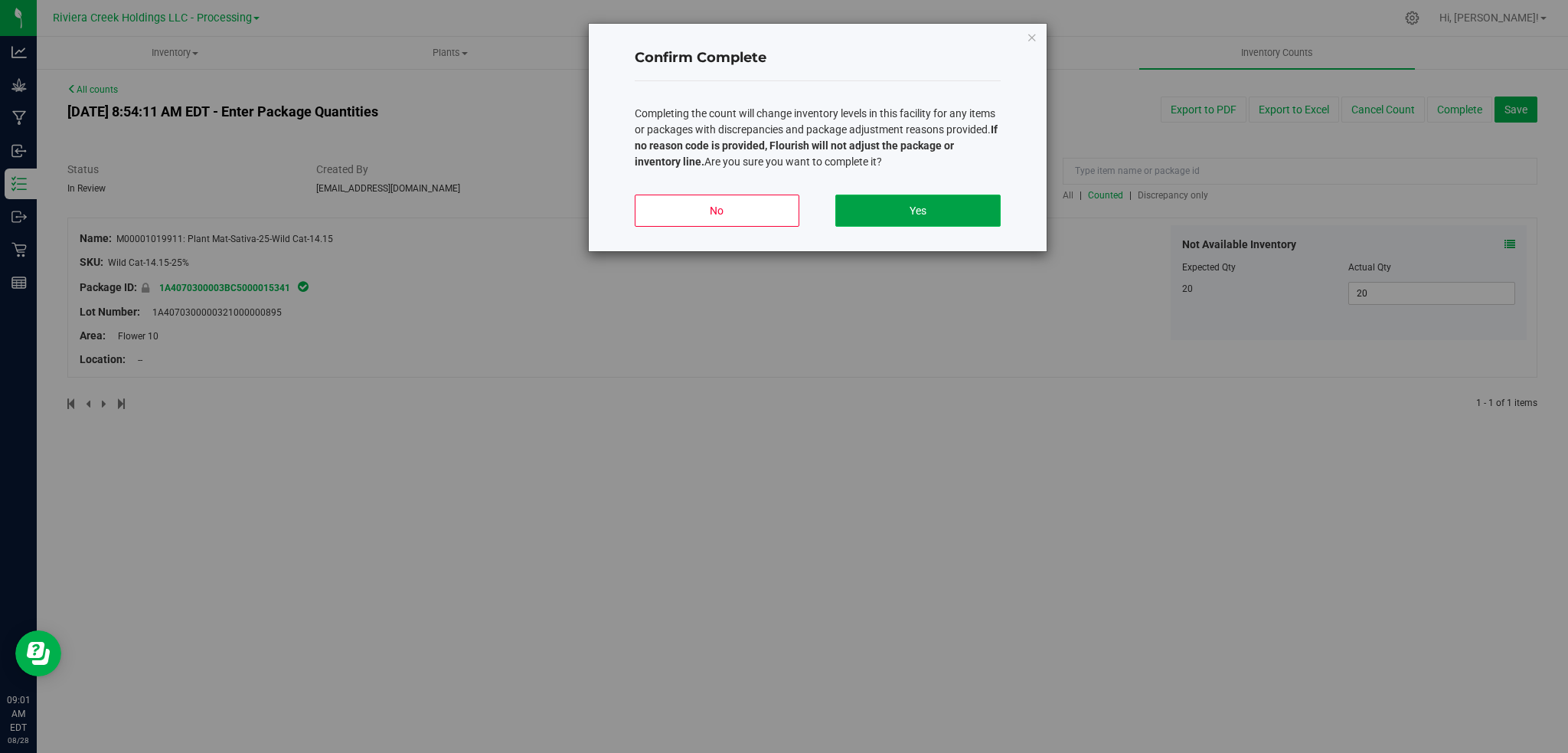
click at [901, 213] on button "Yes" at bounding box center [918, 211] width 165 height 32
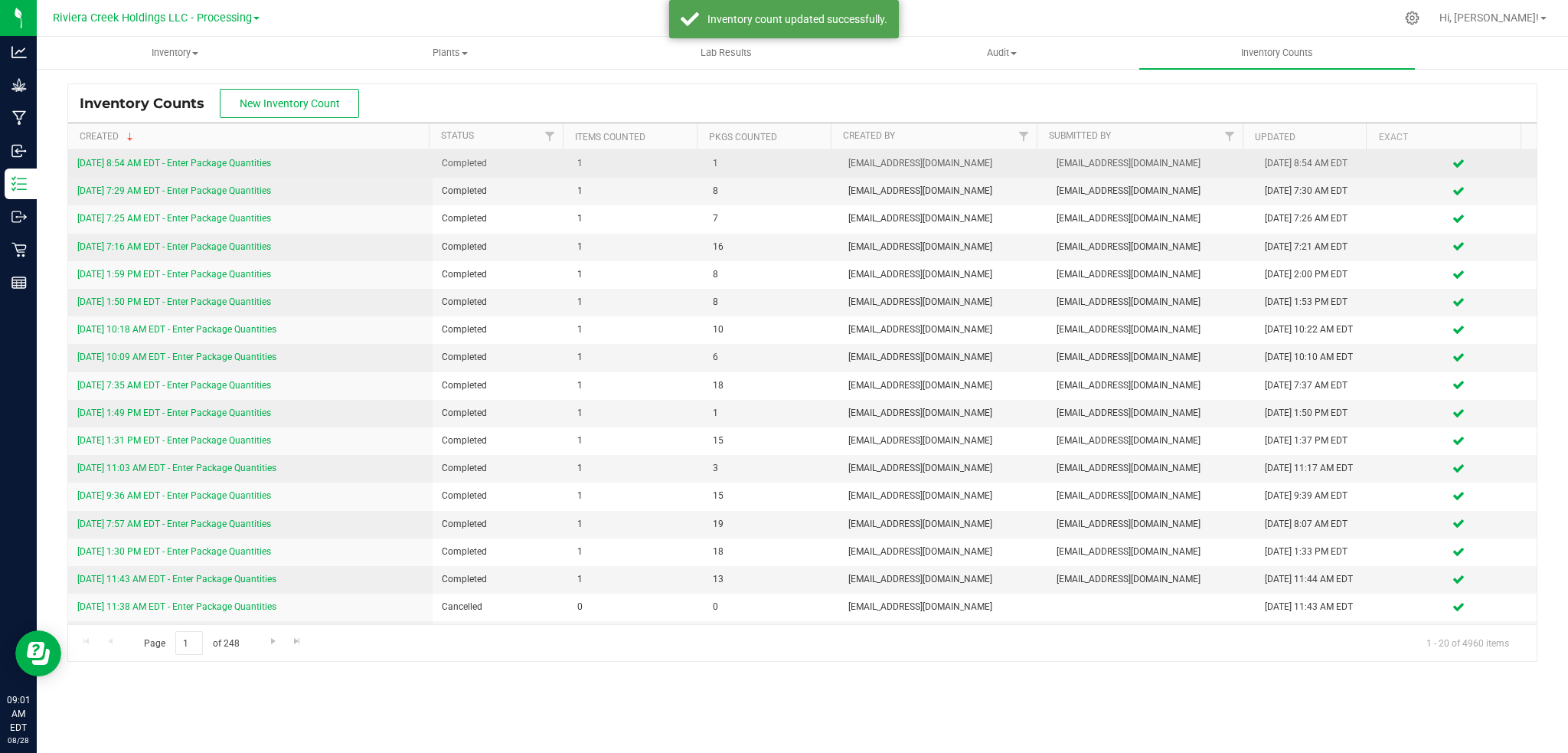
click at [223, 160] on link "8/28/25 8:54 AM EDT - Enter Package Quantities" at bounding box center [175, 163] width 194 height 11
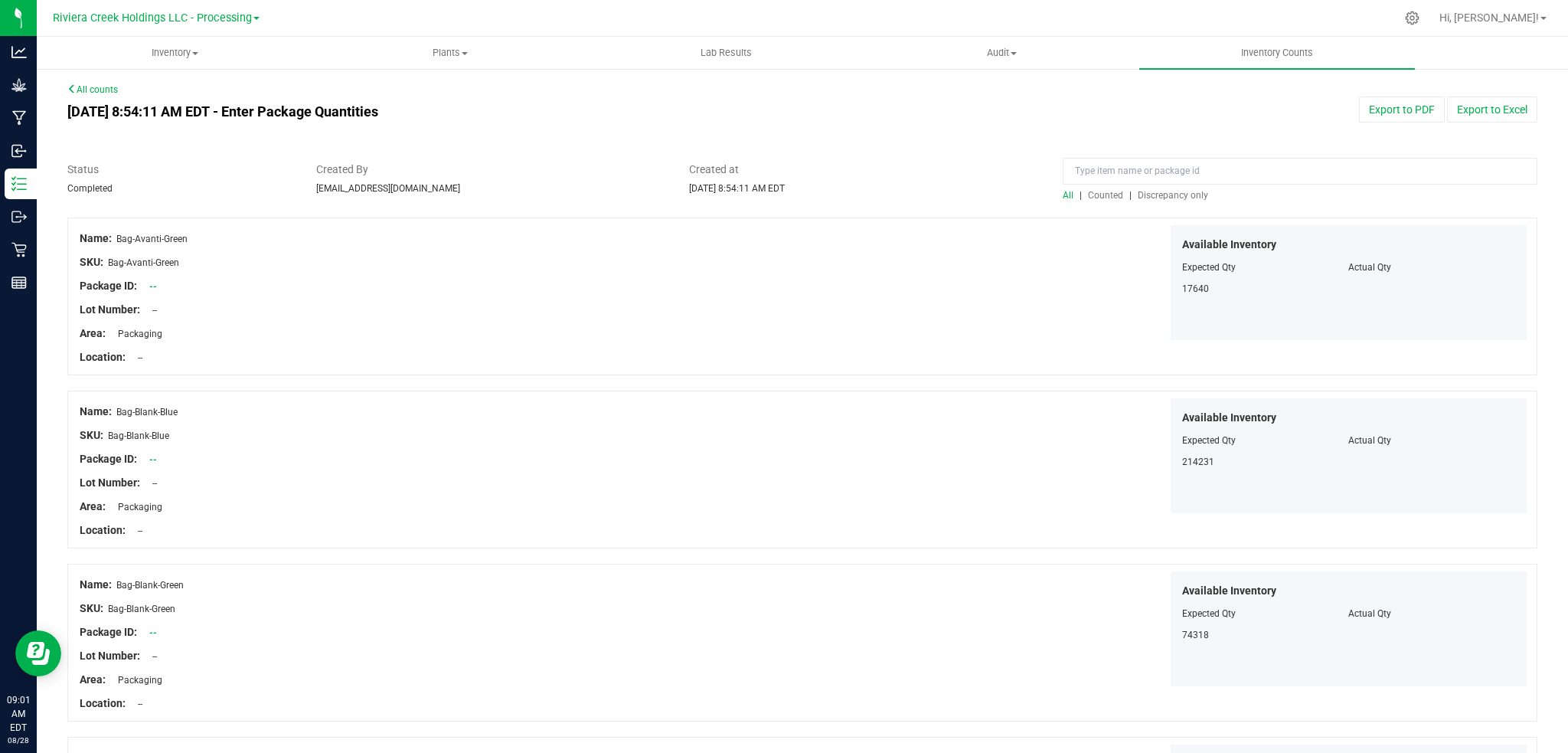
click at [1104, 196] on span "Counted" at bounding box center [1106, 195] width 35 height 11
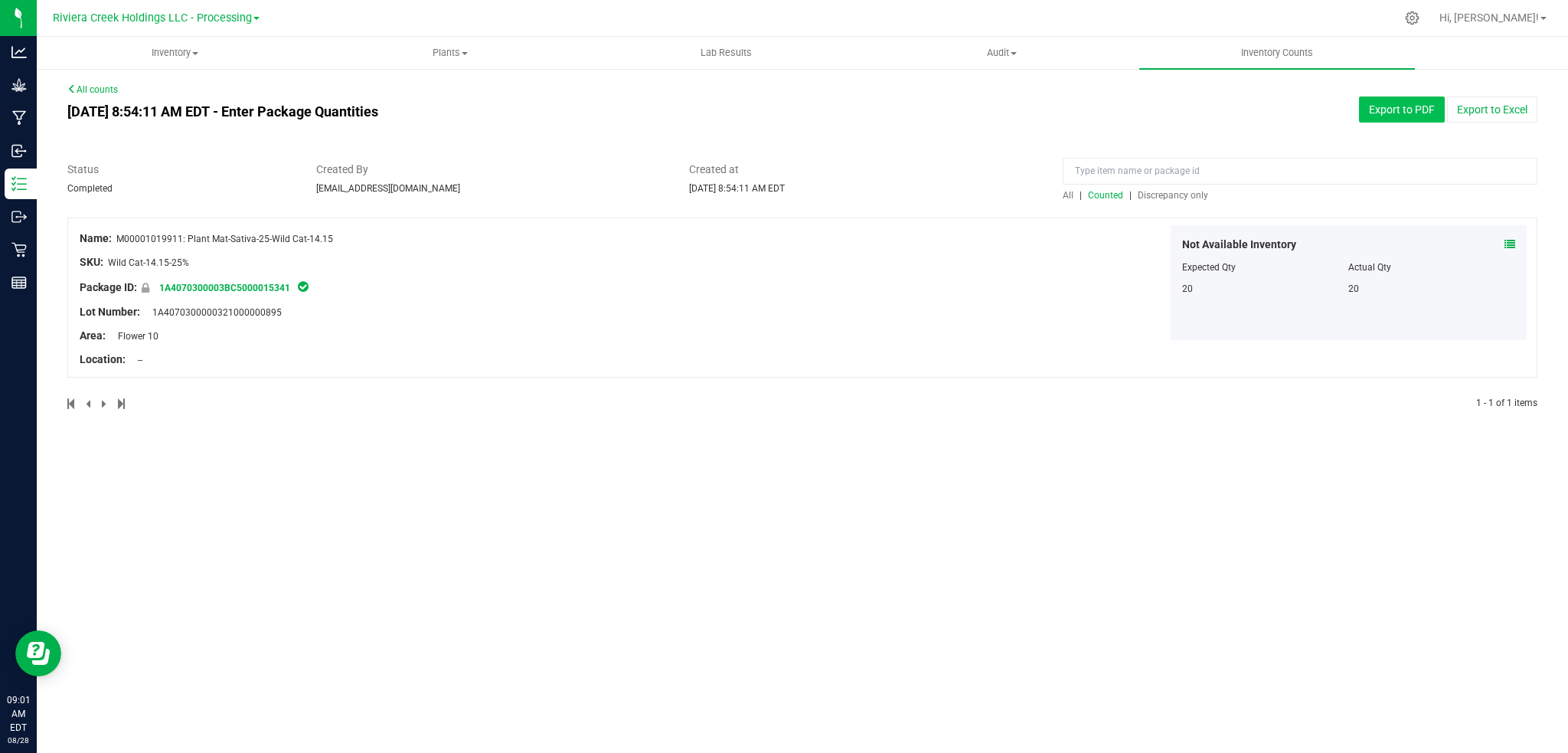
click at [1413, 107] on button "Export to PDF" at bounding box center [1402, 109] width 86 height 26
click at [172, 54] on span "Inventory" at bounding box center [175, 53] width 274 height 13
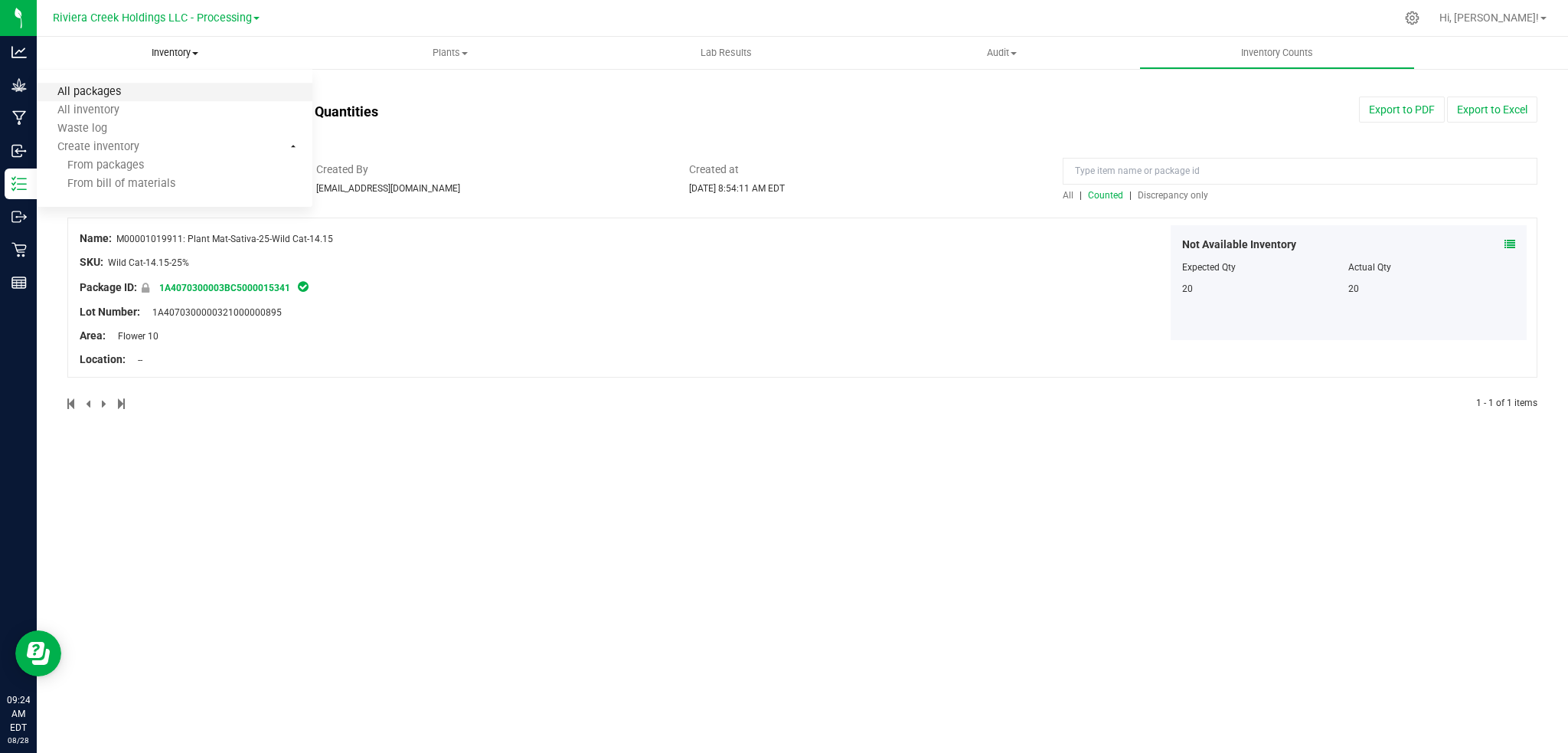
click at [123, 88] on span "All packages" at bounding box center [89, 93] width 105 height 13
